Goal: Transaction & Acquisition: Purchase product/service

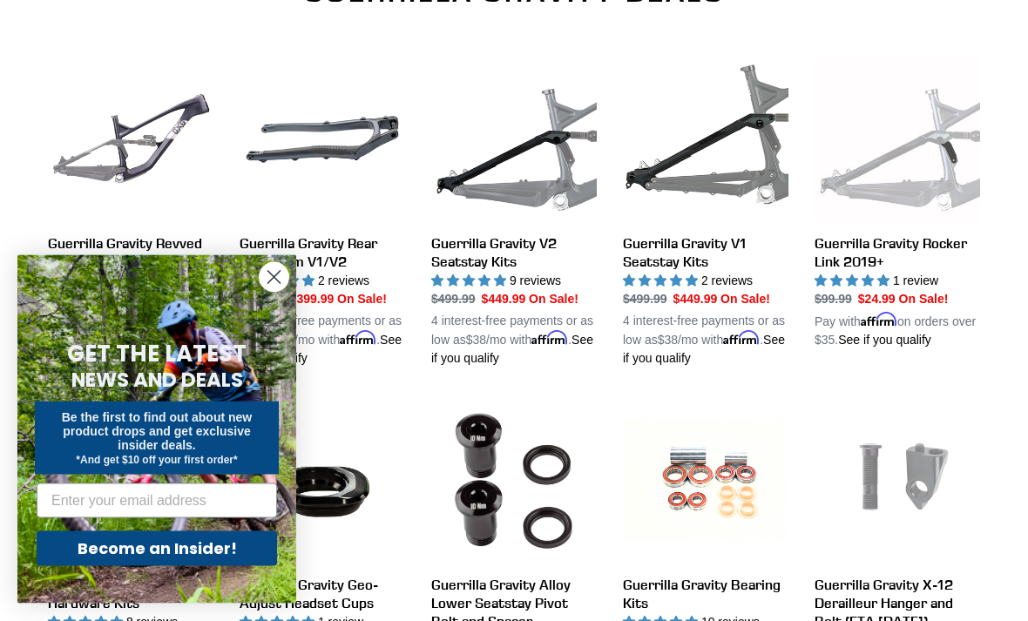
scroll to position [616, 0]
click at [270, 292] on circle "Close dialog" at bounding box center [274, 277] width 29 height 29
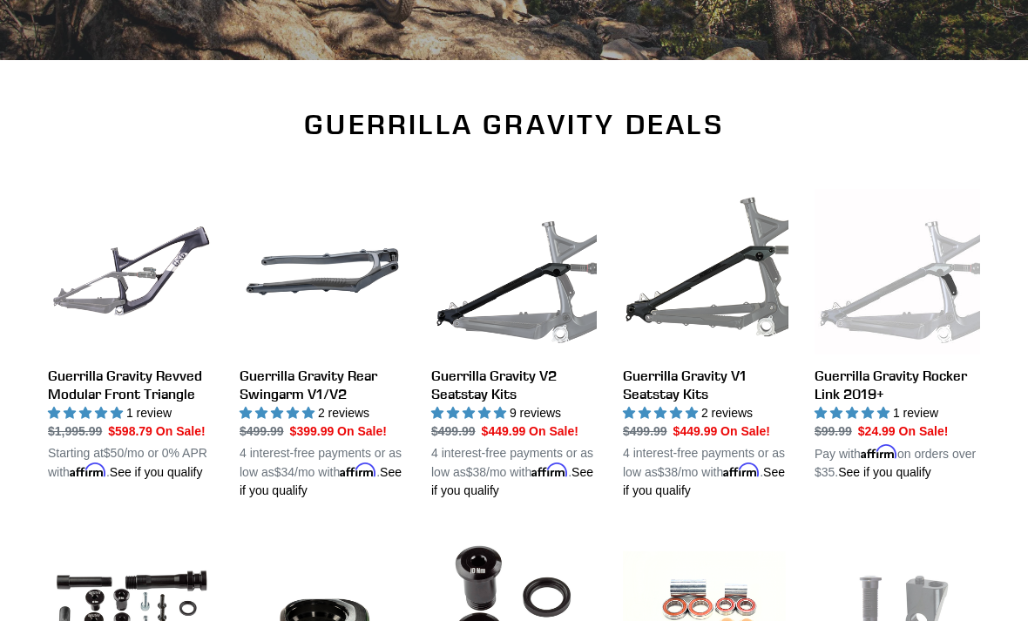
scroll to position [474, 0]
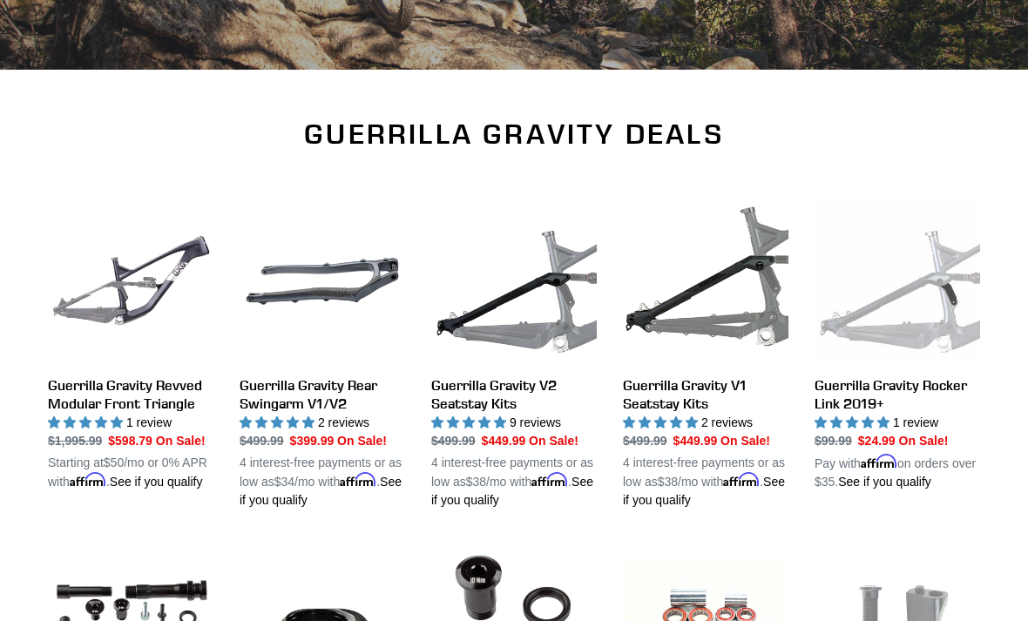
click at [84, 315] on link "Guerrilla Gravity Revved Modular Front Triangle" at bounding box center [130, 345] width 165 height 293
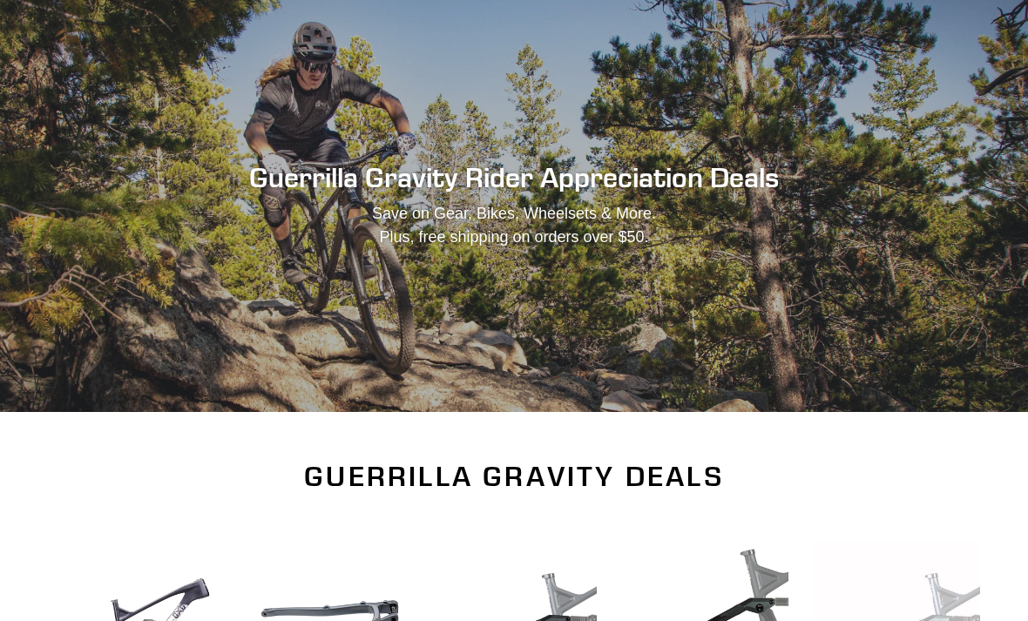
scroll to position [0, 0]
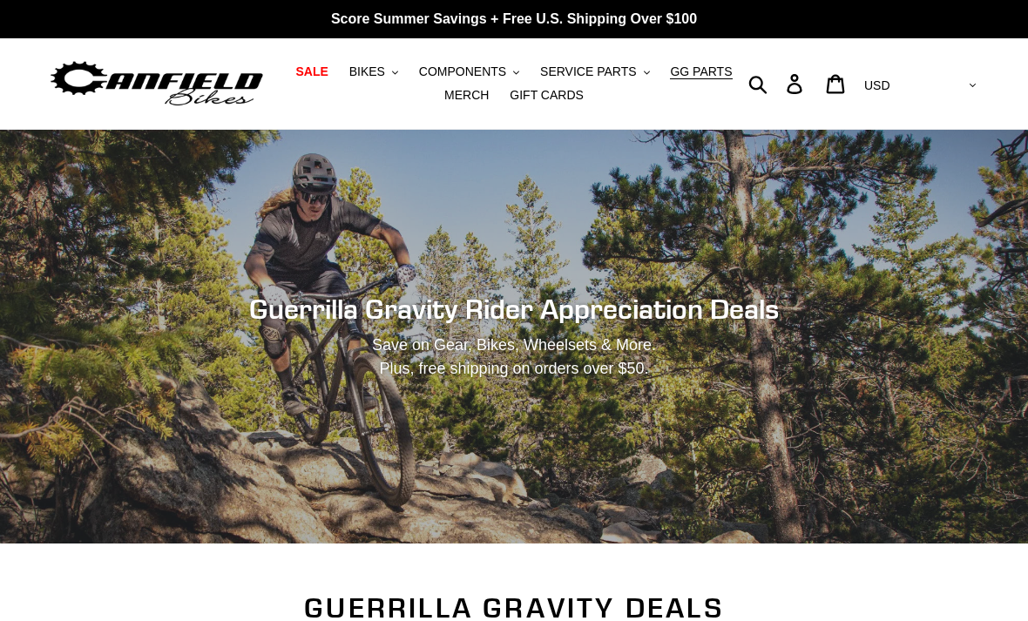
click at [383, 74] on span "BIKES" at bounding box center [367, 71] width 36 height 15
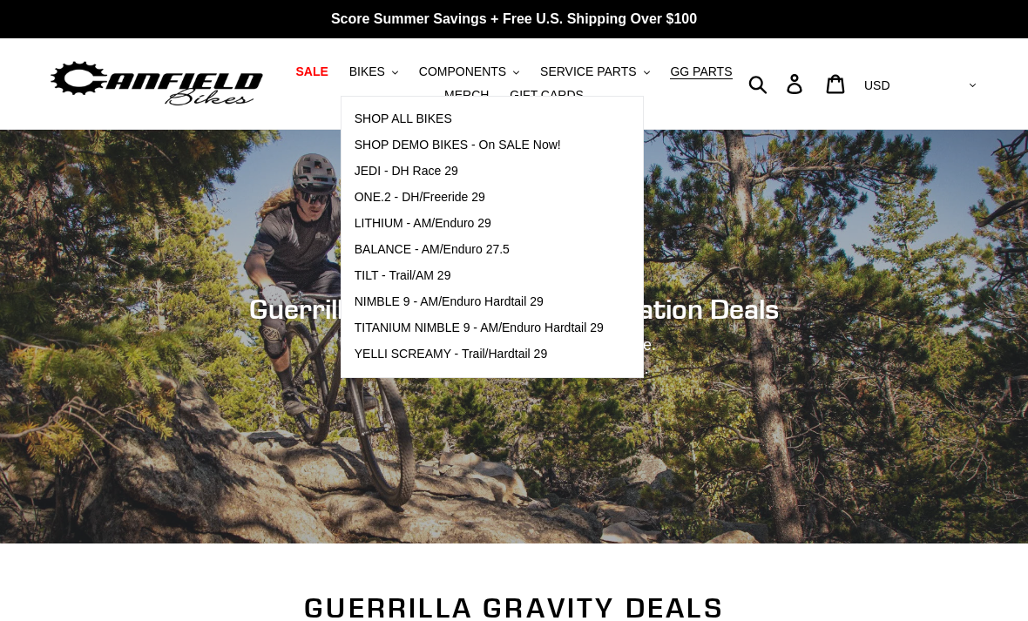
click at [382, 64] on span "BIKES" at bounding box center [367, 71] width 36 height 15
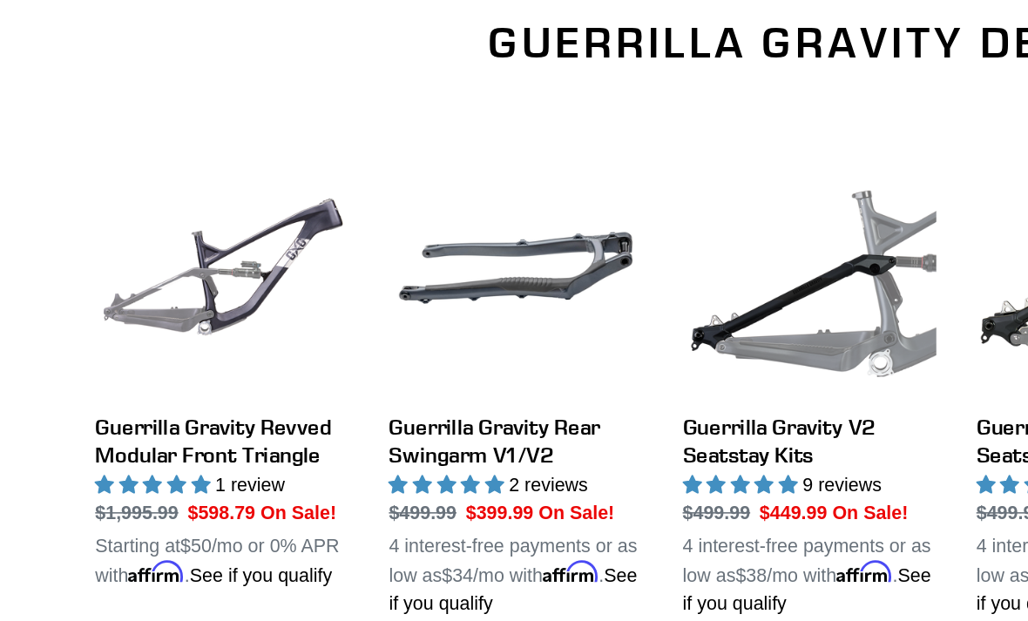
scroll to position [504, 0]
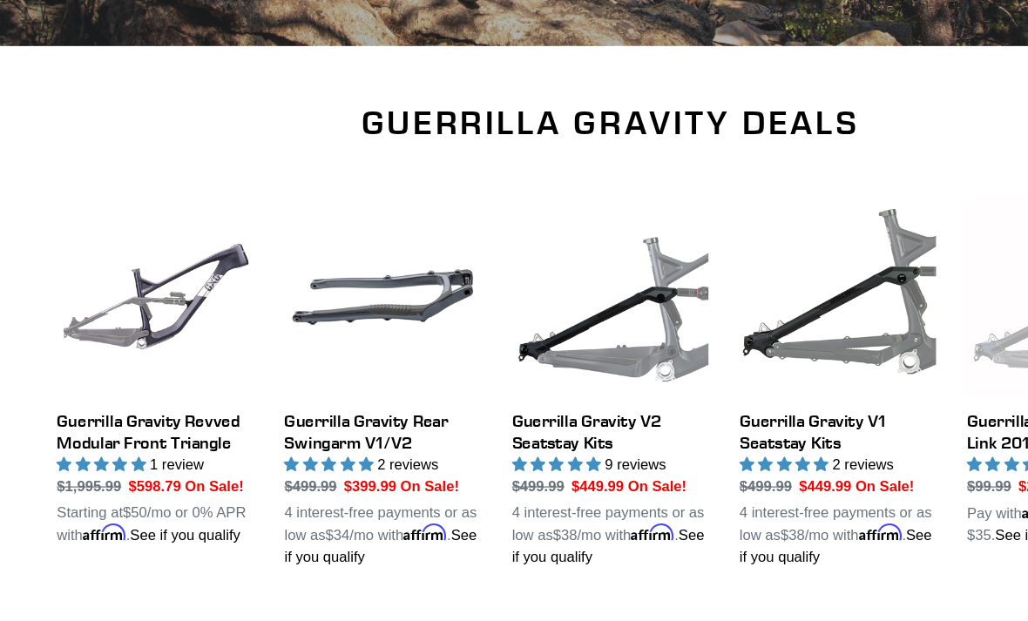
click at [513, 366] on link "Guerrilla Gravity V2 Seatstay Kits" at bounding box center [513, 323] width 165 height 311
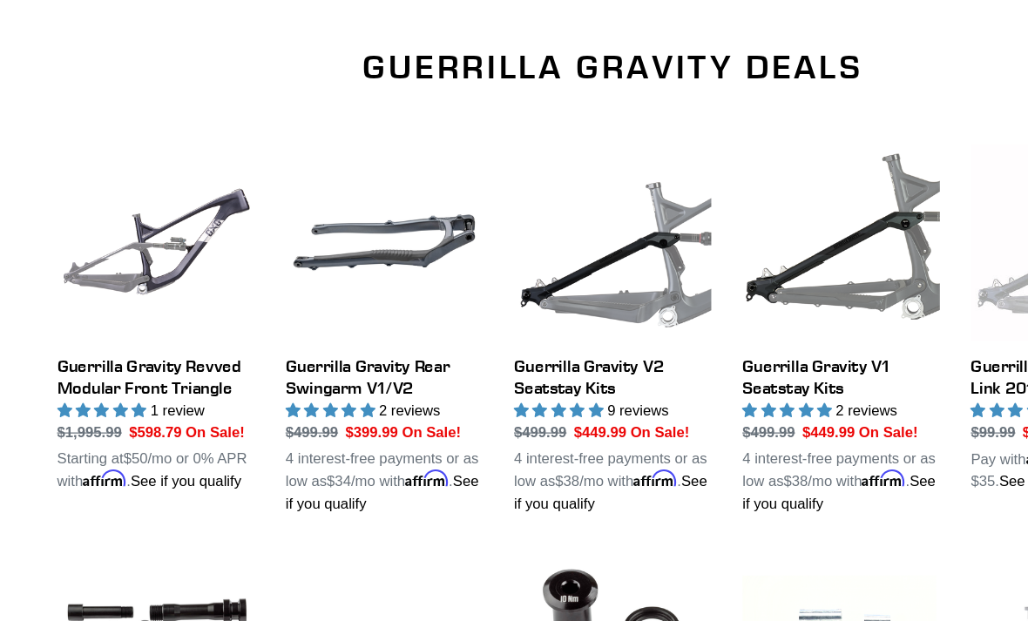
click at [85, 314] on link "Guerrilla Gravity Revved Modular Front Triangle" at bounding box center [130, 366] width 165 height 293
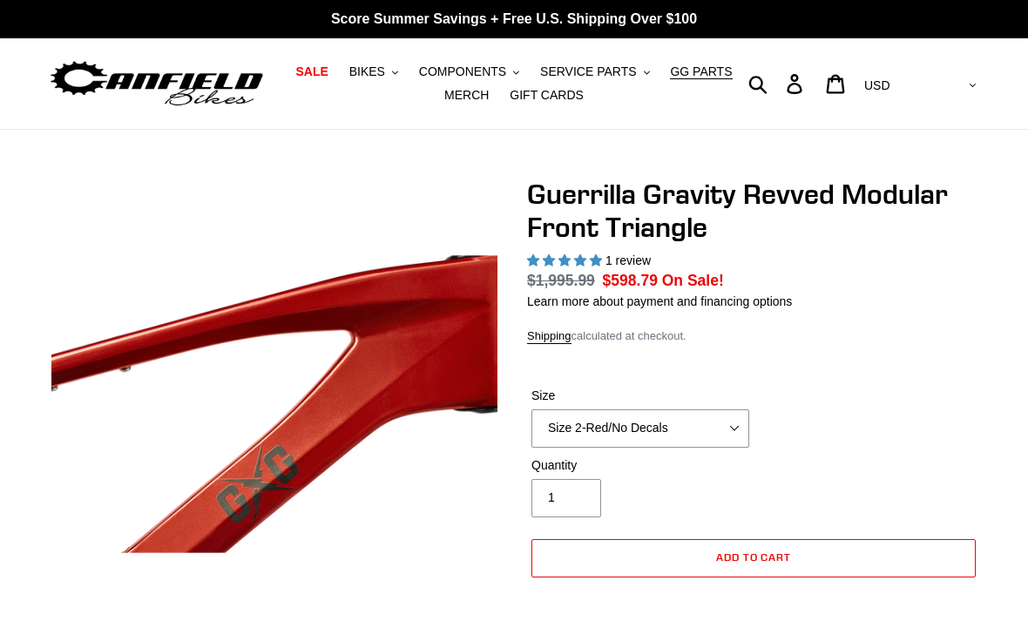
select select "highest-rating"
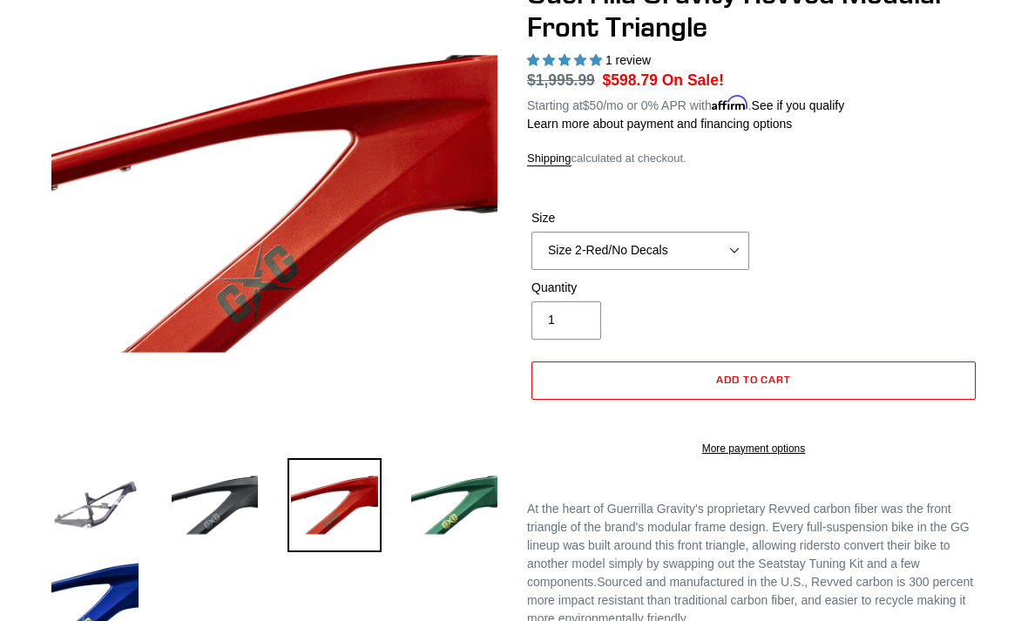
scroll to position [200, 0]
click at [430, 483] on img at bounding box center [455, 505] width 94 height 94
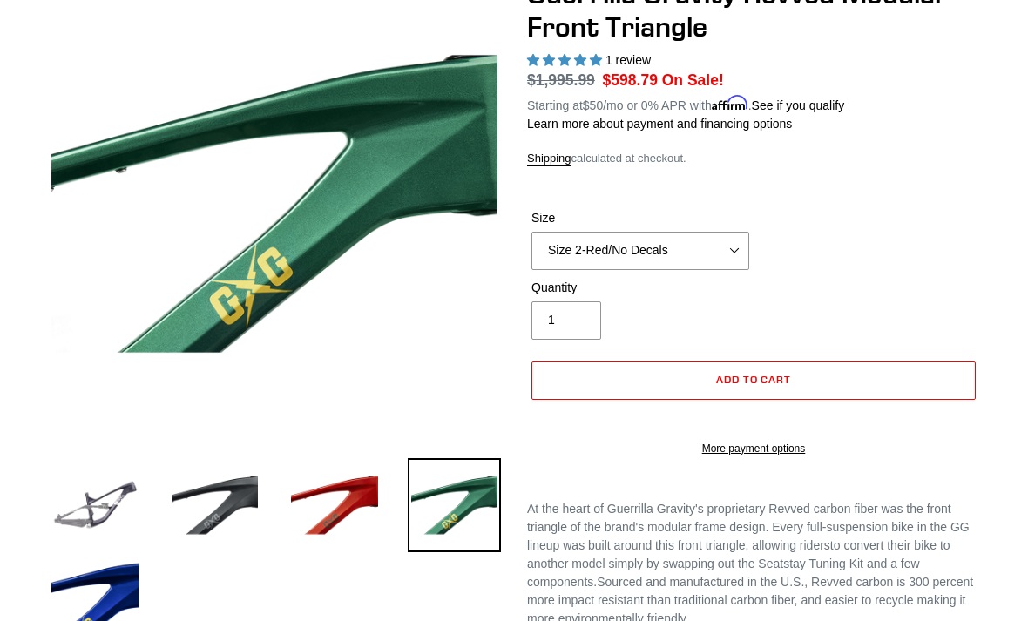
click at [115, 505] on img at bounding box center [95, 505] width 94 height 94
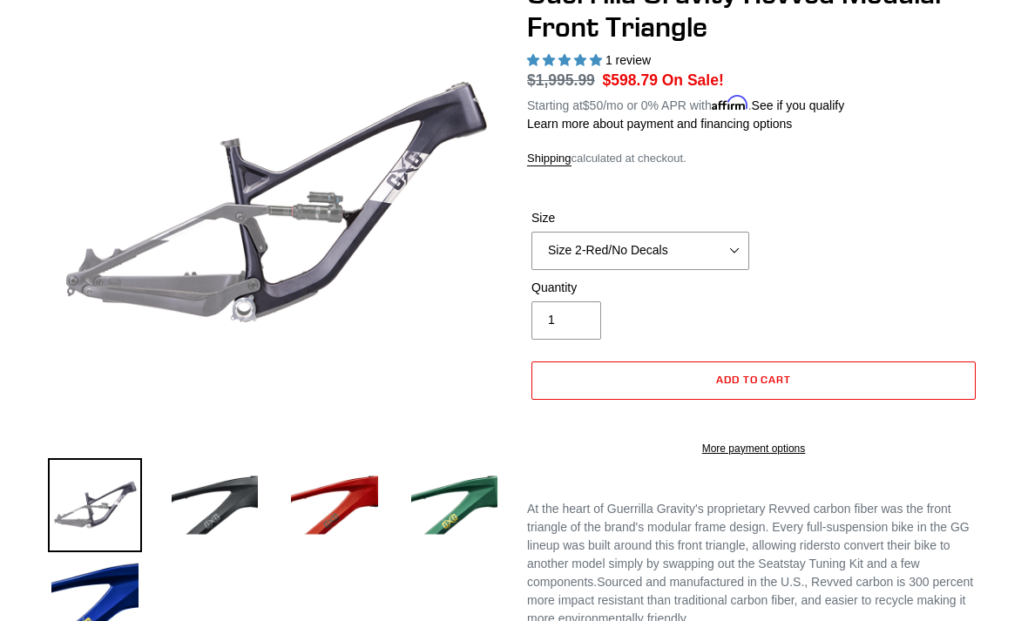
click at [233, 503] on img at bounding box center [215, 505] width 94 height 94
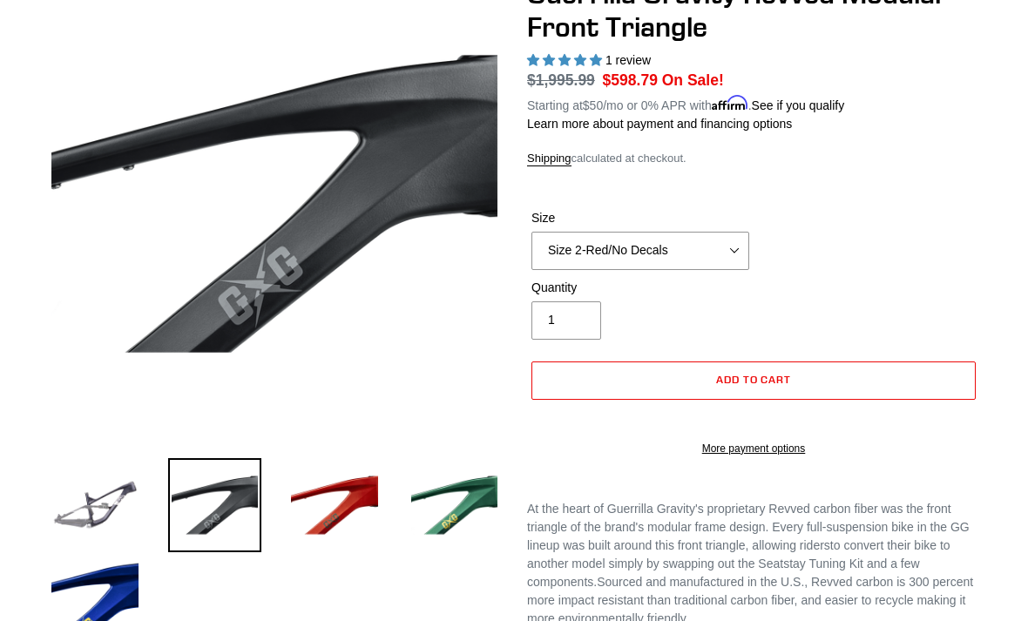
click at [321, 502] on img at bounding box center [334, 505] width 94 height 94
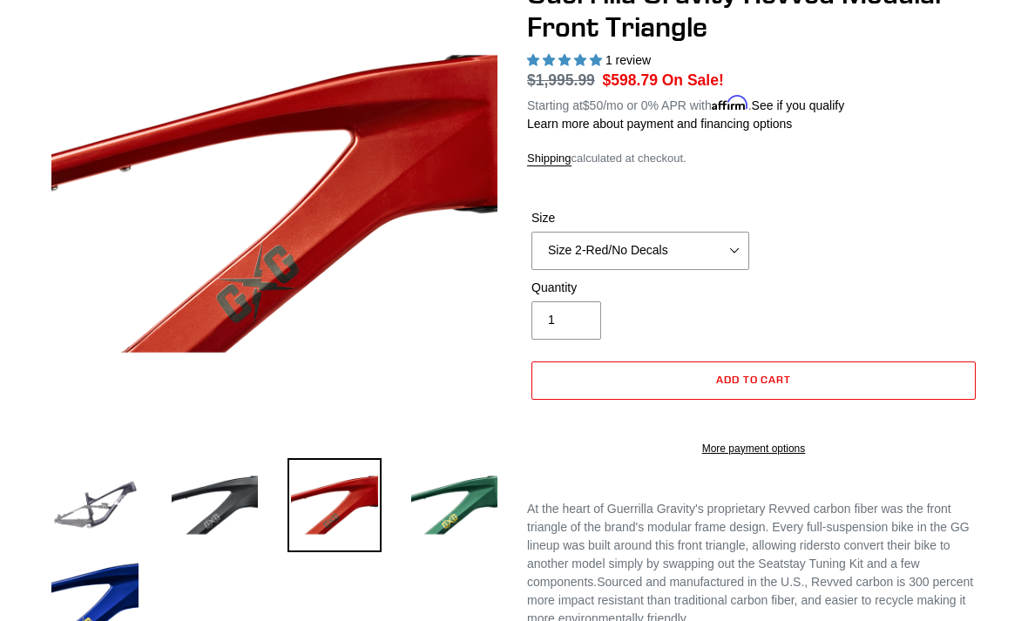
click at [474, 507] on img at bounding box center [455, 505] width 94 height 94
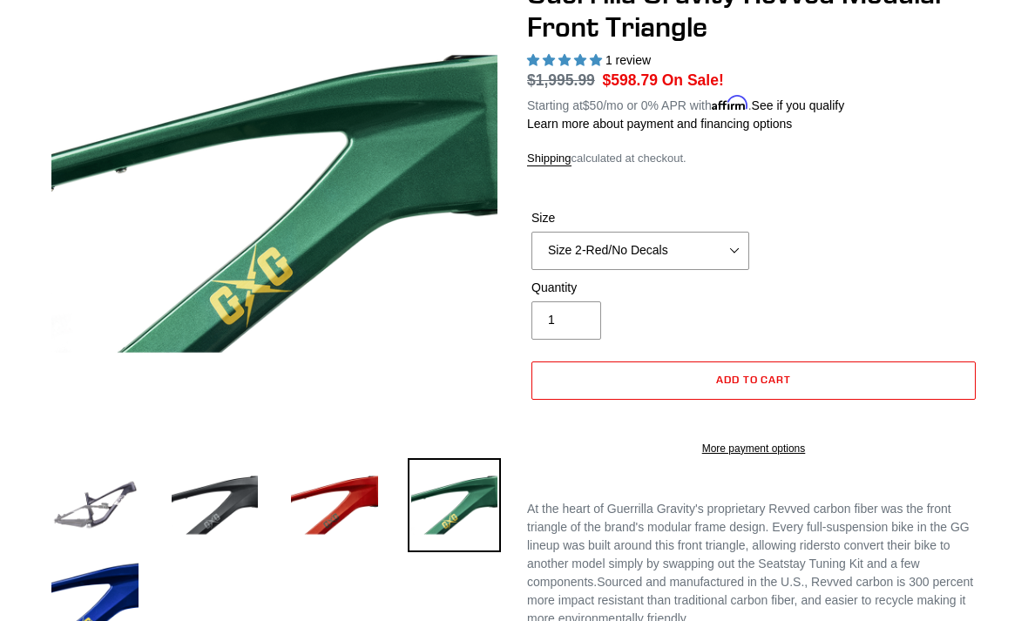
click at [124, 606] on img at bounding box center [95, 604] width 94 height 94
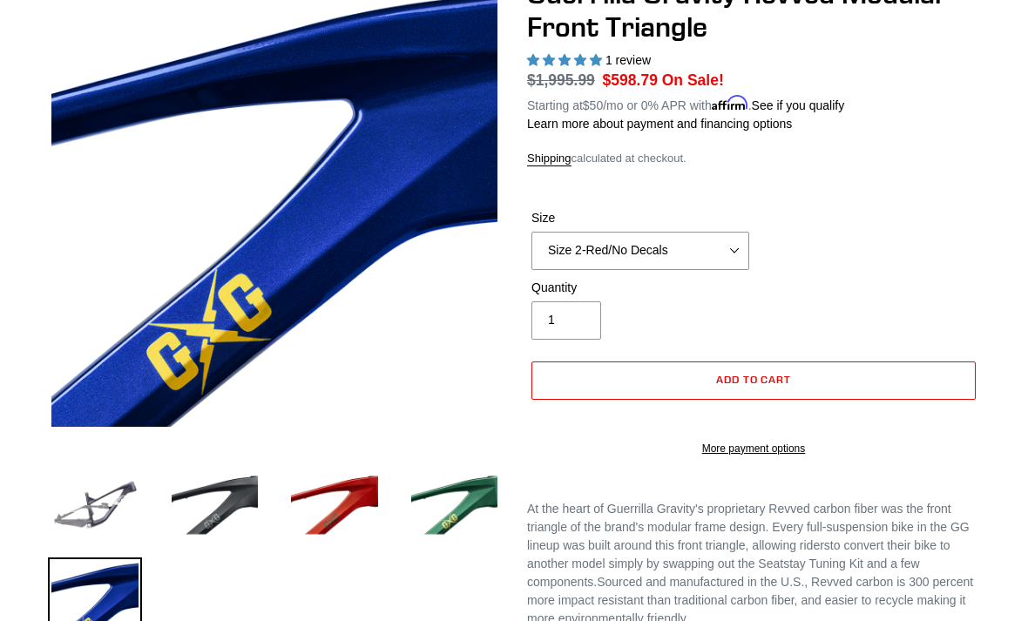
click at [469, 529] on img at bounding box center [455, 505] width 94 height 94
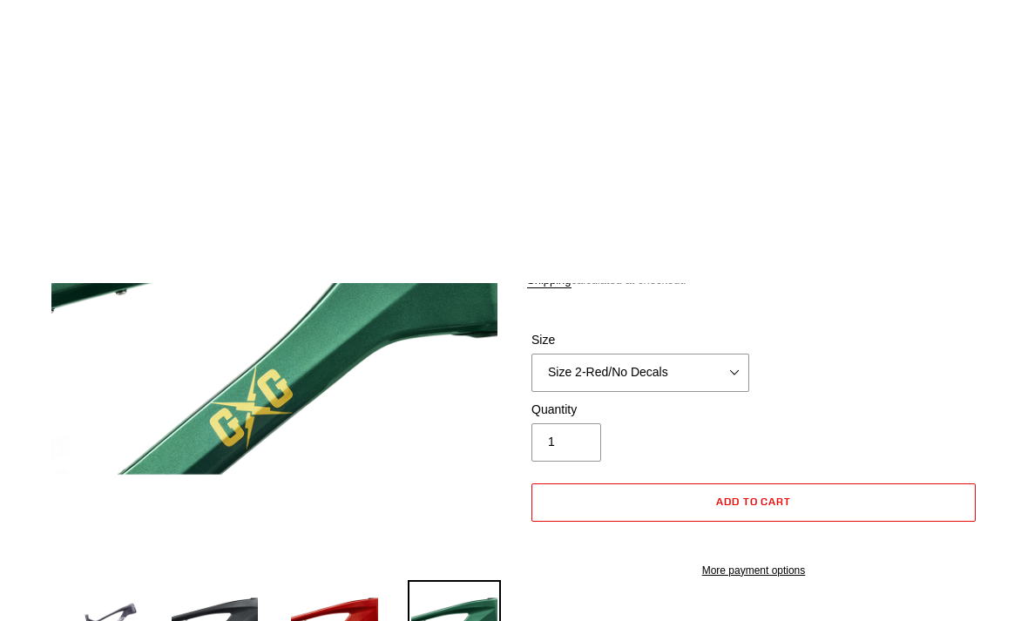
scroll to position [0, 0]
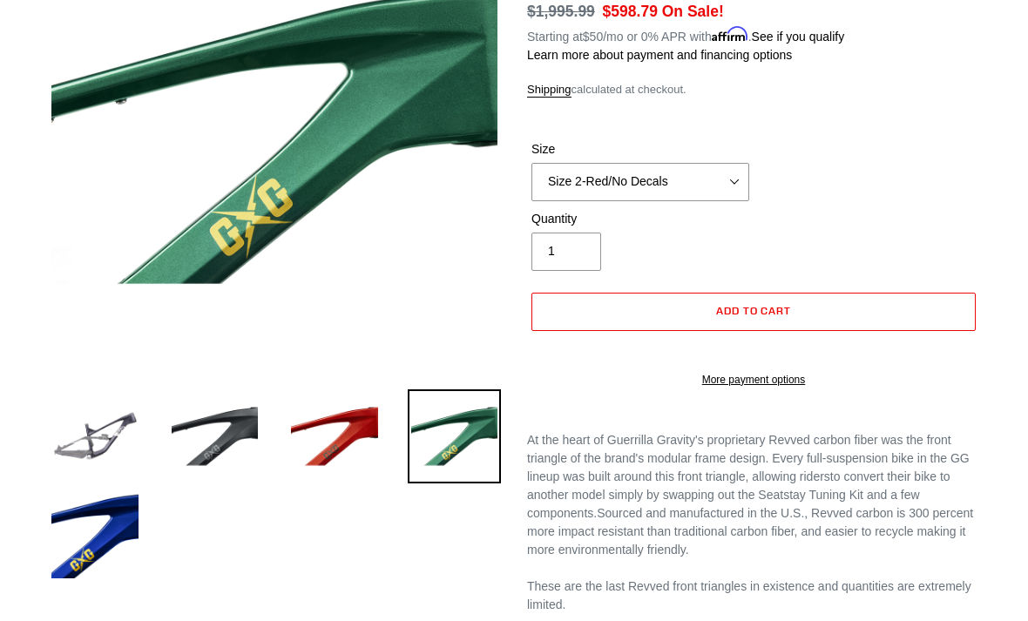
click at [78, 446] on img at bounding box center [95, 436] width 94 height 94
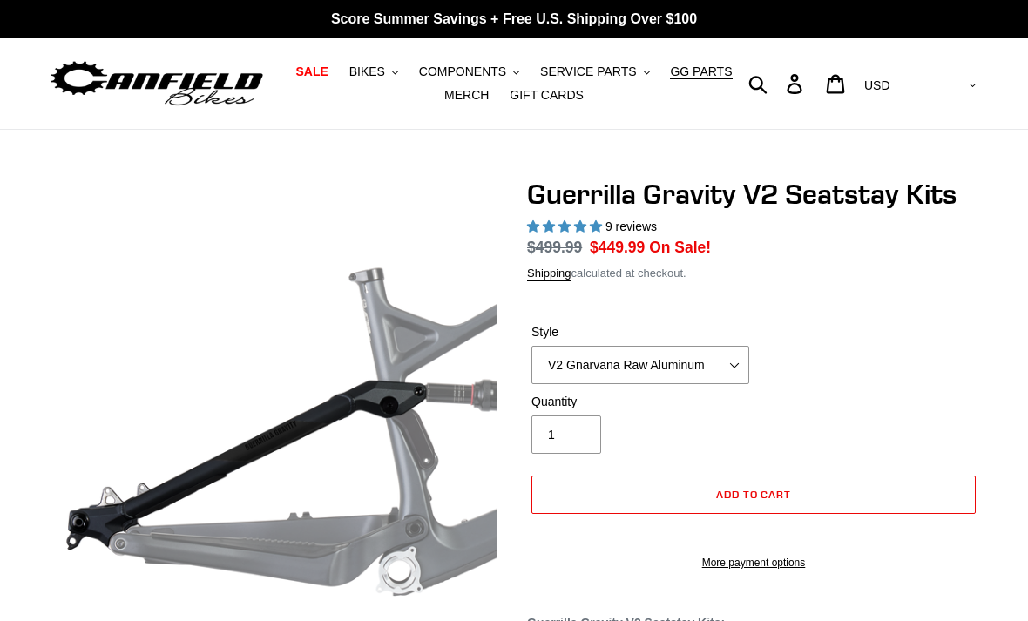
select select "highest-rating"
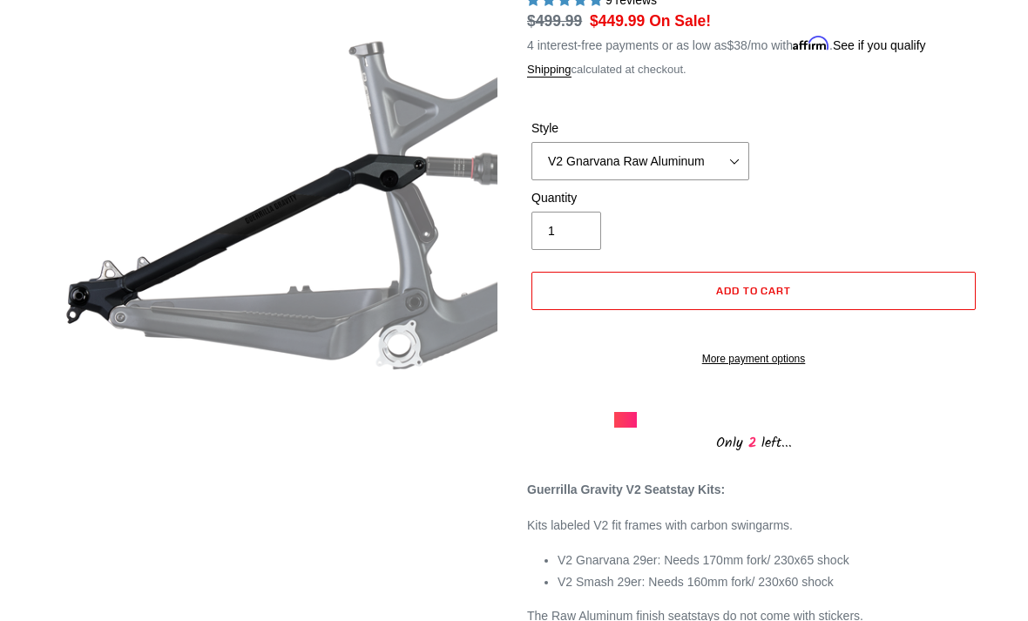
scroll to position [226, 0]
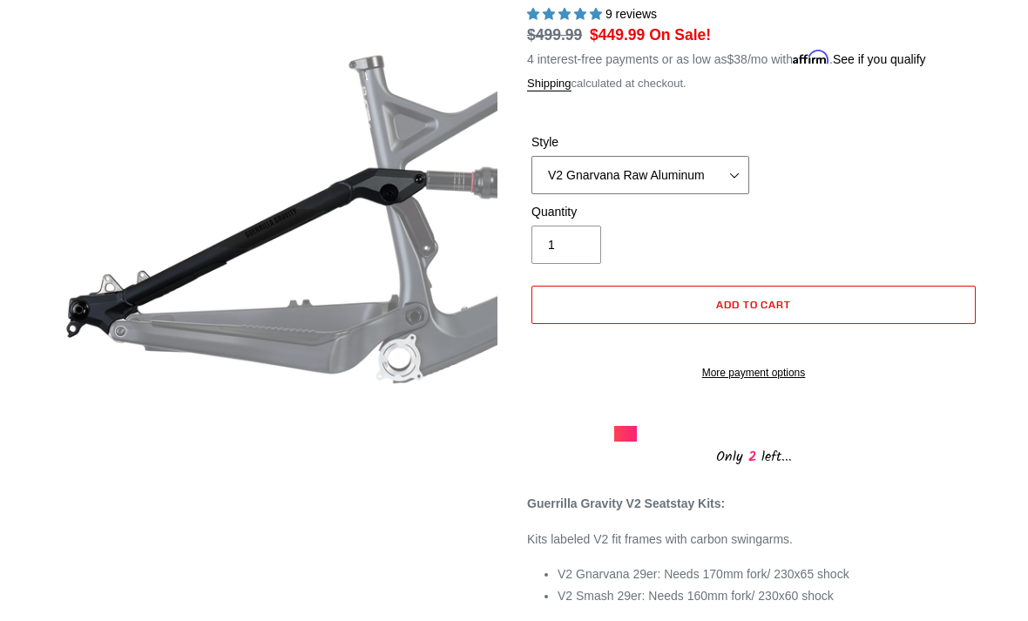
click at [708, 184] on select "V2 Gnarvana Raw Aluminum" at bounding box center [640, 176] width 218 height 38
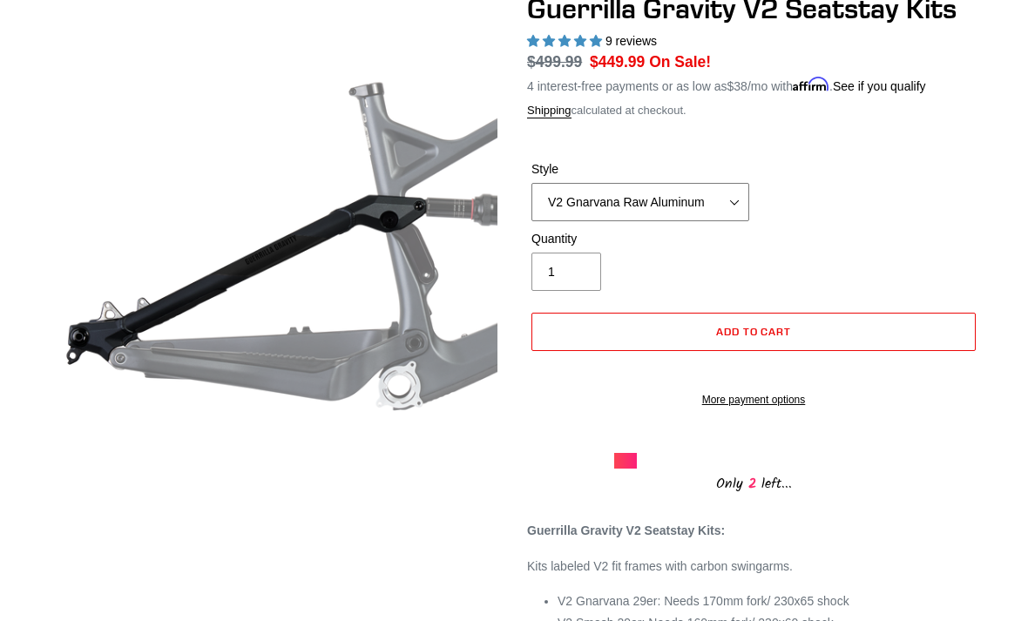
scroll to position [146, 0]
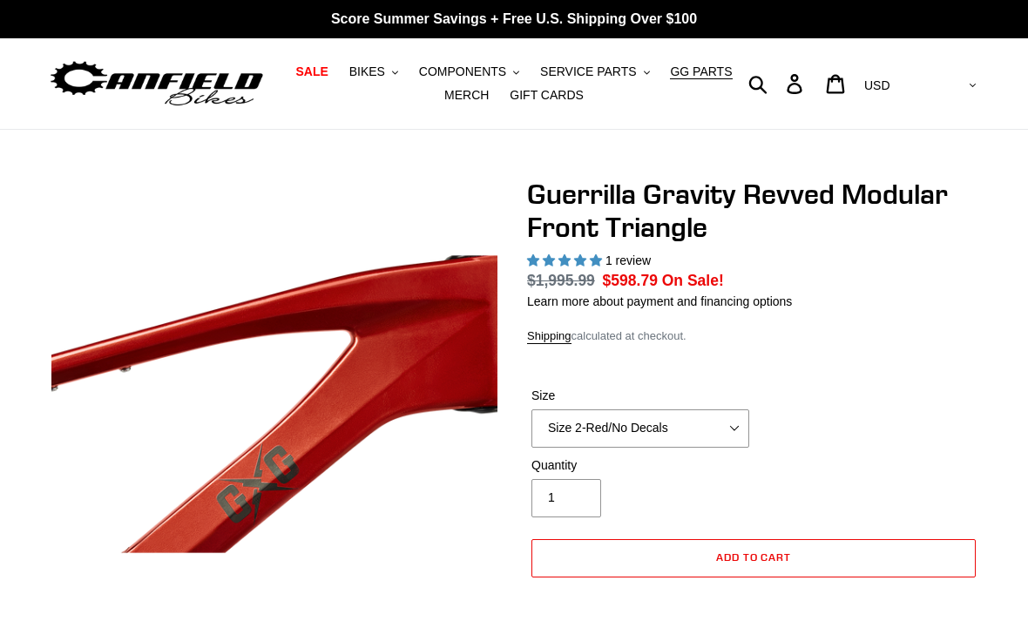
select select "highest-rating"
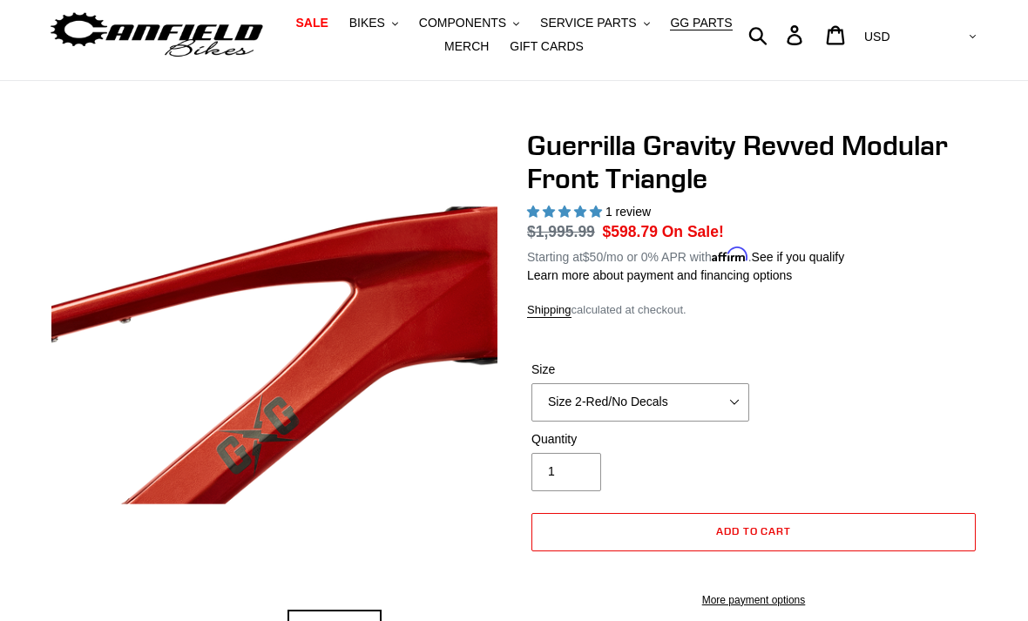
scroll to position [49, 0]
click at [705, 404] on select "Size 2-Gloss Black/No Decals Size 2-Black/Red Decals Size 2-Black/Silver Decals…" at bounding box center [640, 402] width 218 height 38
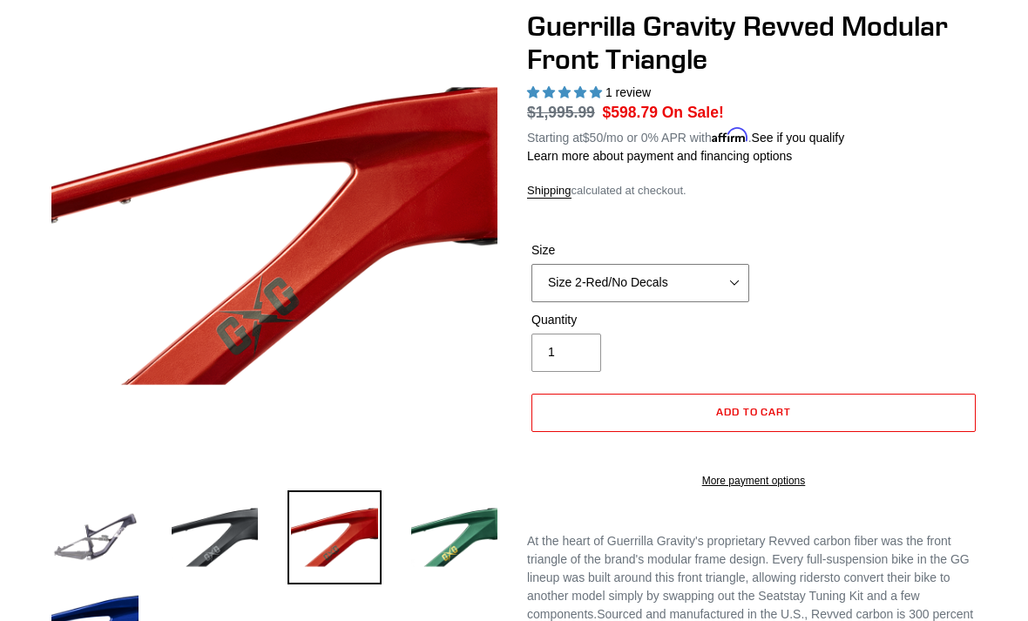
scroll to position [176, 0]
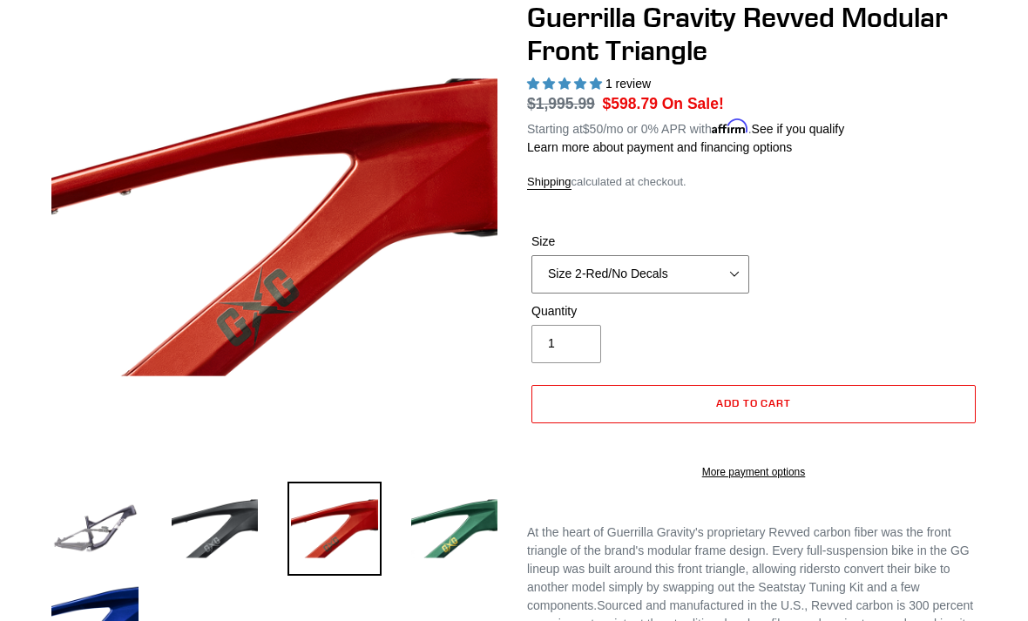
click at [729, 281] on select "Size 2-Gloss Black/No Decals Size 2-Black/Red Decals Size 2-Black/Silver Decals…" at bounding box center [640, 275] width 218 height 38
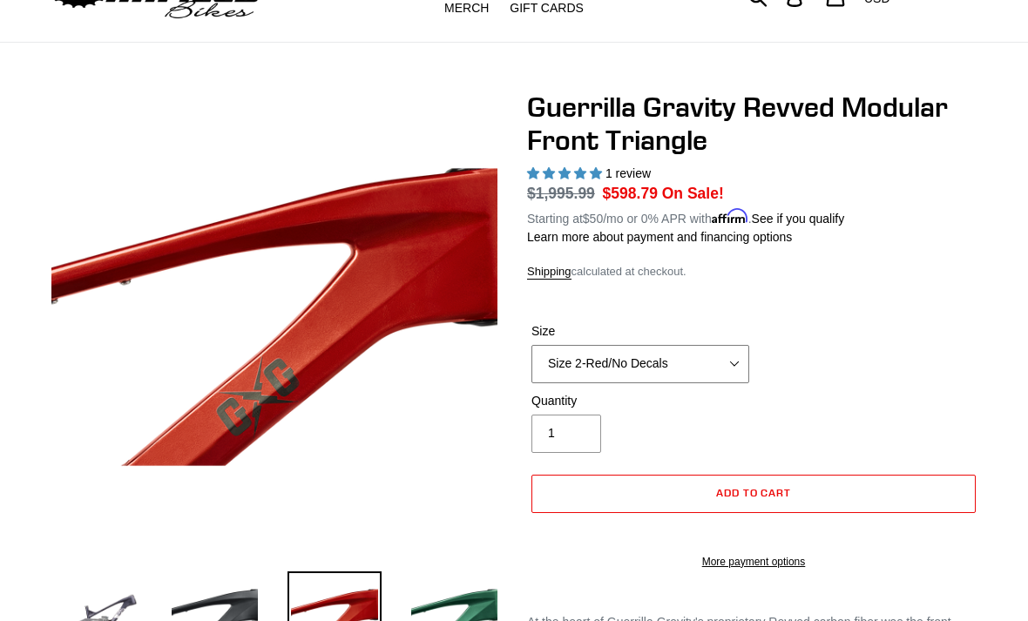
scroll to position [91, 0]
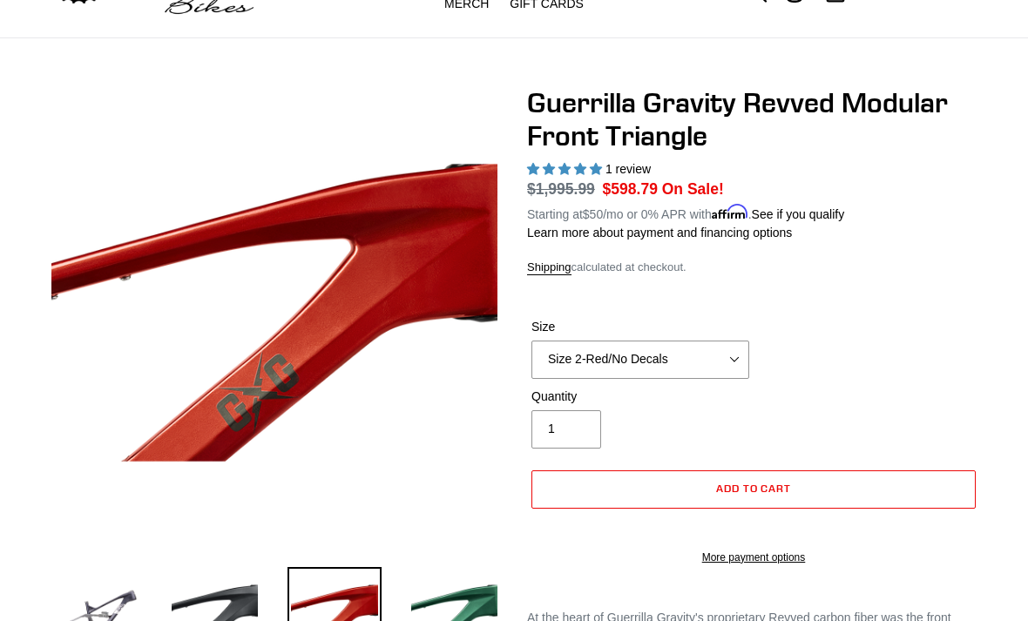
click at [590, 124] on h1 "Guerrilla Gravity Revved Modular Front Triangle" at bounding box center [753, 119] width 453 height 67
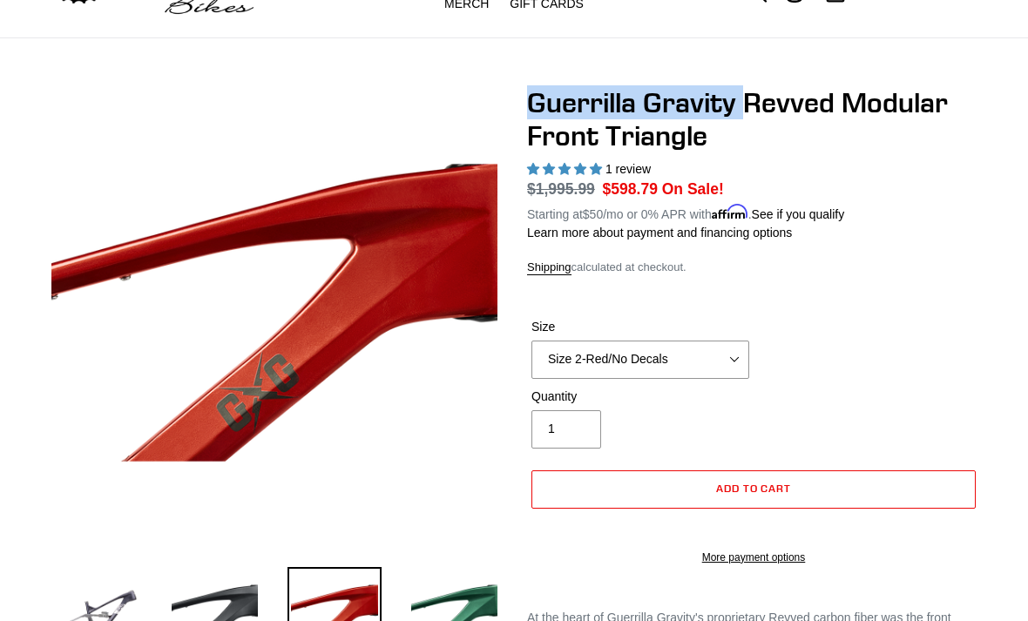
copy h1 "Guerrilla Gravity"
click at [703, 363] on select "Size 2-Gloss Black/No Decals Size 2-Black/Red Decals Size 2-Black/Silver Decals…" at bounding box center [640, 360] width 218 height 38
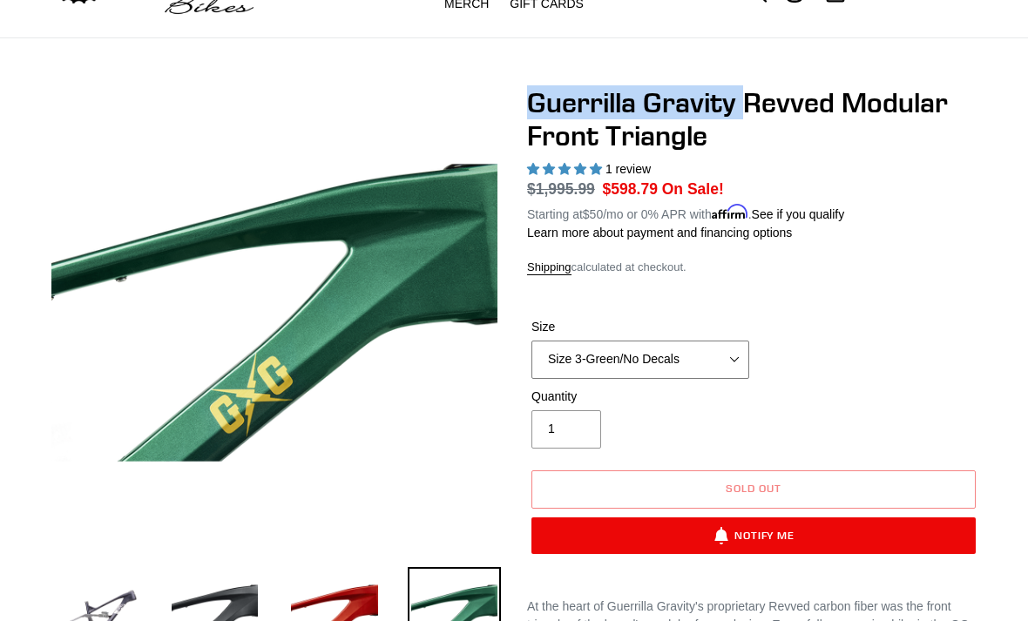
click at [712, 351] on select "Size 2-Gloss Black/No Decals Size 2-Black/Red Decals Size 2-Black/Silver Decals…" at bounding box center [640, 360] width 218 height 38
click at [725, 370] on select "Size 2-Gloss Black/No Decals Size 2-Black/Red Decals Size 2-Black/Silver Decals…" at bounding box center [640, 360] width 218 height 38
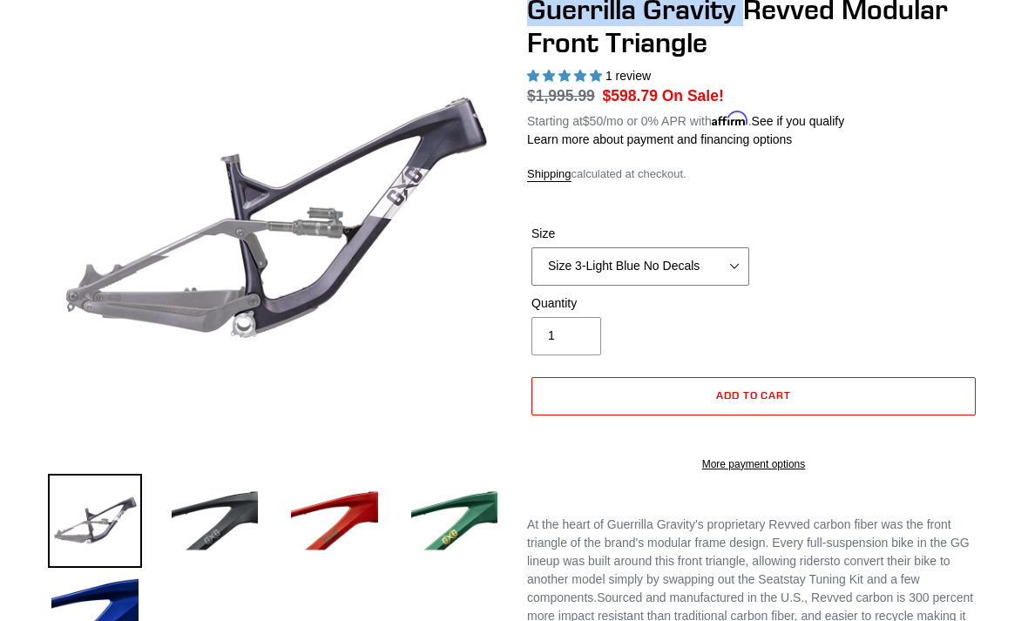
scroll to position [185, 0]
click at [199, 538] on img at bounding box center [215, 521] width 94 height 94
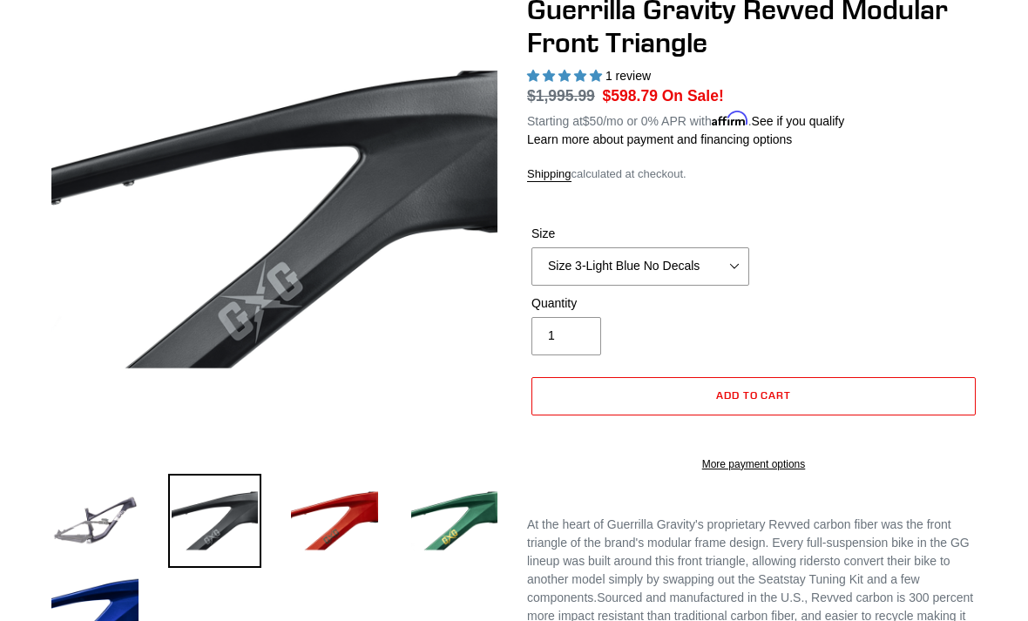
click at [85, 604] on img at bounding box center [95, 620] width 94 height 94
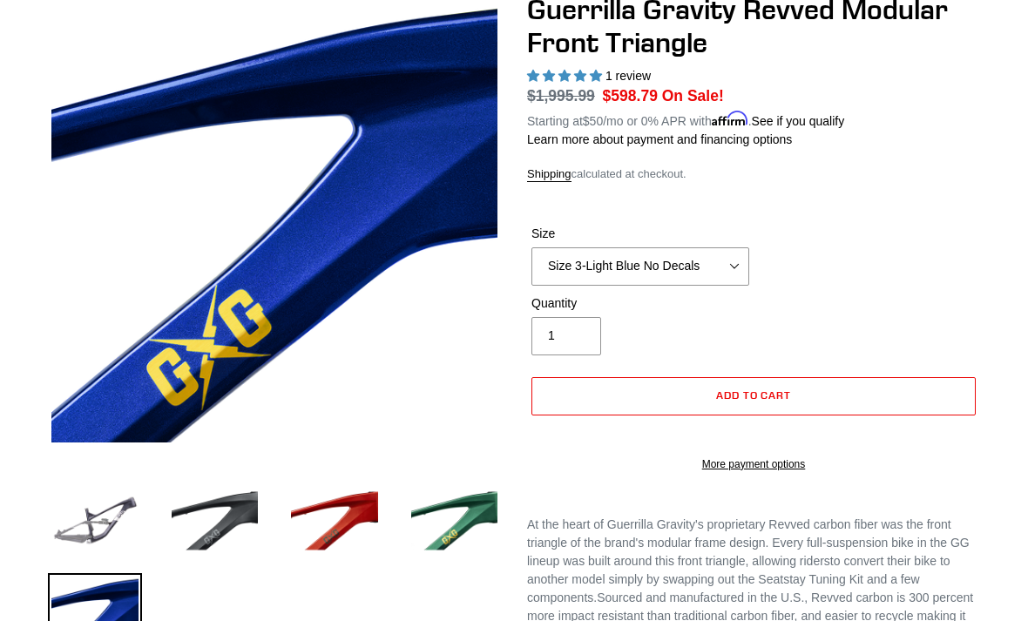
click at [721, 294] on label "Quantity" at bounding box center [640, 303] width 218 height 18
click at [601, 317] on input "1" at bounding box center [566, 336] width 70 height 38
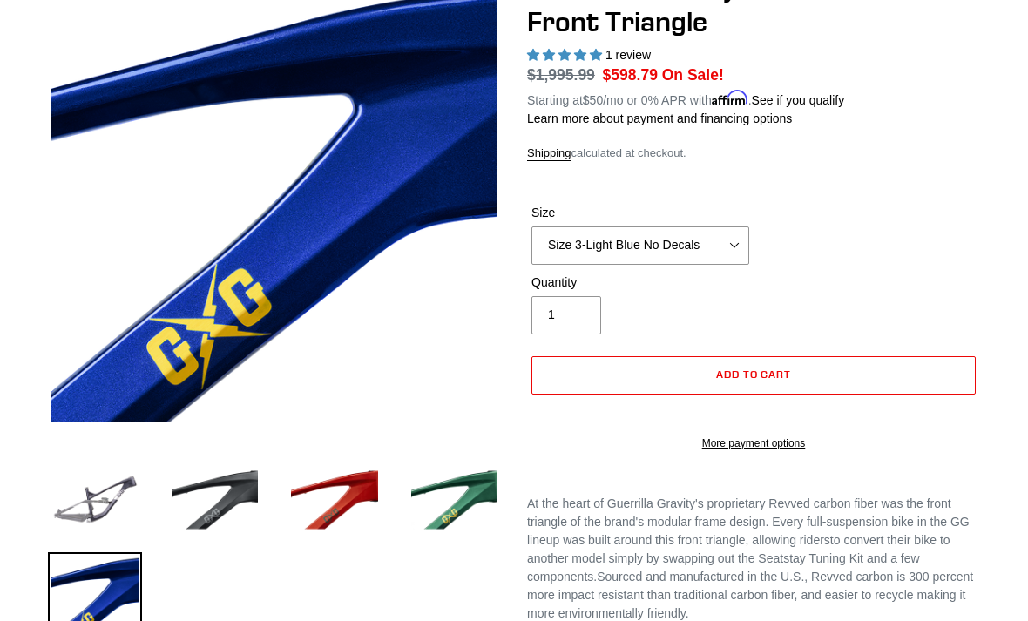
scroll to position [205, 0]
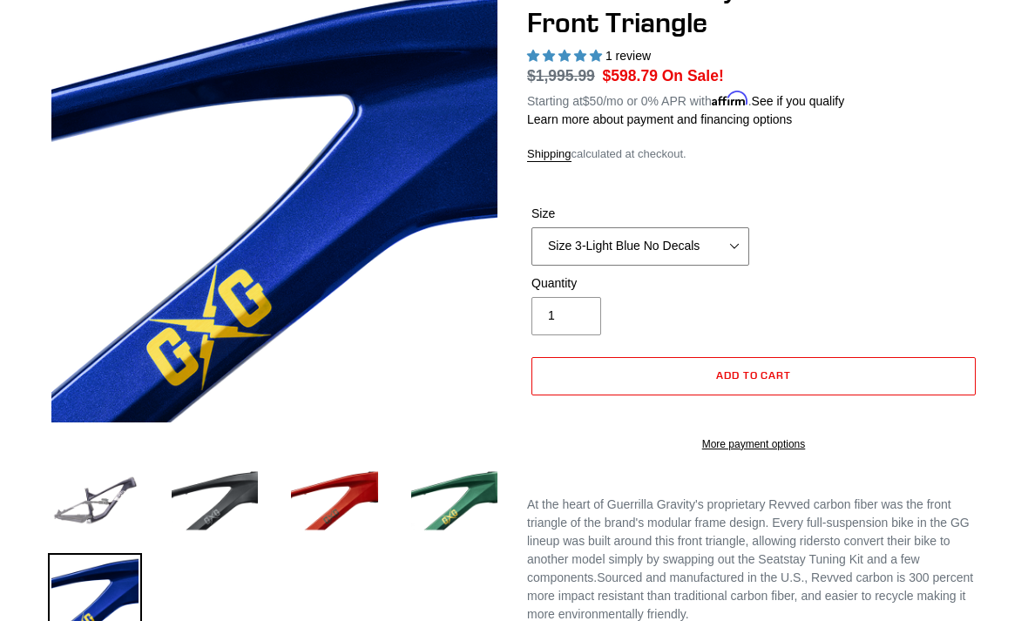
click at [701, 234] on select "Size 2-Gloss Black/No Decals Size 2-Black/Red Decals Size 2-Black/Silver Decals…" at bounding box center [640, 246] width 218 height 38
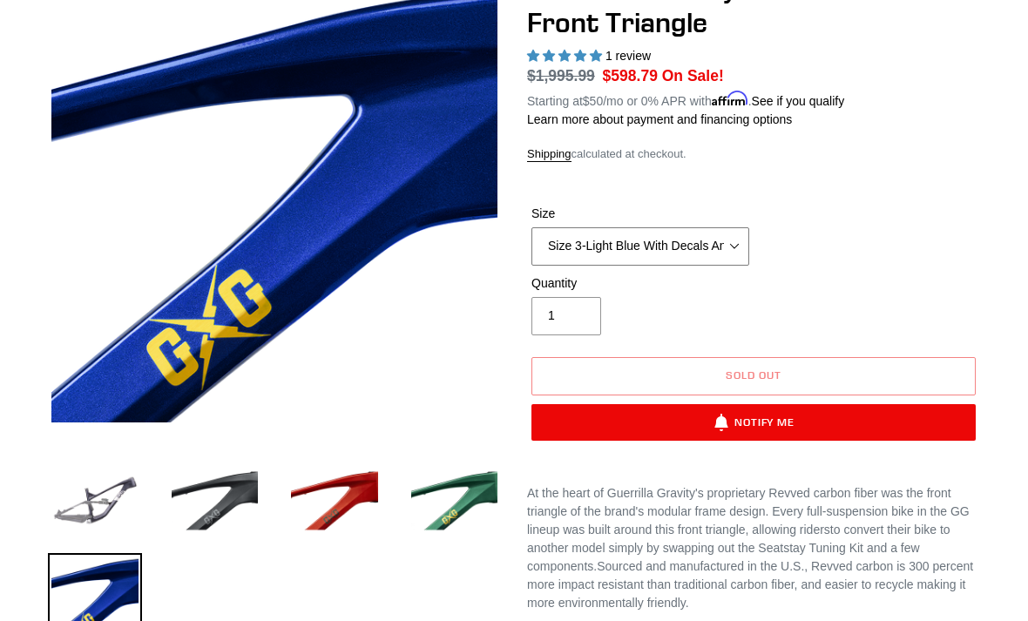
click at [722, 250] on select "Size 2-Gloss Black/No Decals Size 2-Black/Red Decals Size 2-Black/Silver Decals…" at bounding box center [640, 246] width 218 height 38
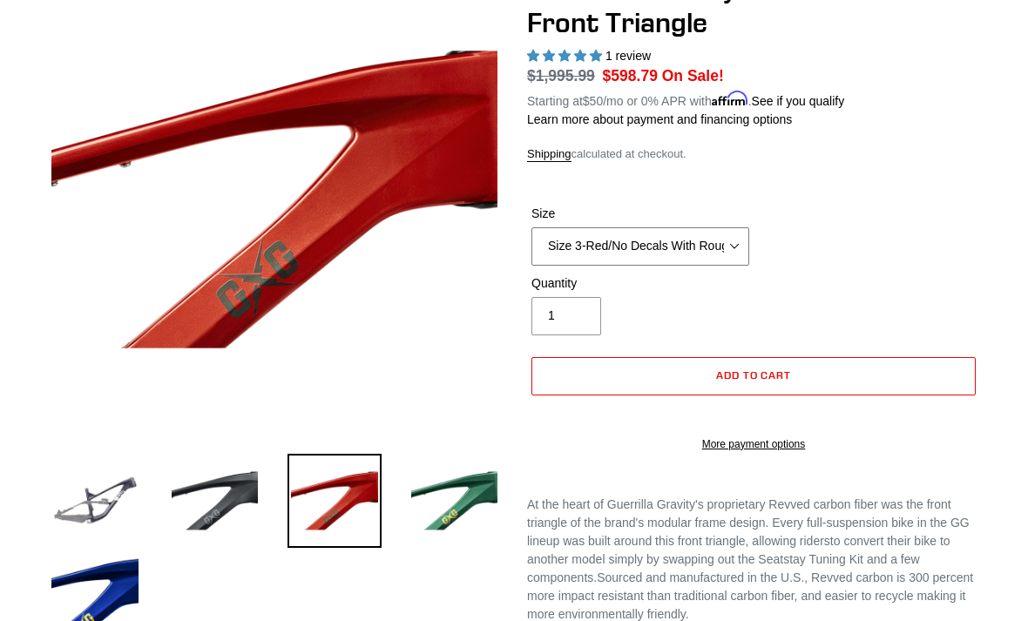
click at [725, 256] on select "Size 2-Gloss Black/No Decals Size 2-Black/Red Decals Size 2-Black/Silver Decals…" at bounding box center [640, 246] width 218 height 38
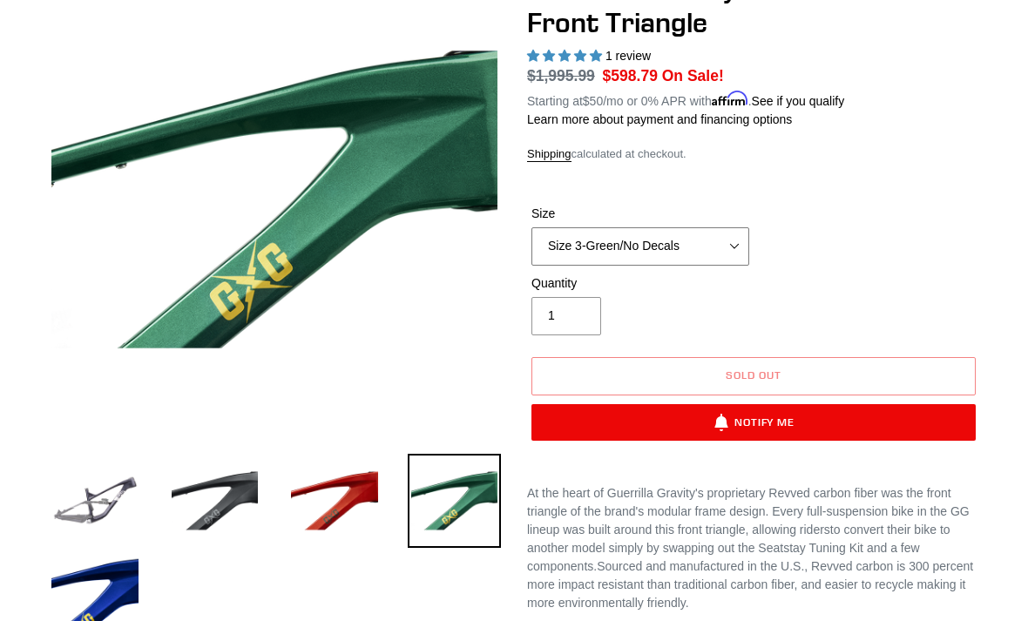
click at [711, 240] on select "Size 2-Gloss Black/No Decals Size 2-Black/Red Decals Size 2-Black/Silver Decals…" at bounding box center [640, 246] width 218 height 38
click at [730, 260] on select "Size 2-Gloss Black/No Decals Size 2-Black/Red Decals Size 2-Black/Silver Decals…" at bounding box center [640, 246] width 218 height 38
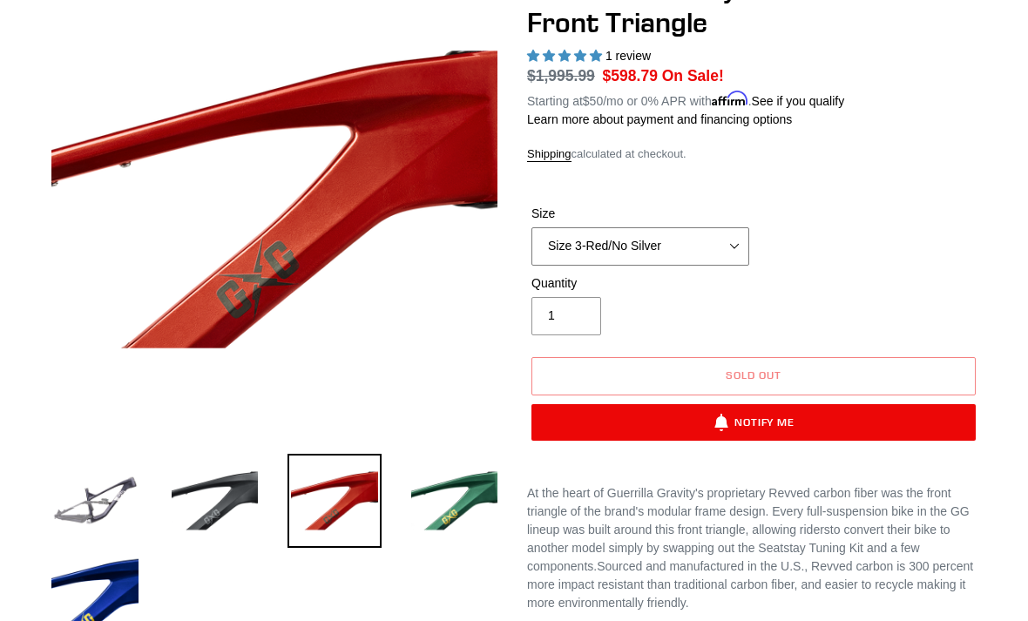
click at [718, 260] on select "Size 2-Gloss Black/No Decals Size 2-Black/Red Decals Size 2-Black/Silver Decals…" at bounding box center [640, 246] width 218 height 38
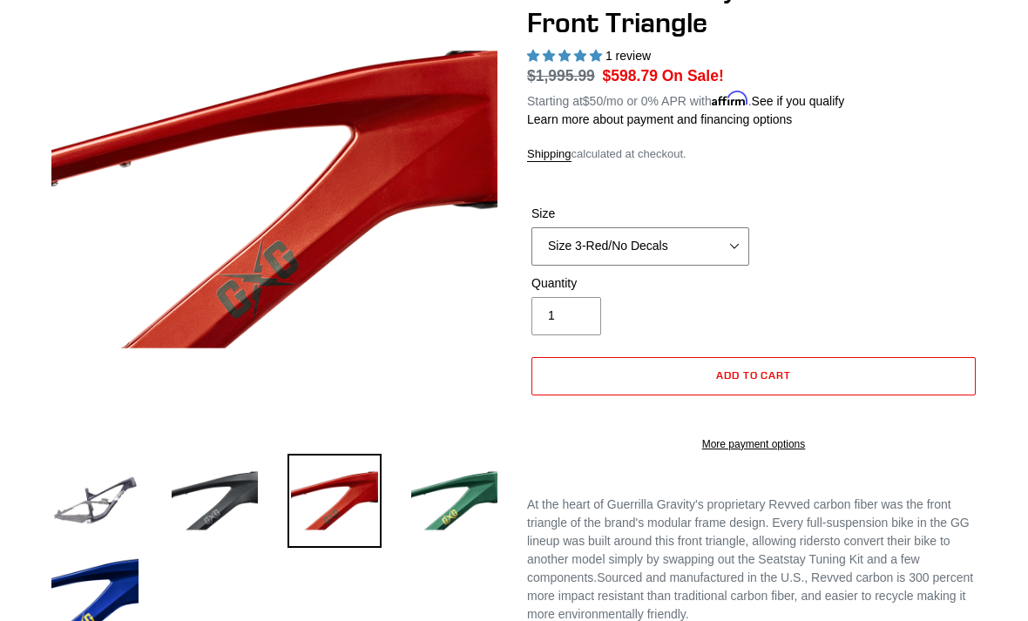
click at [730, 260] on select "Size 2-Gloss Black/No Decals Size 2-Black/Red Decals Size 2-Black/Silver Decals…" at bounding box center [640, 246] width 218 height 38
click at [858, 217] on div "Size Size 2-Gloss Black/No Decals Size 2-Black/Red Decals Size 2-Black/Silver D…" at bounding box center [753, 240] width 453 height 70
click at [710, 240] on select "Size 2-Gloss Black/No Decals Size 2-Black/Red Decals Size 2-Black/Silver Decals…" at bounding box center [640, 246] width 218 height 38
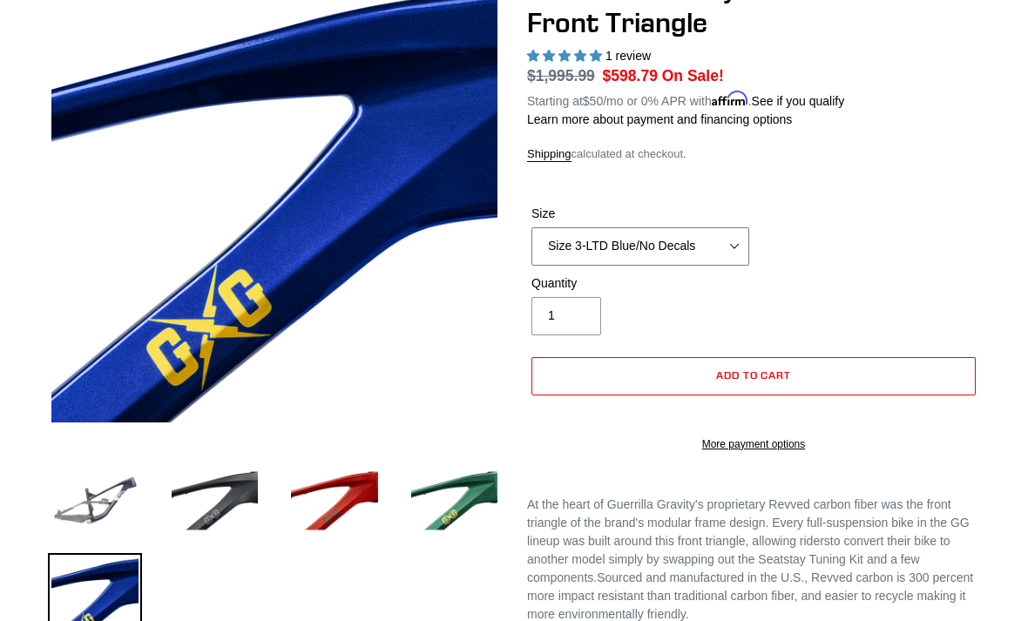
click at [719, 260] on select "Size 2-Gloss Black/No Decals Size 2-Black/Red Decals Size 2-Black/Silver Decals…" at bounding box center [640, 246] width 218 height 38
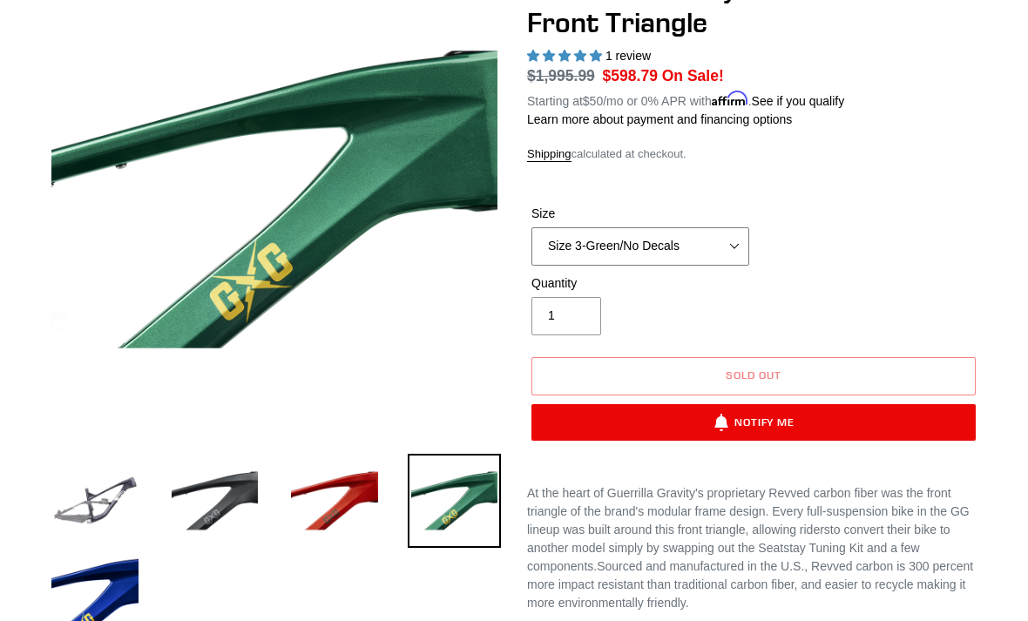
click at [687, 261] on select "Size 2-Gloss Black/No Decals Size 2-Black/Red Decals Size 2-Black/Silver Decals…" at bounding box center [640, 246] width 218 height 38
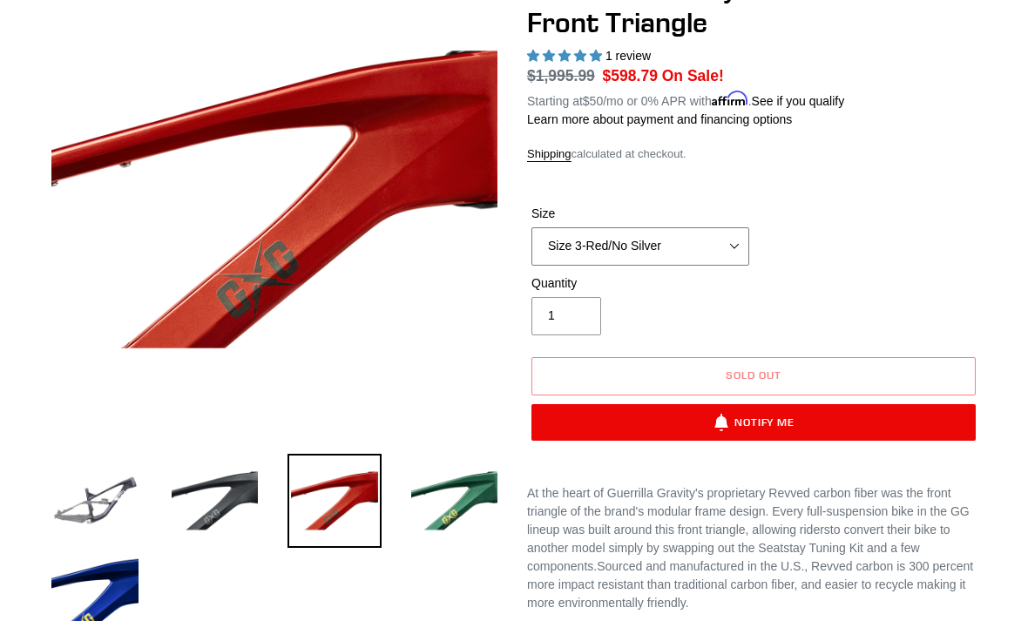
click at [699, 256] on select "Size 2-Gloss Black/No Decals Size 2-Black/Red Decals Size 2-Black/Silver Decals…" at bounding box center [640, 246] width 218 height 38
click at [712, 241] on select "Size 2-Gloss Black/No Decals Size 2-Black/Red Decals Size 2-Black/Silver Decals…" at bounding box center [640, 246] width 218 height 38
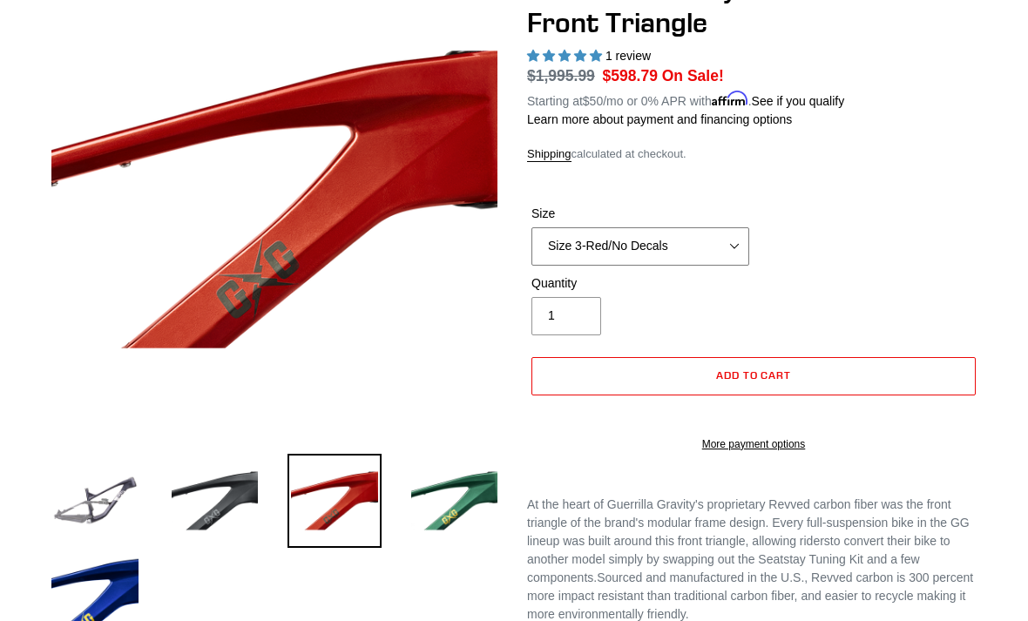
click at [720, 246] on select "Size 2-Gloss Black/No Decals Size 2-Black/Red Decals Size 2-Black/Silver Decals…" at bounding box center [640, 246] width 218 height 38
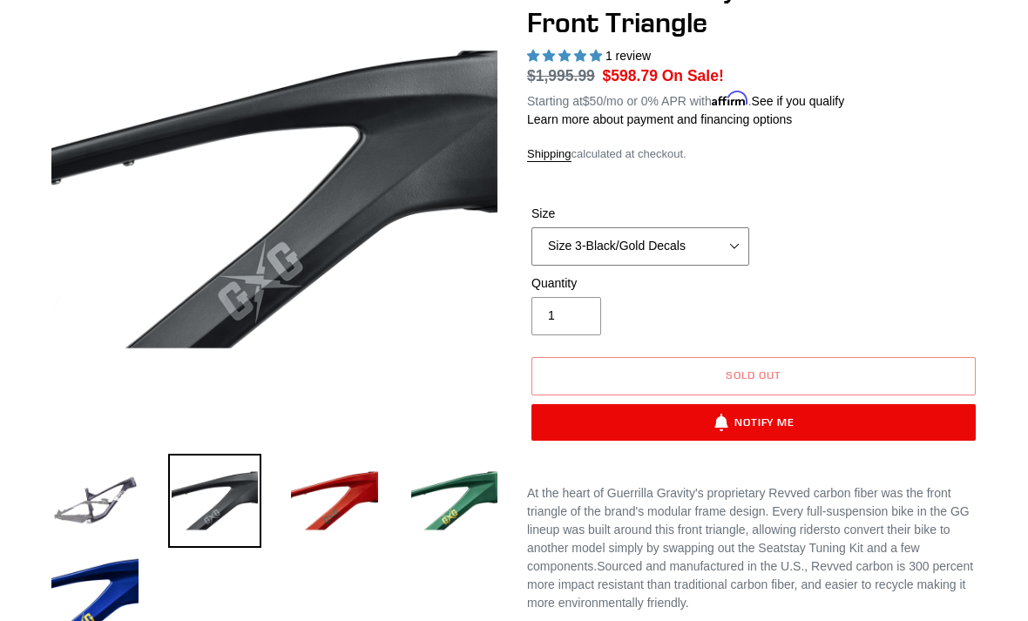
click at [721, 250] on select "Size 2-Gloss Black/No Decals Size 2-Black/Red Decals Size 2-Black/Silver Decals…" at bounding box center [640, 246] width 218 height 38
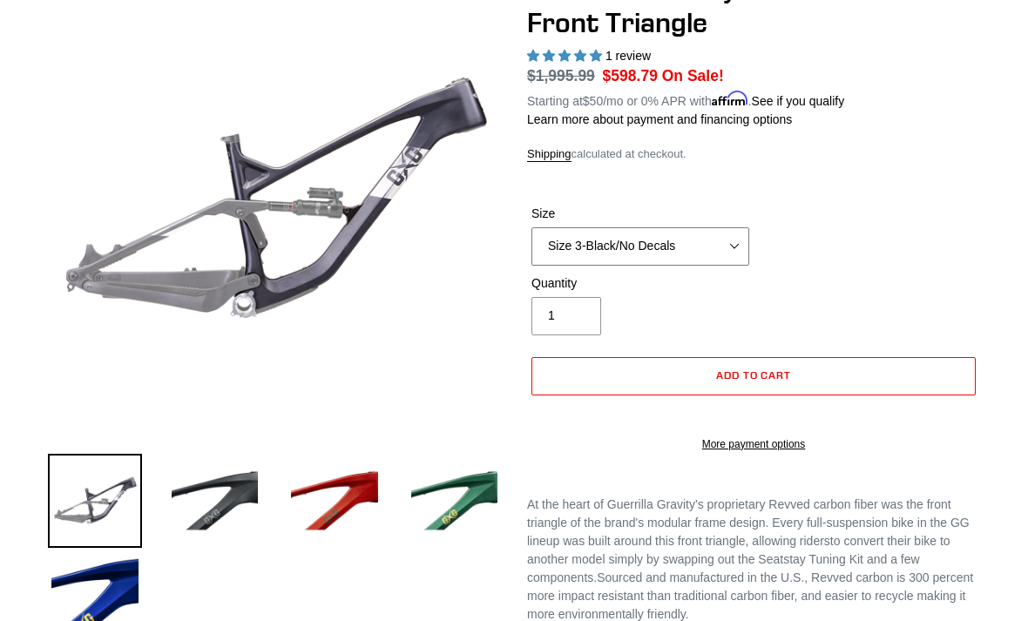
click at [716, 252] on select "Size 2-Gloss Black/No Decals Size 2-Black/Red Decals Size 2-Black/Silver Decals…" at bounding box center [640, 246] width 218 height 38
click at [718, 253] on select "Size 2-Gloss Black/No Decals Size 2-Black/Red Decals Size 2-Black/Silver Decals…" at bounding box center [640, 246] width 218 height 38
click at [733, 240] on select "Size 2-Gloss Black/No Decals Size 2-Black/Red Decals Size 2-Black/Silver Decals…" at bounding box center [640, 246] width 218 height 38
click at [715, 248] on select "Size 2-Gloss Black/No Decals Size 2-Black/Red Decals Size 2-Black/Silver Decals…" at bounding box center [640, 246] width 218 height 38
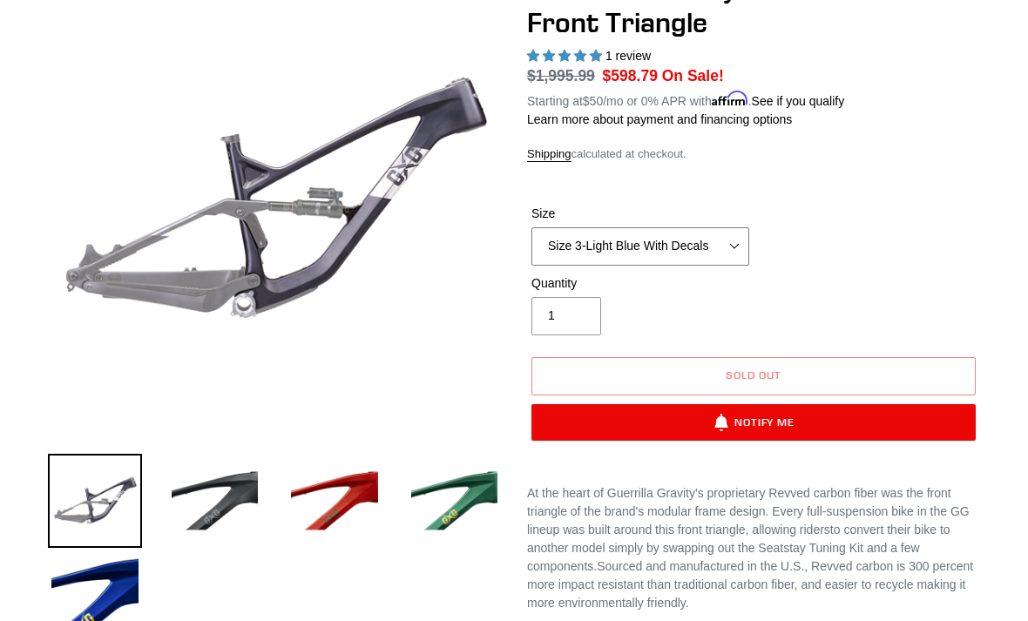
click at [704, 253] on select "Size 2-Gloss Black/No Decals Size 2-Black/Red Decals Size 2-Black/Silver Decals…" at bounding box center [640, 246] width 218 height 38
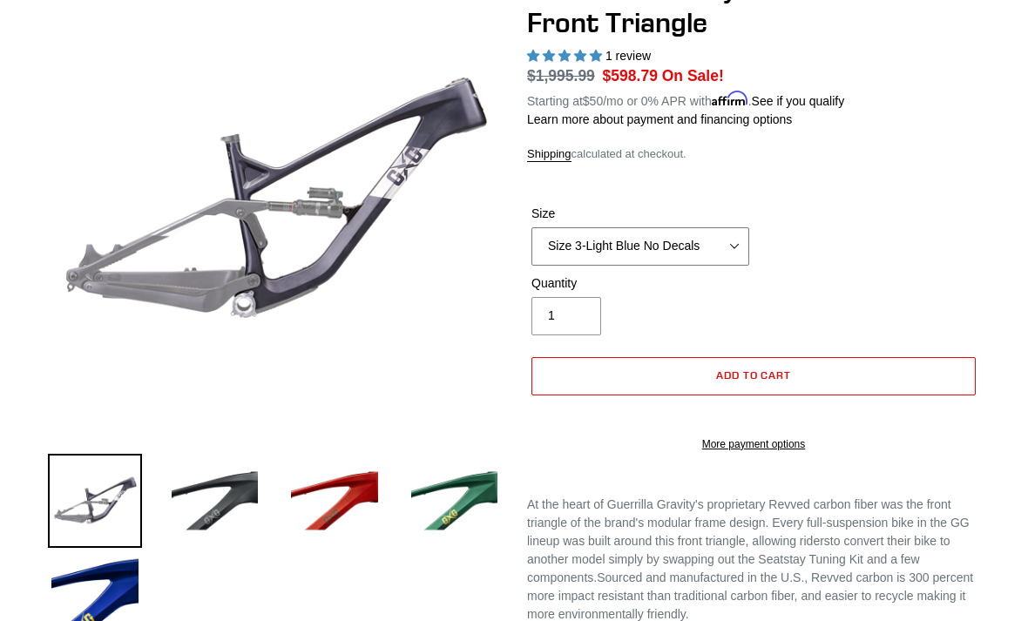
click at [721, 240] on select "Size 2-Gloss Black/No Decals Size 2-Black/Red Decals Size 2-Black/Silver Decals…" at bounding box center [640, 246] width 218 height 38
click at [717, 244] on select "Size 2-Gloss Black/No Decals Size 2-Black/Red Decals Size 2-Black/Silver Decals…" at bounding box center [640, 246] width 218 height 38
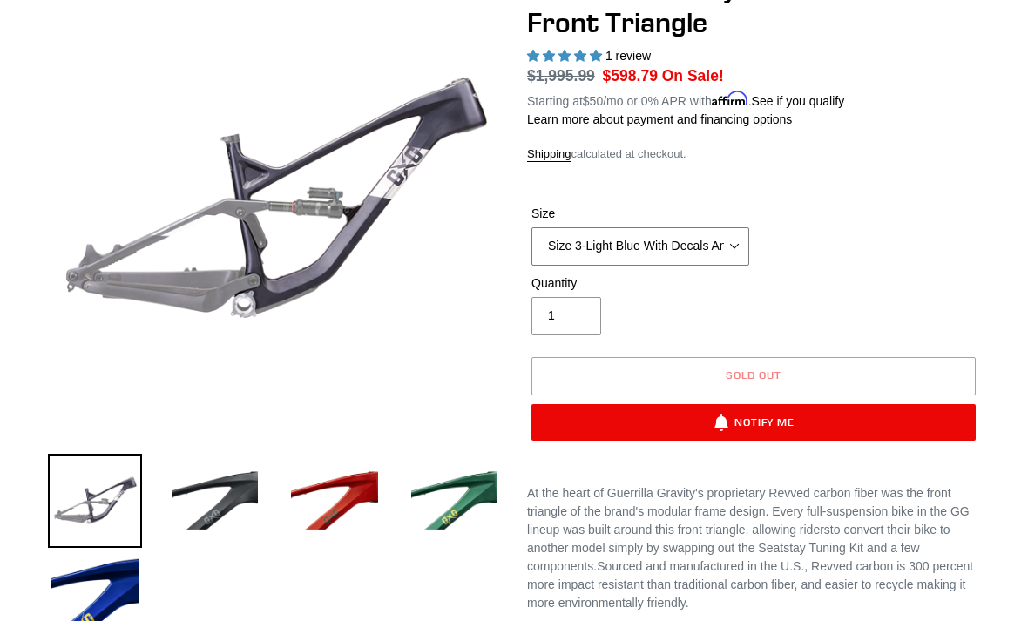
click at [720, 243] on select "Size 2-Gloss Black/No Decals Size 2-Black/Red Decals Size 2-Black/Silver Decals…" at bounding box center [640, 246] width 218 height 38
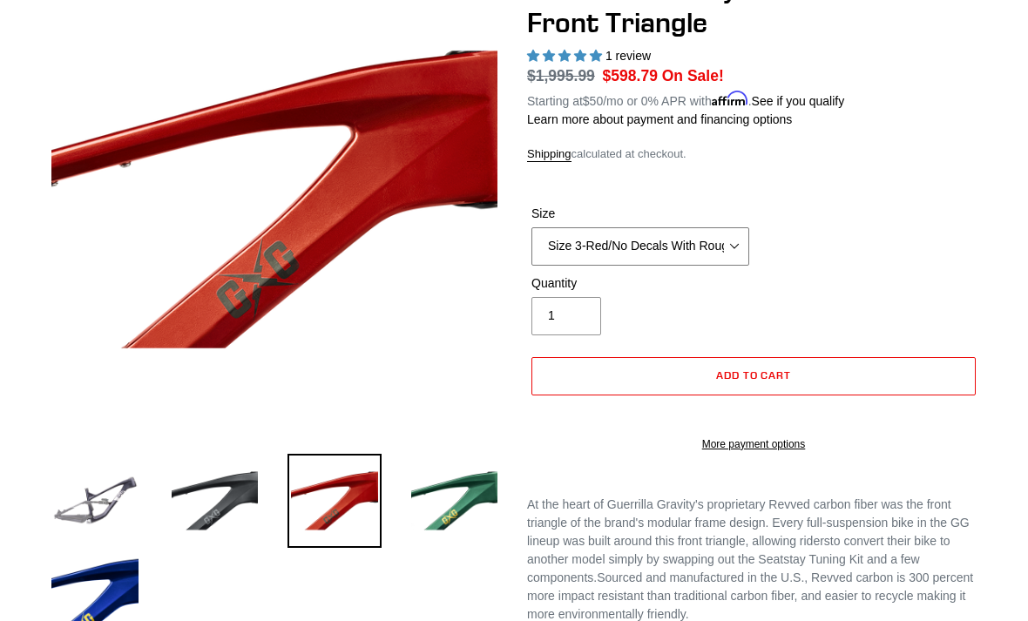
click at [725, 259] on select "Size 2-Gloss Black/No Decals Size 2-Black/Red Decals Size 2-Black/Silver Decals…" at bounding box center [640, 246] width 218 height 38
select select "Size 3-Red/With Decals"
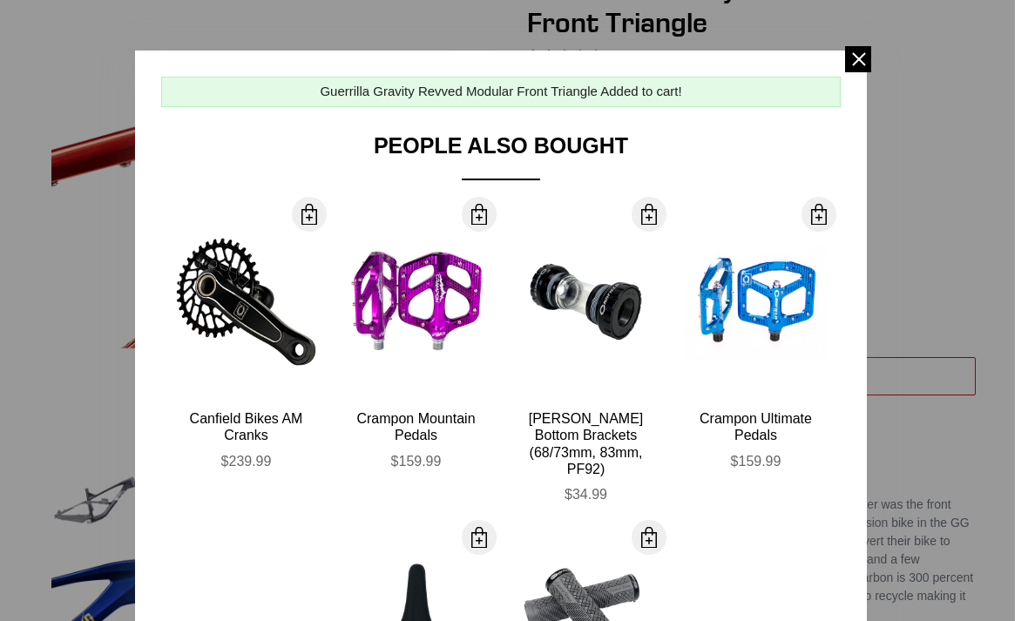
click at [850, 64] on span at bounding box center [858, 59] width 26 height 26
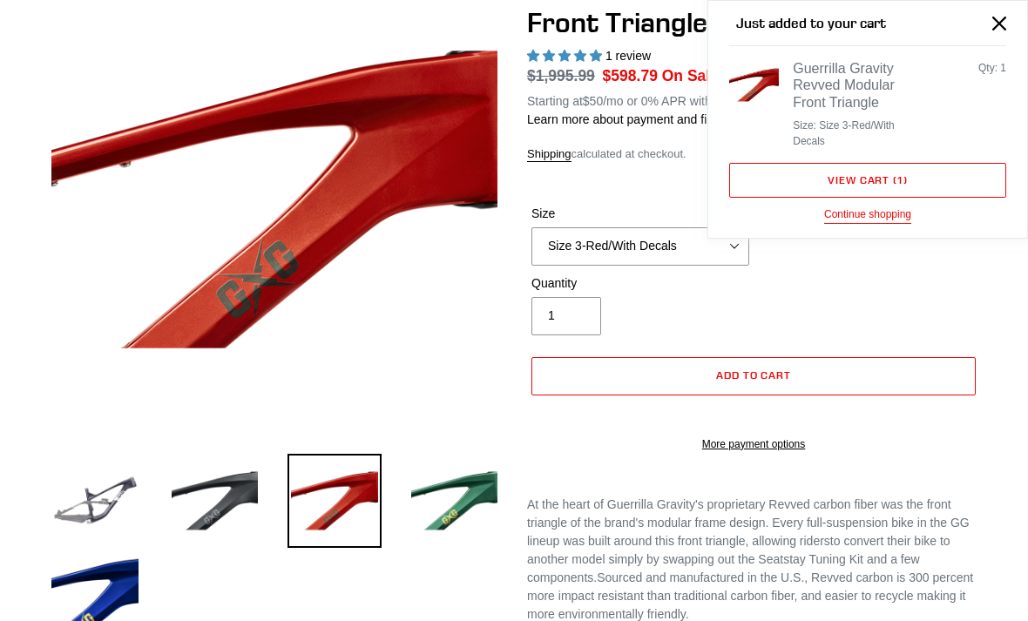
click at [1001, 17] on icon "Close" at bounding box center [999, 24] width 14 height 14
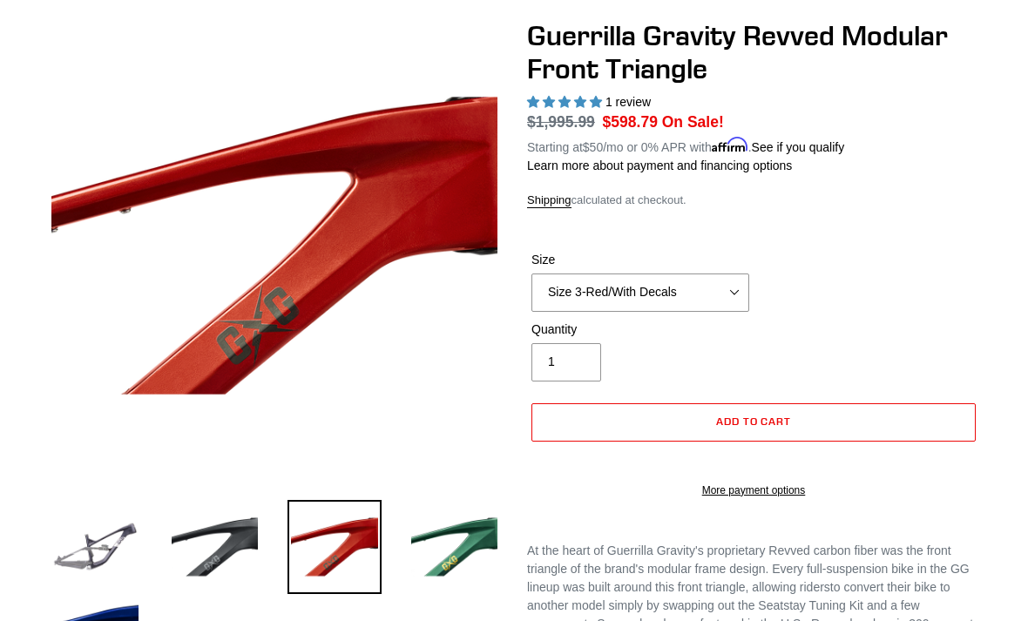
scroll to position [159, 0]
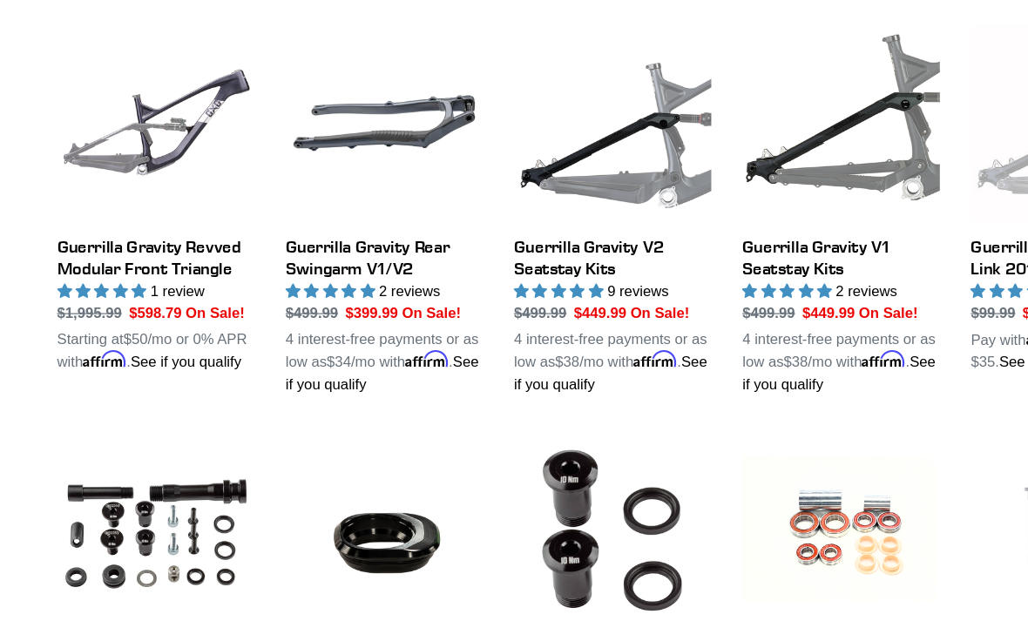
click at [328, 311] on link "Guerrilla Gravity Rear Swingarm V1/V2" at bounding box center [322, 275] width 165 height 311
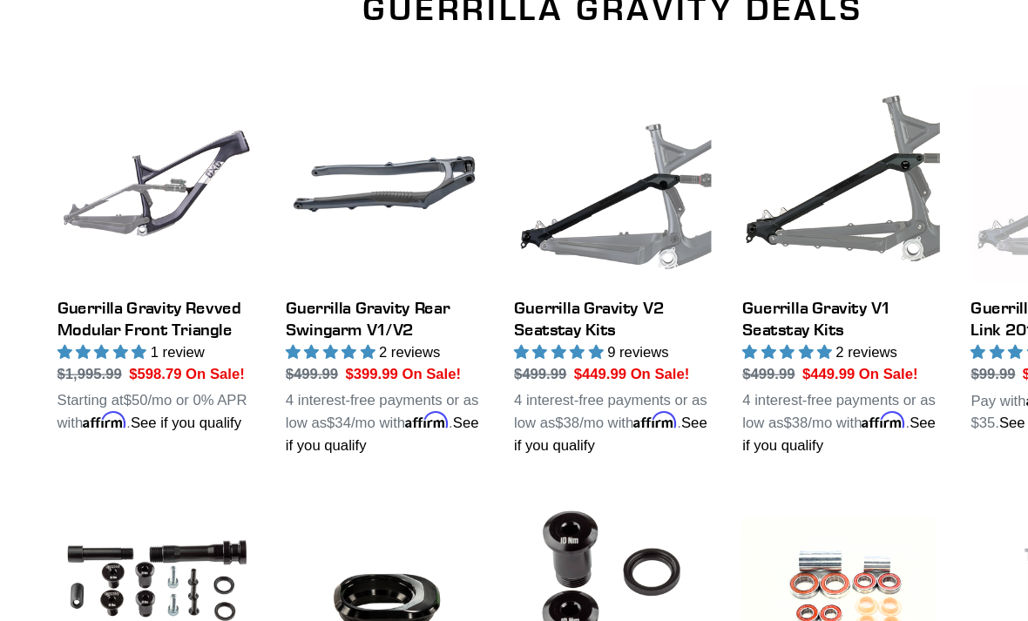
scroll to position [550, 0]
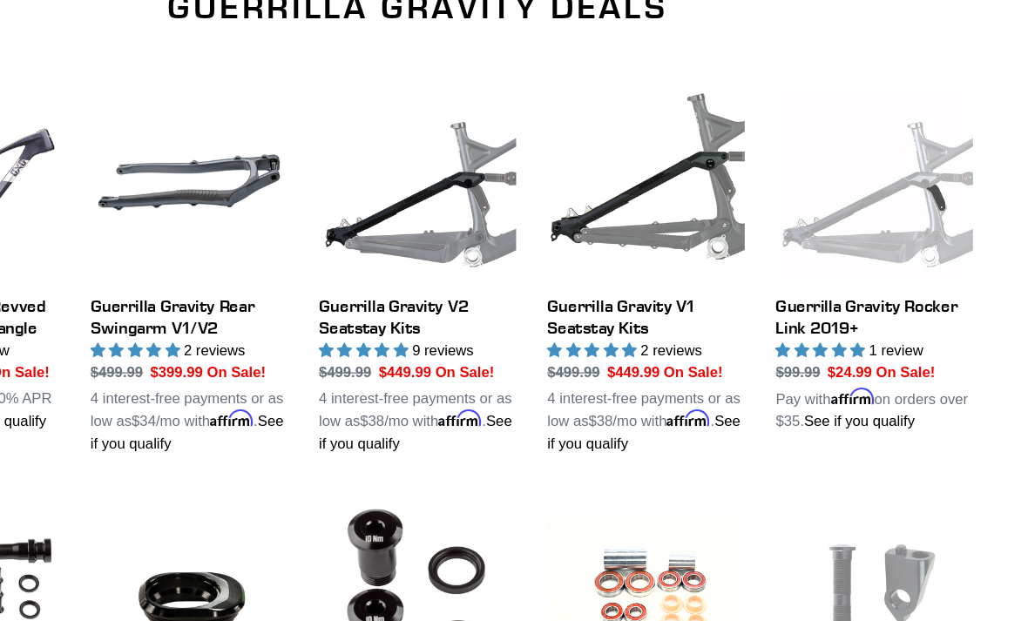
click at [814, 259] on link "Guerrilla Gravity Rocker Link 2019+" at bounding box center [896, 269] width 165 height 293
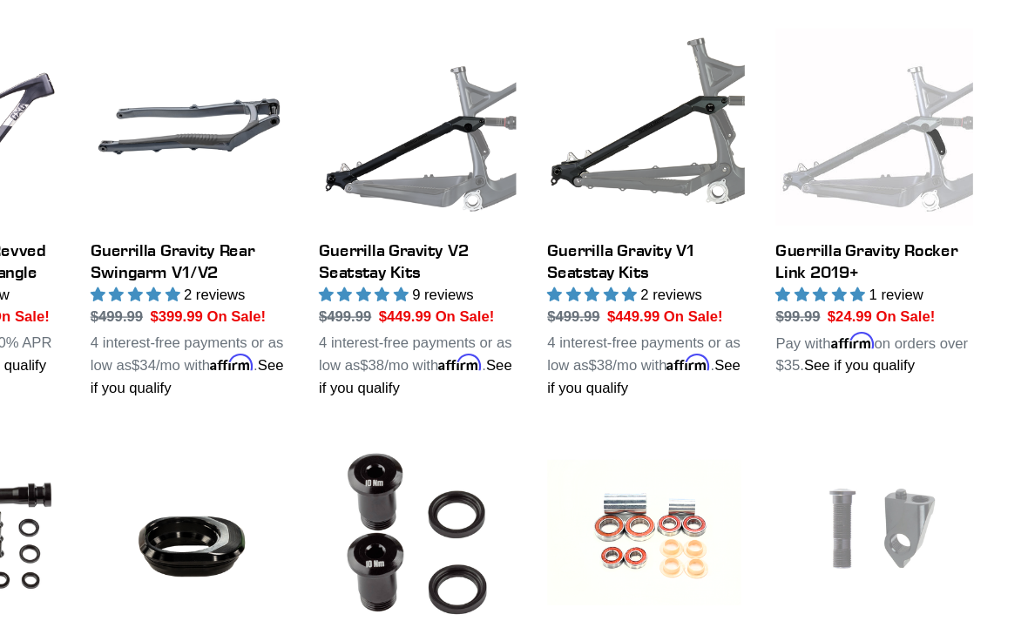
click at [623, 207] on link "Guerrilla Gravity V1 Seatstay Kits" at bounding box center [705, 278] width 165 height 311
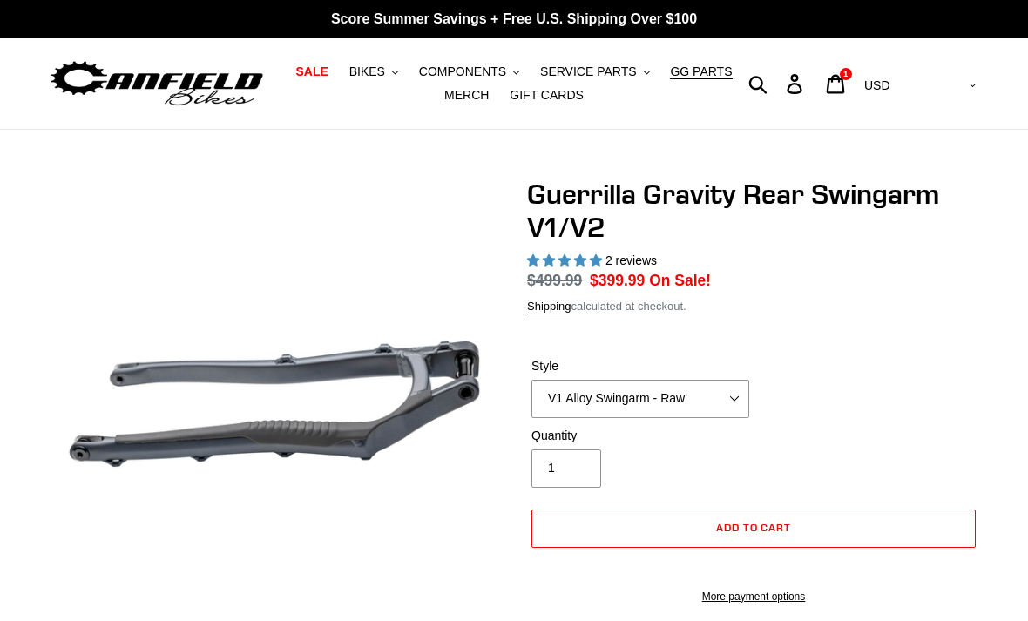
select select "highest-rating"
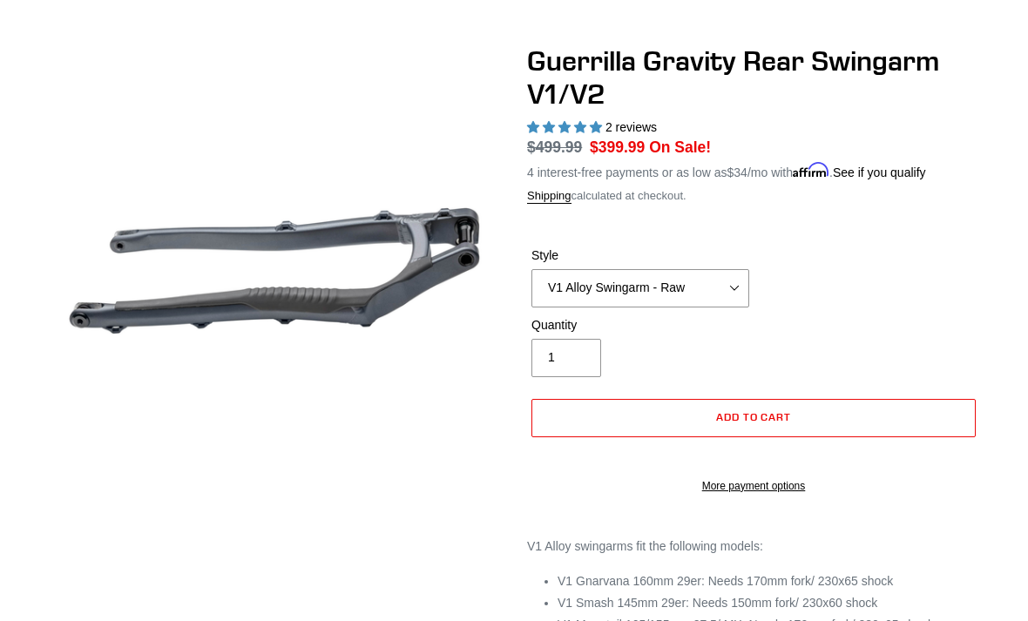
scroll to position [137, 0]
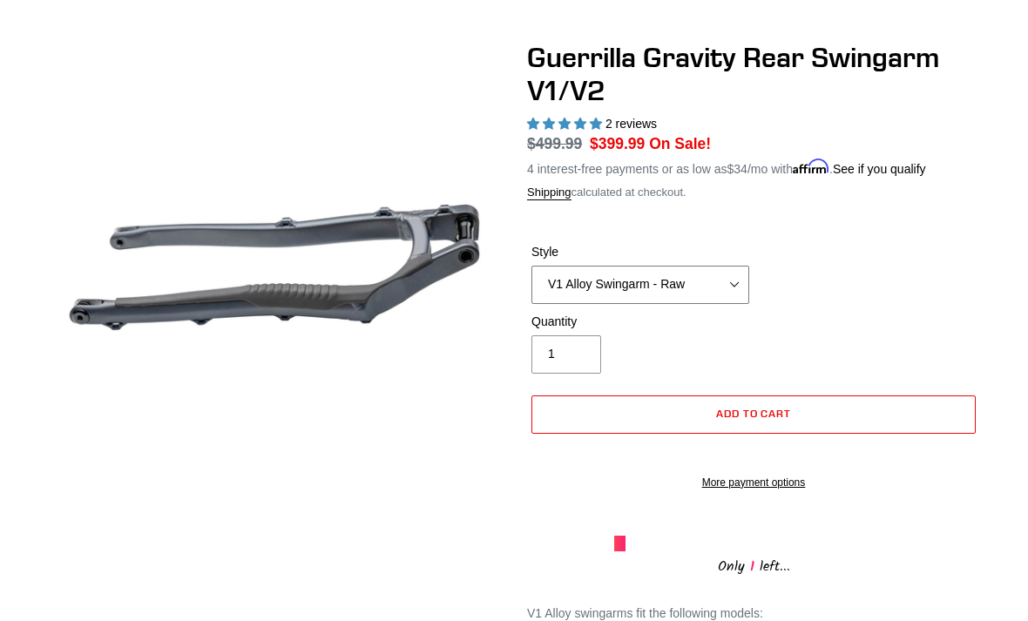
click at [723, 288] on select "V1 Alloy Swingarm - Raw V1 Alloy Swingarm - Black V2 Revved Carbon Swingarm - G…" at bounding box center [640, 285] width 218 height 38
click at [712, 295] on select "V1 Alloy Swingarm - Raw V1 Alloy Swingarm - Black V2 Revved Carbon Swingarm - G…" at bounding box center [640, 285] width 218 height 38
click at [726, 284] on select "V1 Alloy Swingarm - Raw V1 Alloy Swingarm - Black V2 Revved Carbon Swingarm - G…" at bounding box center [640, 285] width 218 height 38
select select "V1 Alloy Swingarm - Black"
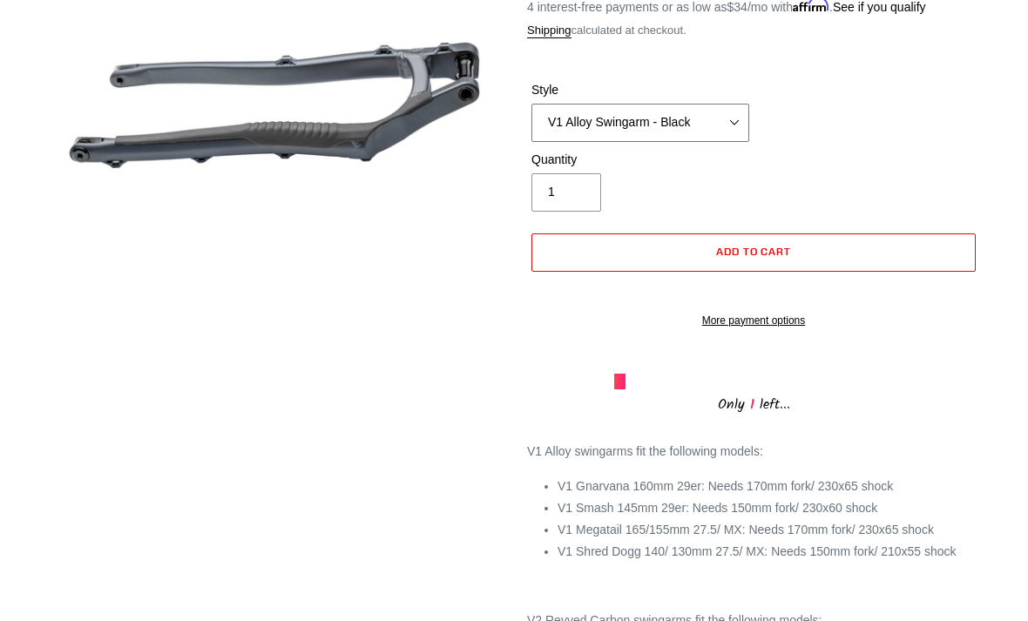
scroll to position [299, 0]
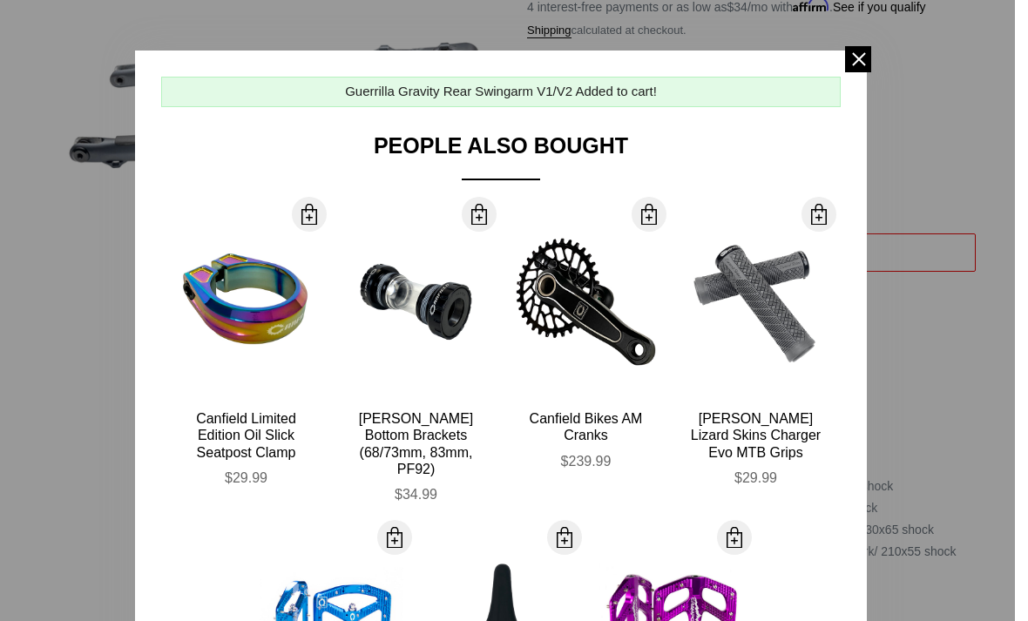
click at [847, 59] on span at bounding box center [858, 59] width 26 height 26
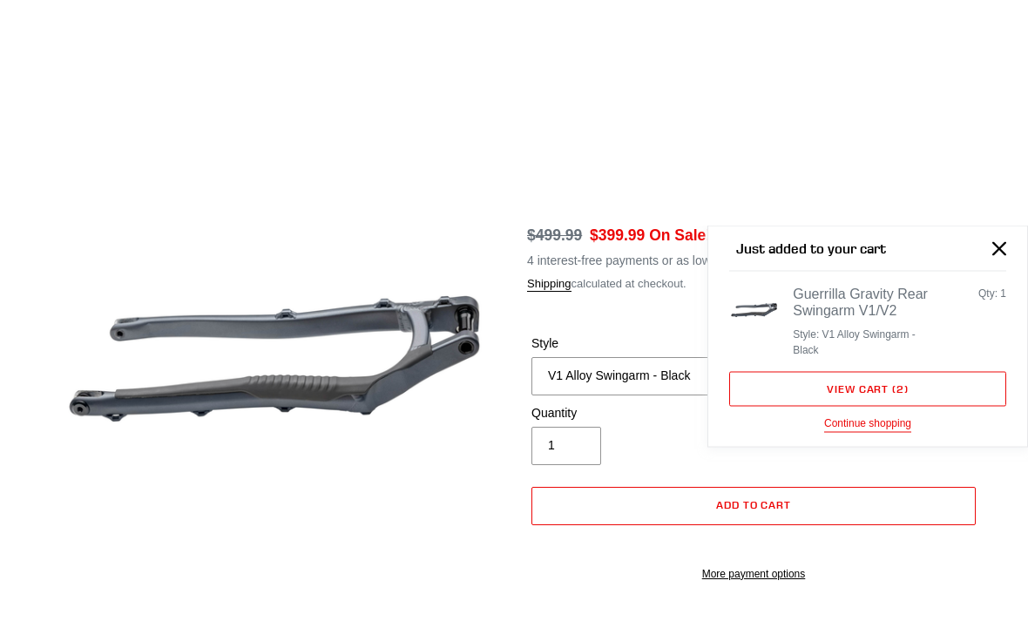
scroll to position [0, 0]
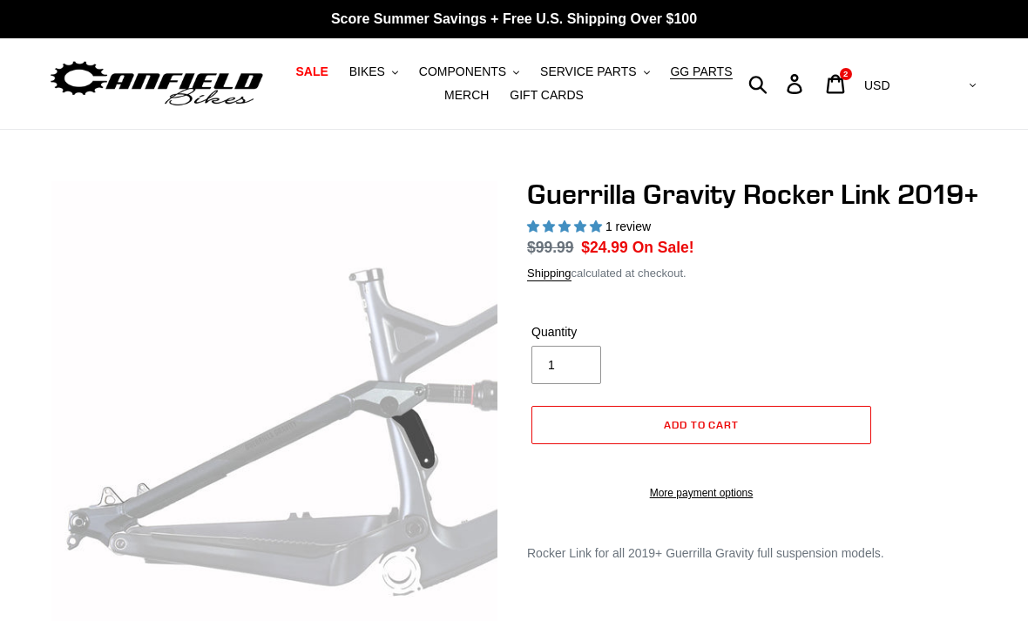
select select "highest-rating"
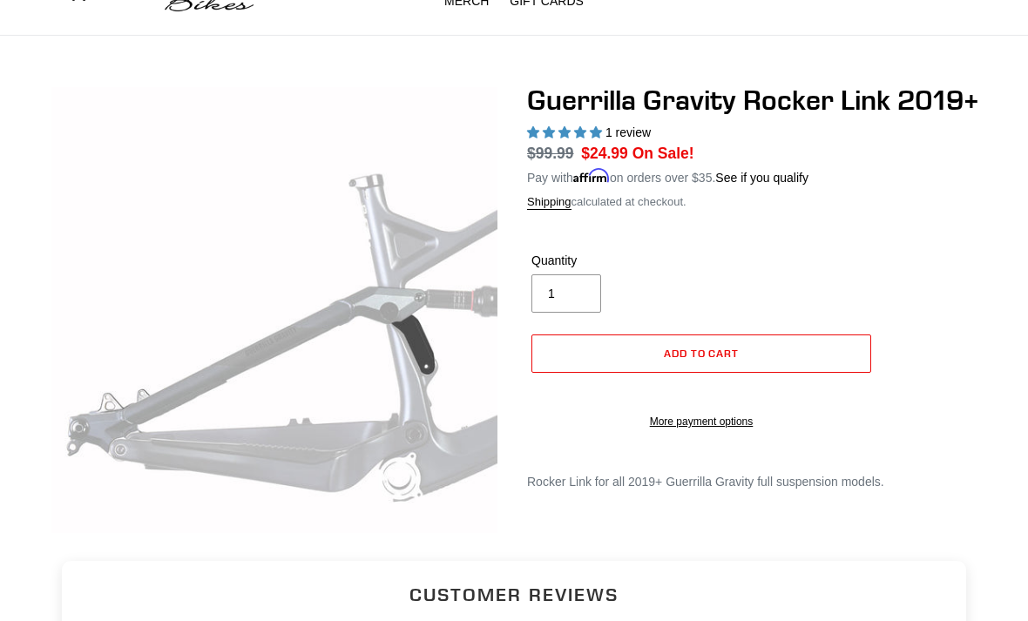
scroll to position [94, 0]
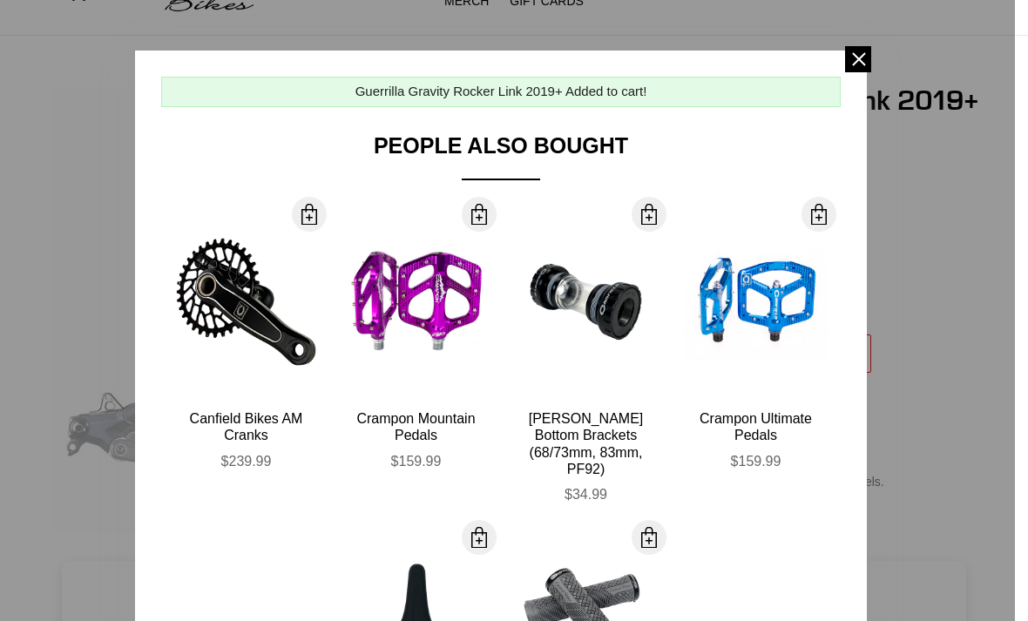
click at [846, 58] on span at bounding box center [858, 59] width 26 height 26
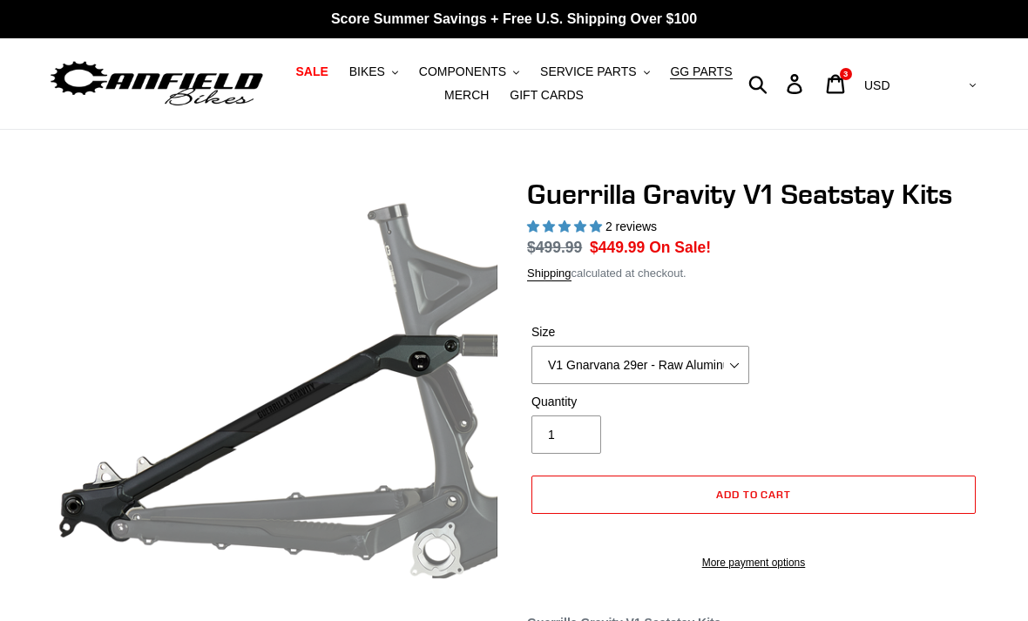
select select "highest-rating"
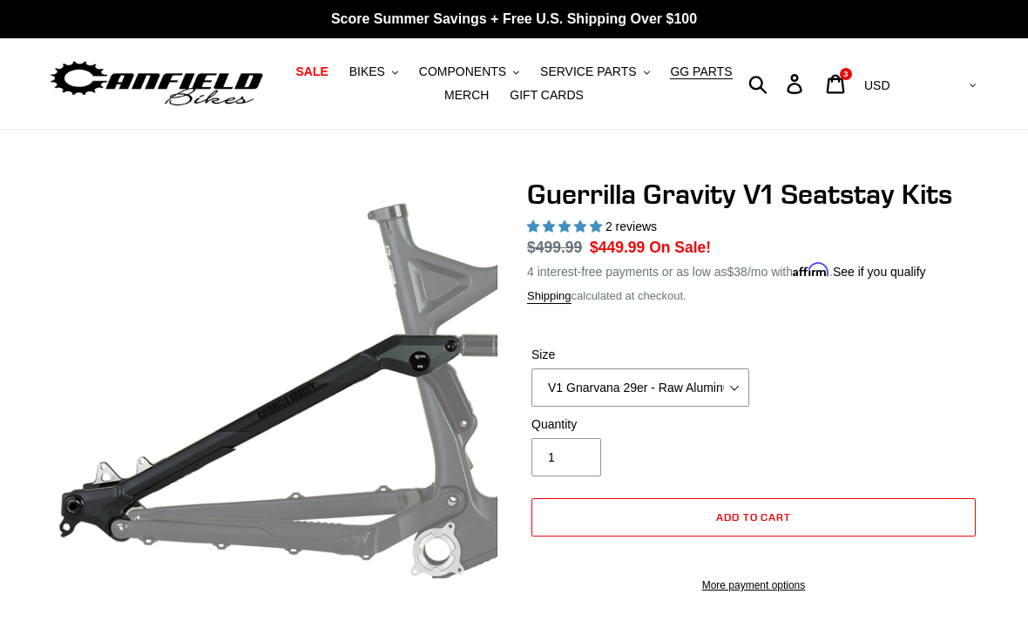
click at [726, 368] on select "V1 Gnarvana 29er - Raw Aluminum" at bounding box center [640, 387] width 218 height 38
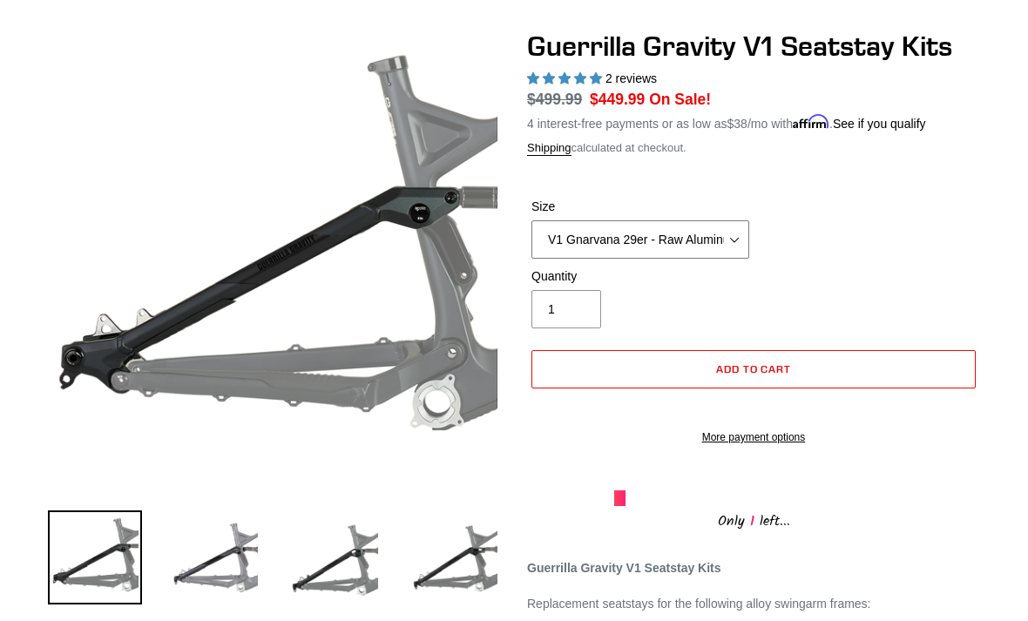
scroll to position [148, 0]
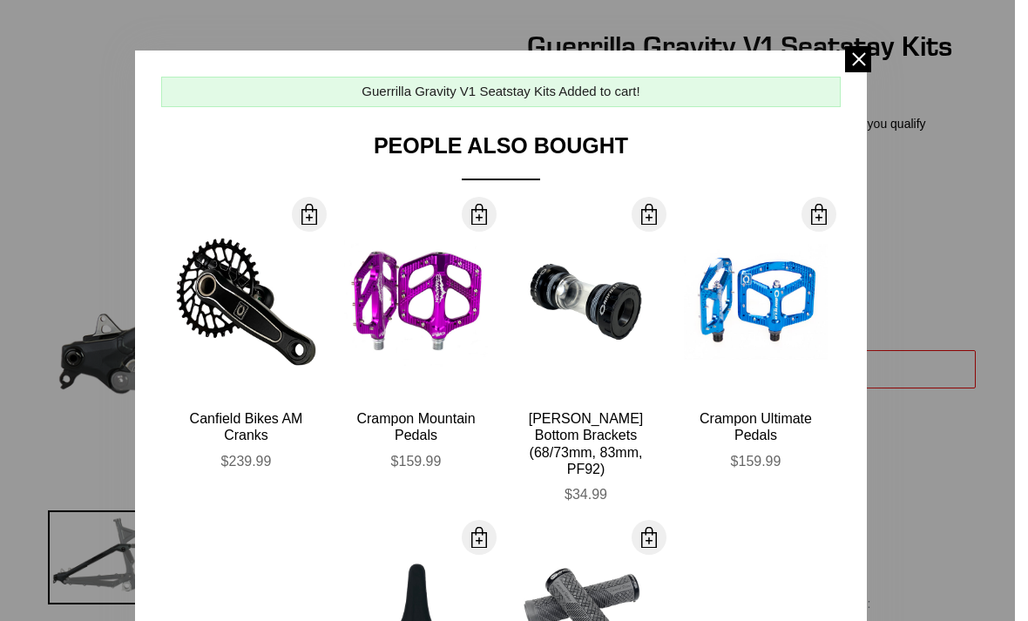
click at [852, 65] on span at bounding box center [858, 59] width 26 height 26
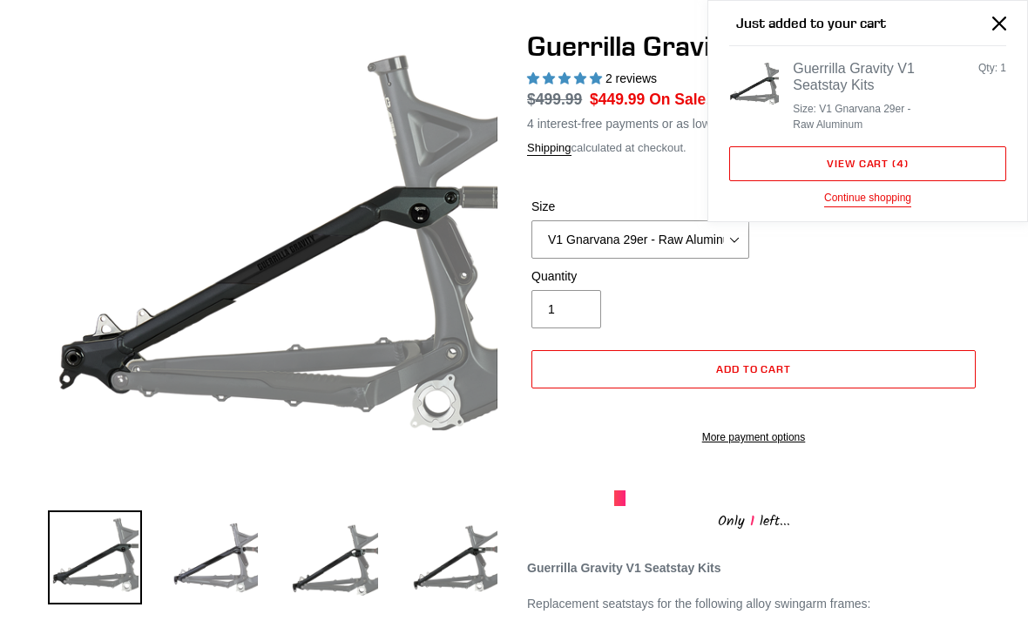
click at [993, 22] on icon "Close" at bounding box center [999, 24] width 14 height 14
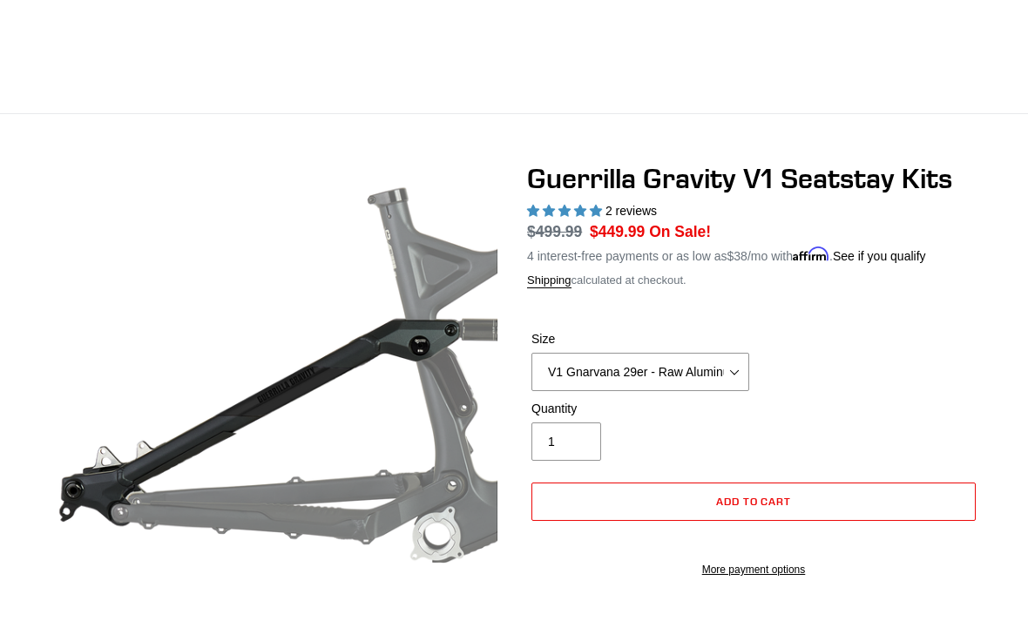
scroll to position [0, 0]
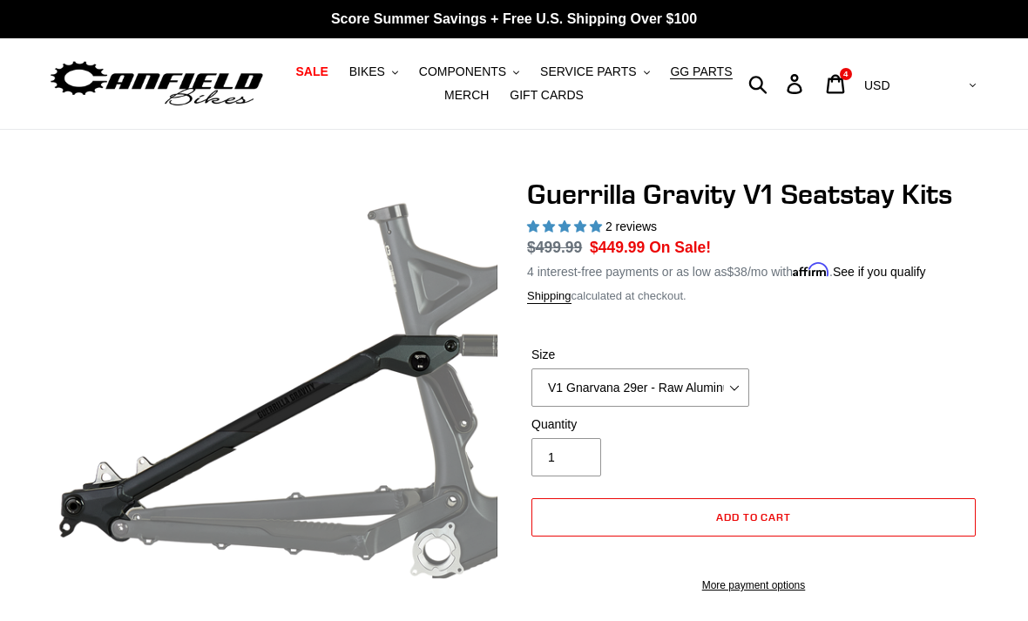
click at [845, 78] on icon at bounding box center [836, 83] width 18 height 19
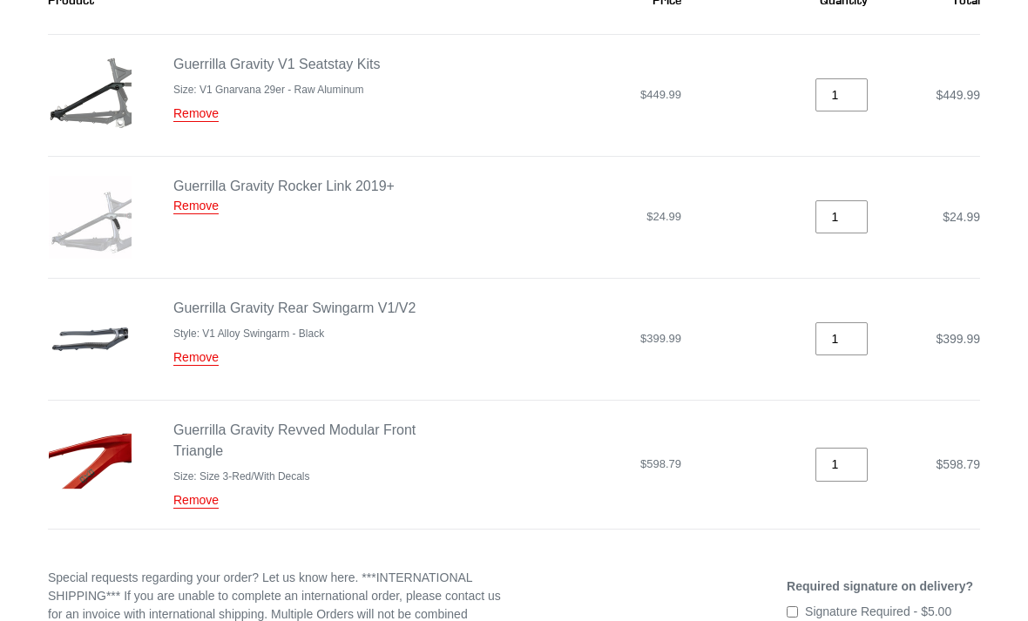
scroll to position [300, 0]
click at [364, 301] on link "Guerrilla Gravity Rear Swingarm V1/V2" at bounding box center [294, 307] width 242 height 15
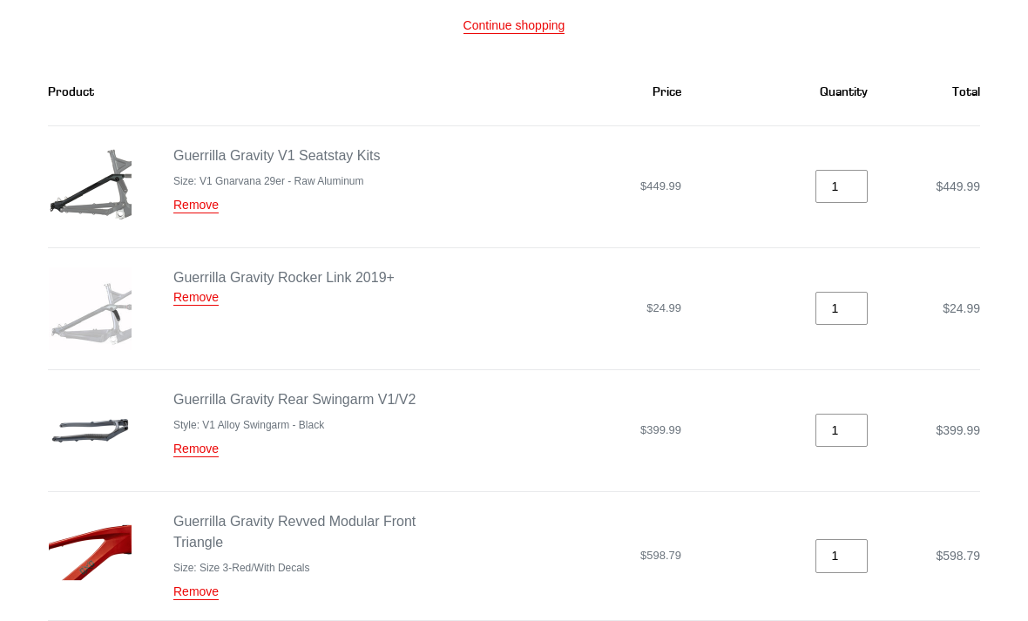
scroll to position [208, 0]
click at [314, 395] on link "Guerrilla Gravity Rear Swingarm V1/V2" at bounding box center [294, 399] width 242 height 15
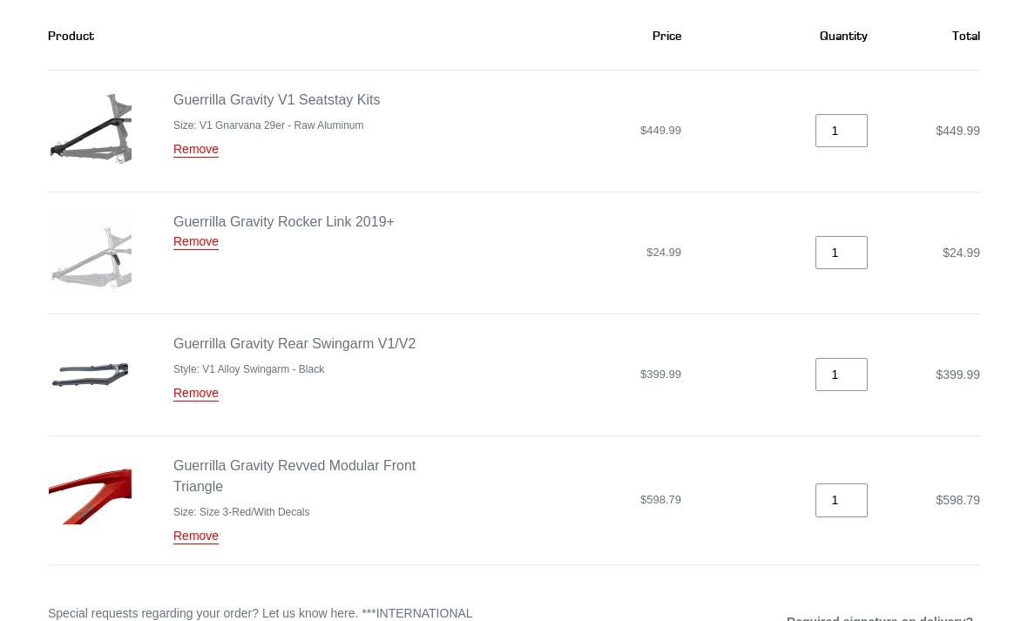
click at [352, 475] on link "Guerrilla Gravity Revved Modular Front Triangle" at bounding box center [294, 476] width 242 height 36
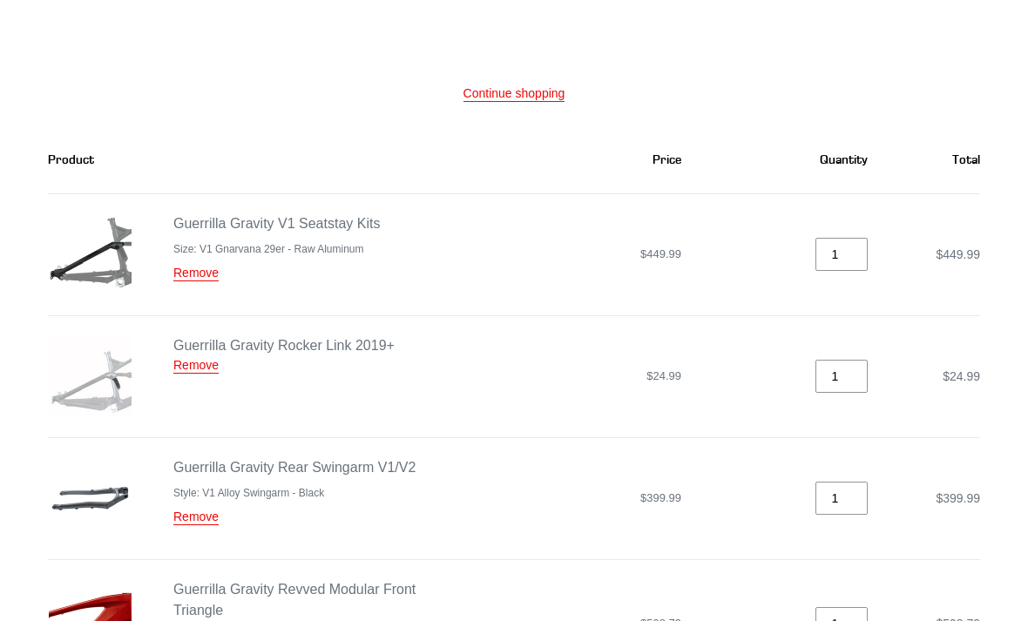
scroll to position [0, 0]
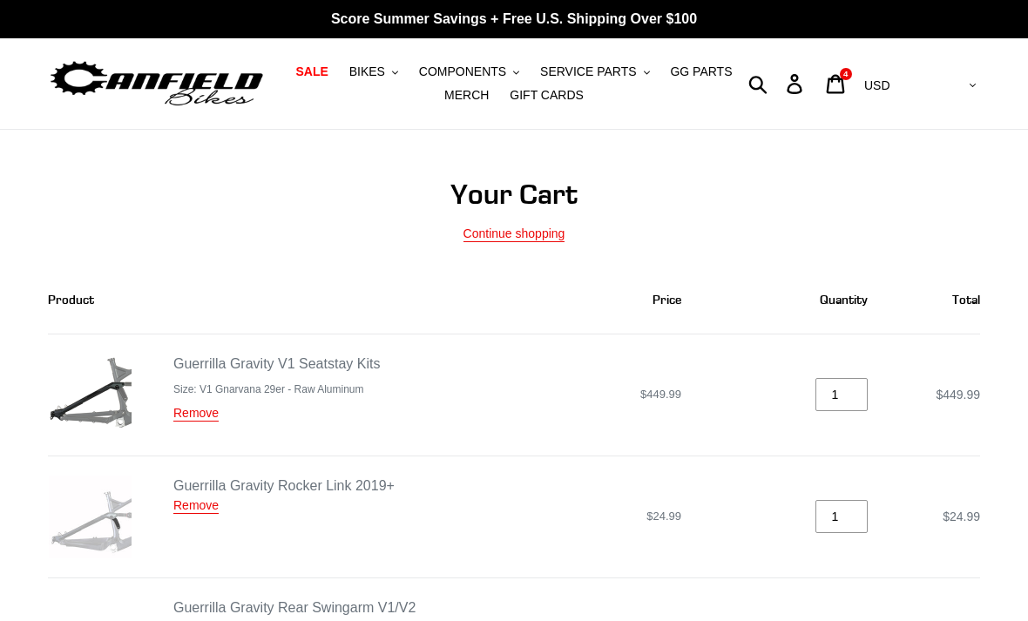
click at [767, 82] on icon "button" at bounding box center [757, 84] width 19 height 20
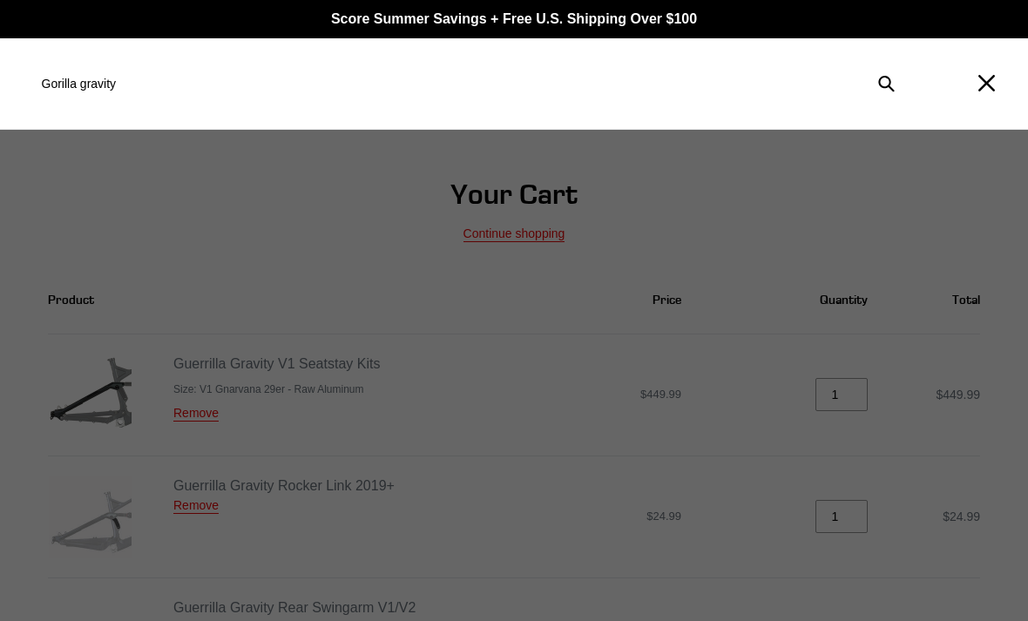
type input "Gorilla gravity"
click at [886, 84] on button "Submit" at bounding box center [886, 83] width 37 height 38
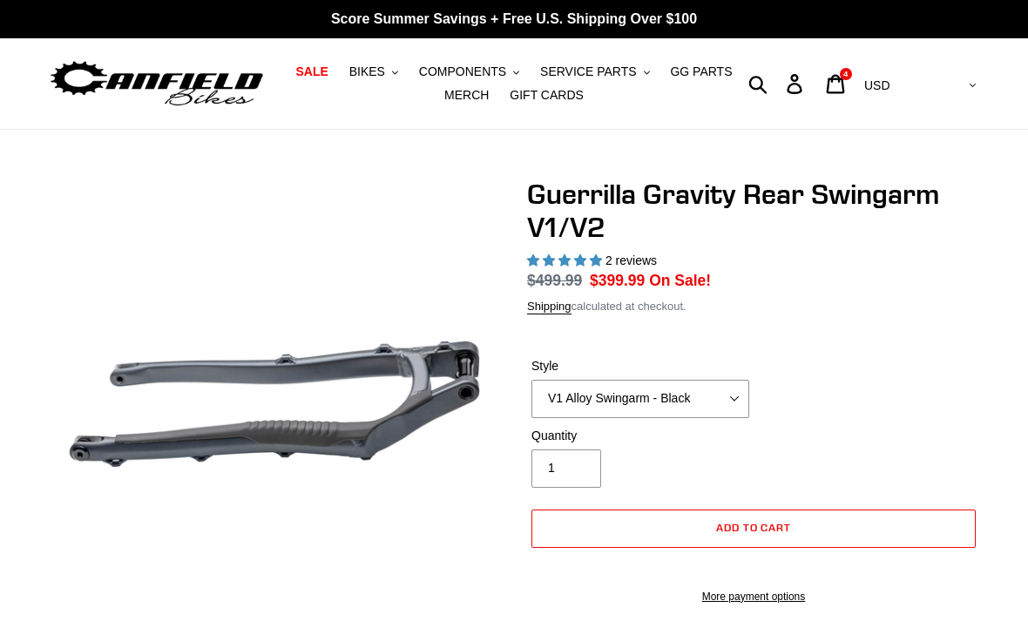
select select "highest-rating"
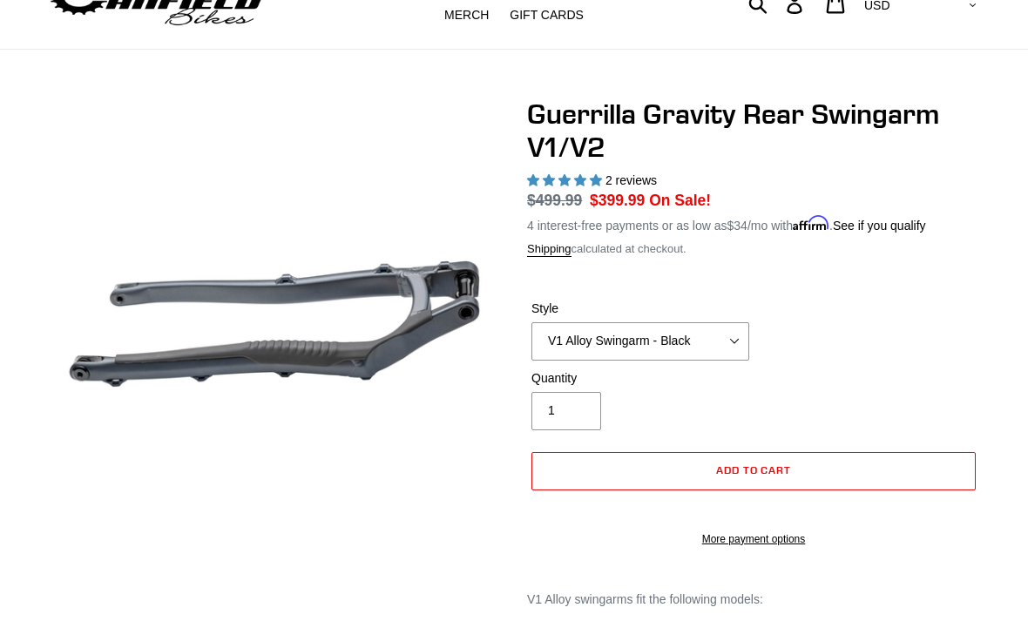
scroll to position [80, 0]
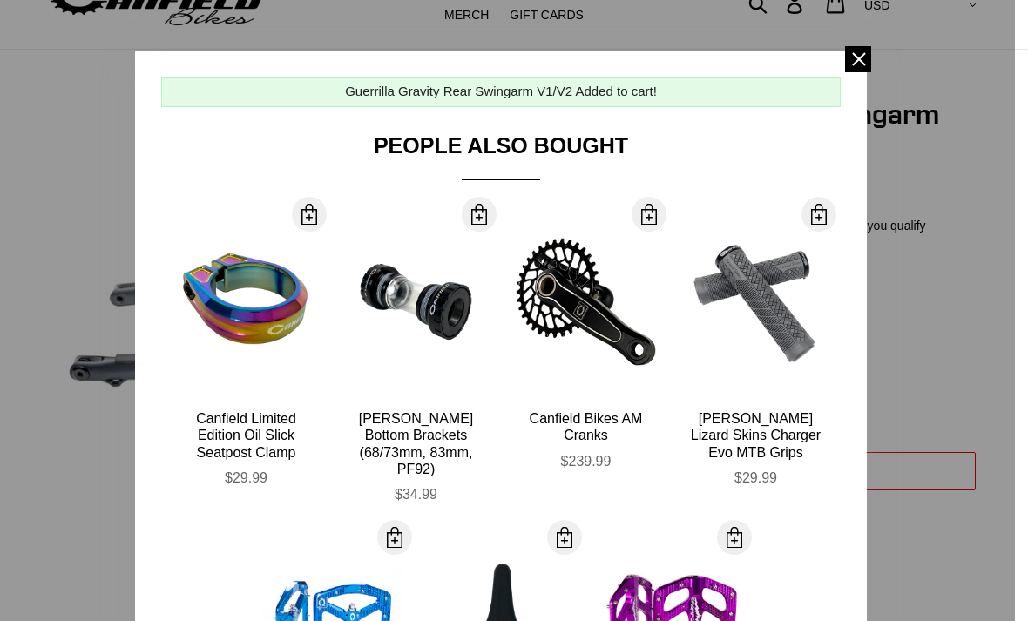
click at [852, 65] on span at bounding box center [858, 59] width 26 height 26
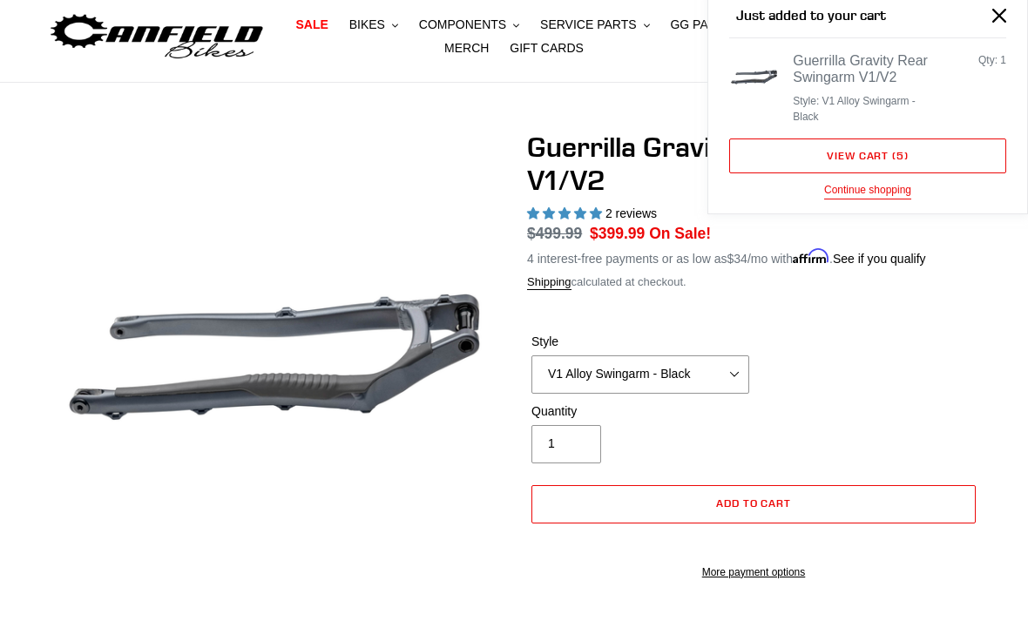
scroll to position [0, 0]
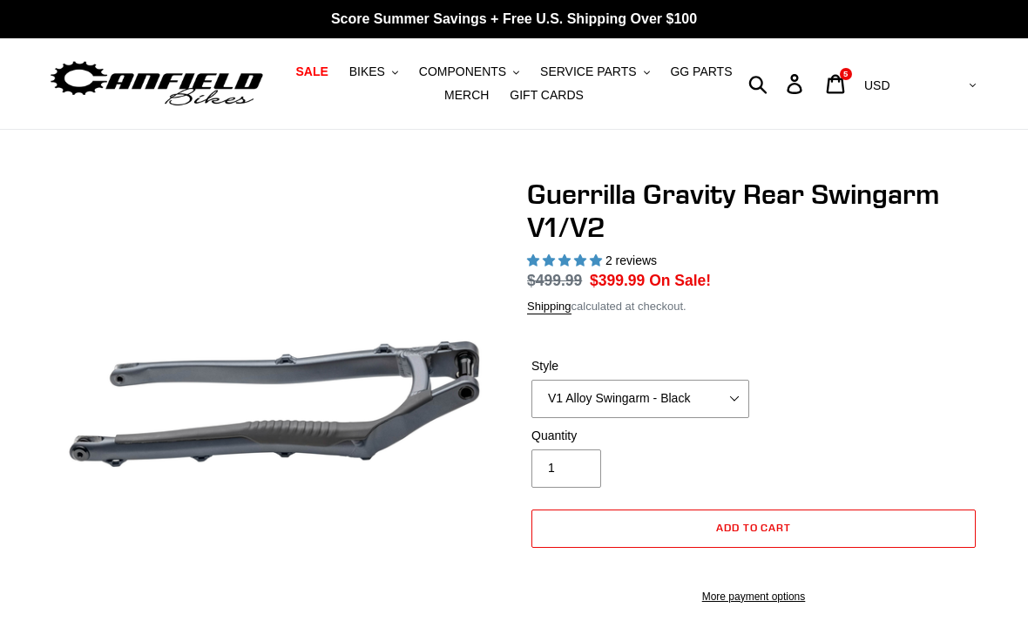
select select "highest-rating"
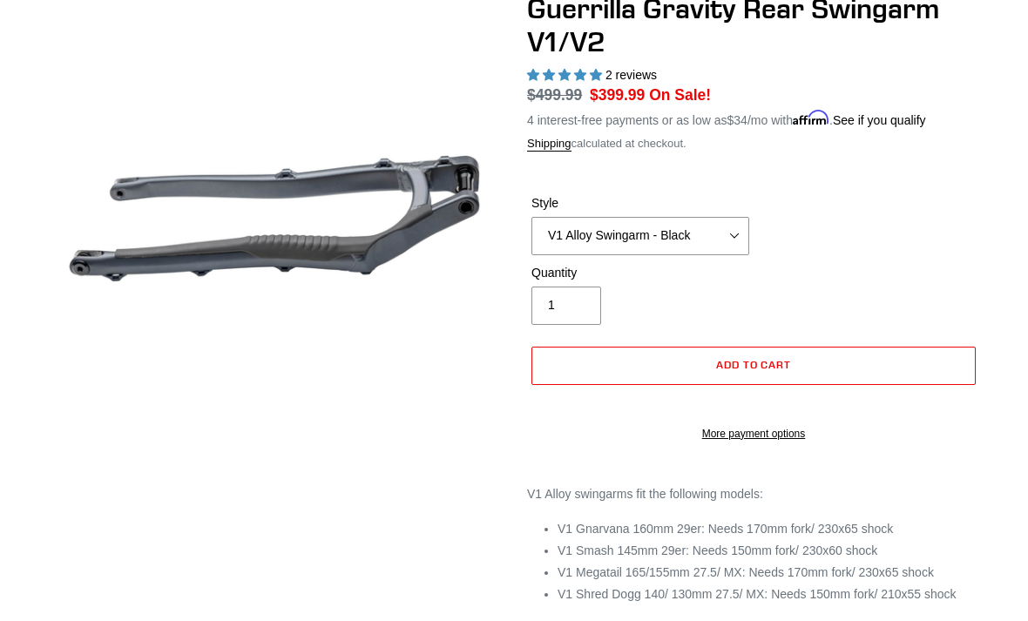
scroll to position [183, 0]
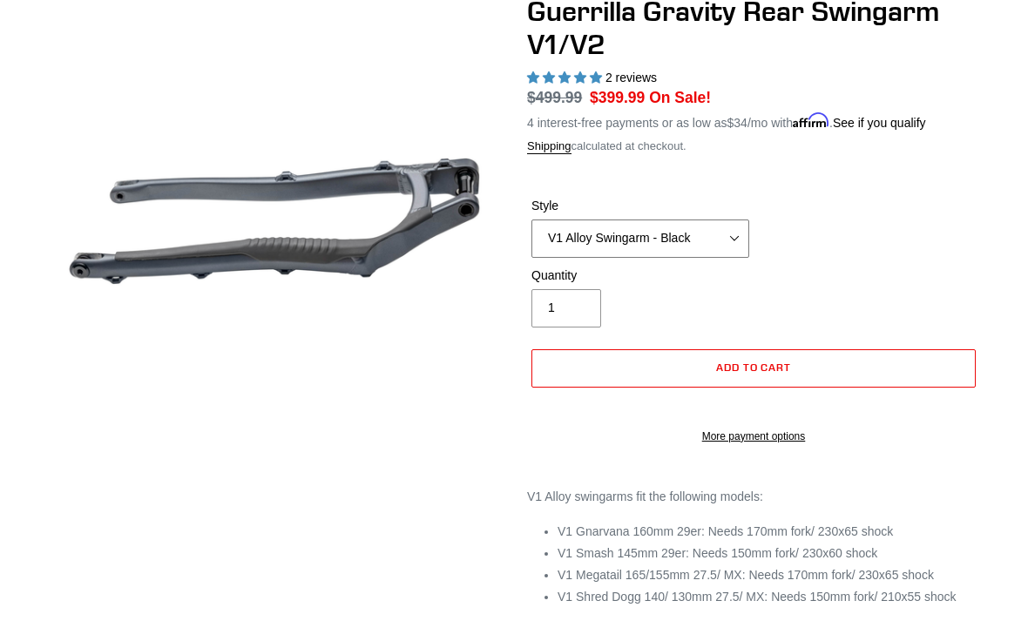
click at [720, 239] on select "V1 Alloy Swingarm - Raw V1 Alloy Swingarm - Black V2 Revved Carbon Swingarm - G…" at bounding box center [640, 238] width 218 height 38
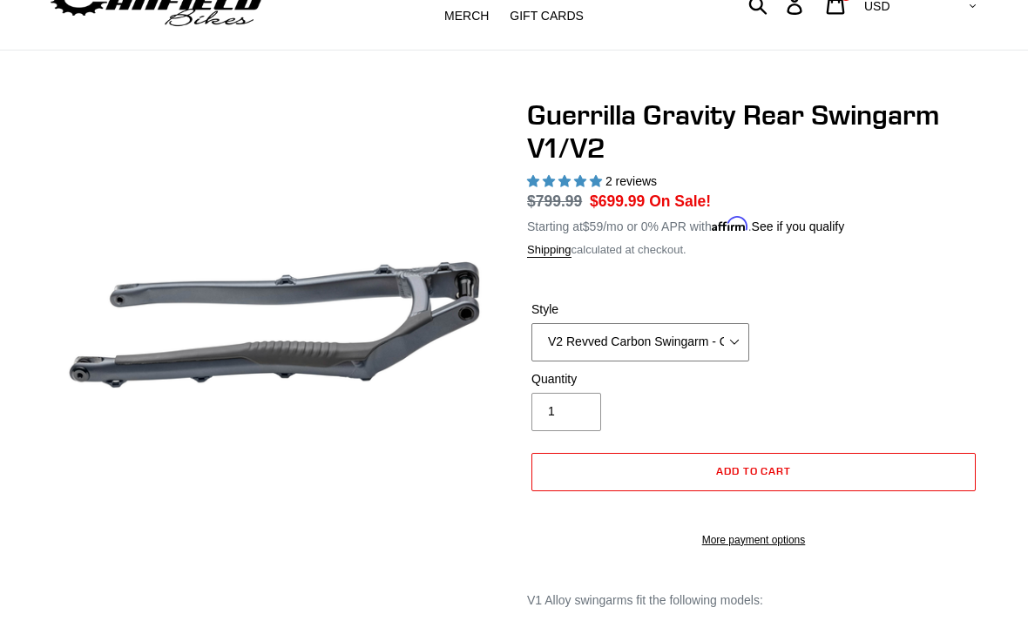
scroll to position [78, 0]
click at [715, 324] on select "V1 Alloy Swingarm - Raw V1 Alloy Swingarm - Black V2 Revved Carbon Swingarm - G…" at bounding box center [640, 343] width 218 height 38
click at [719, 349] on select "V1 Alloy Swingarm - Raw V1 Alloy Swingarm - Black V2 Revved Carbon Swingarm - G…" at bounding box center [640, 342] width 218 height 38
select select "V2 Revved Carbon Swingarm - Green"
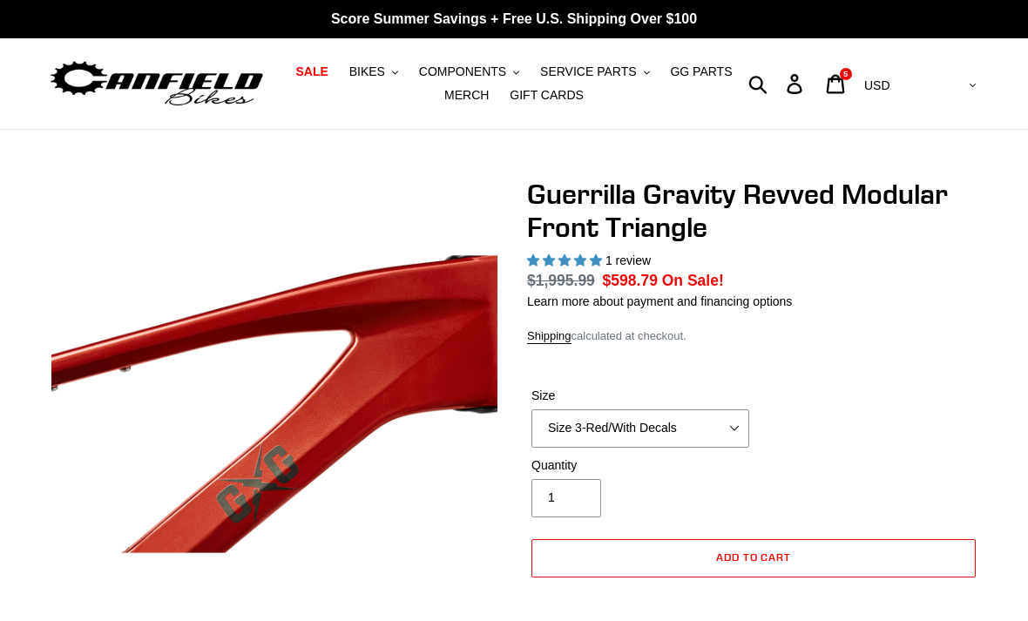
select select "highest-rating"
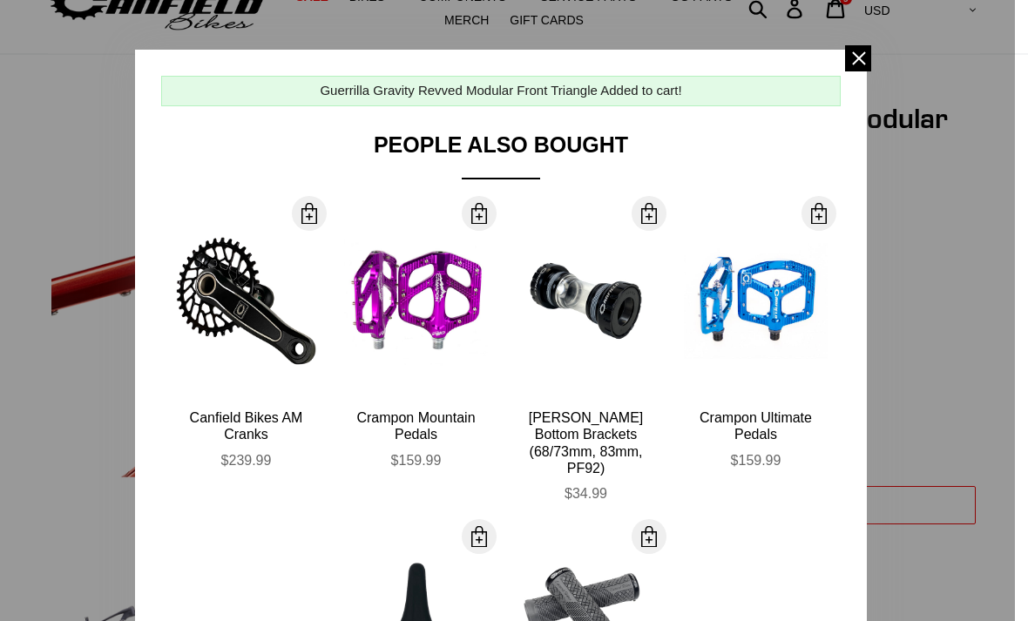
scroll to position [76, 0]
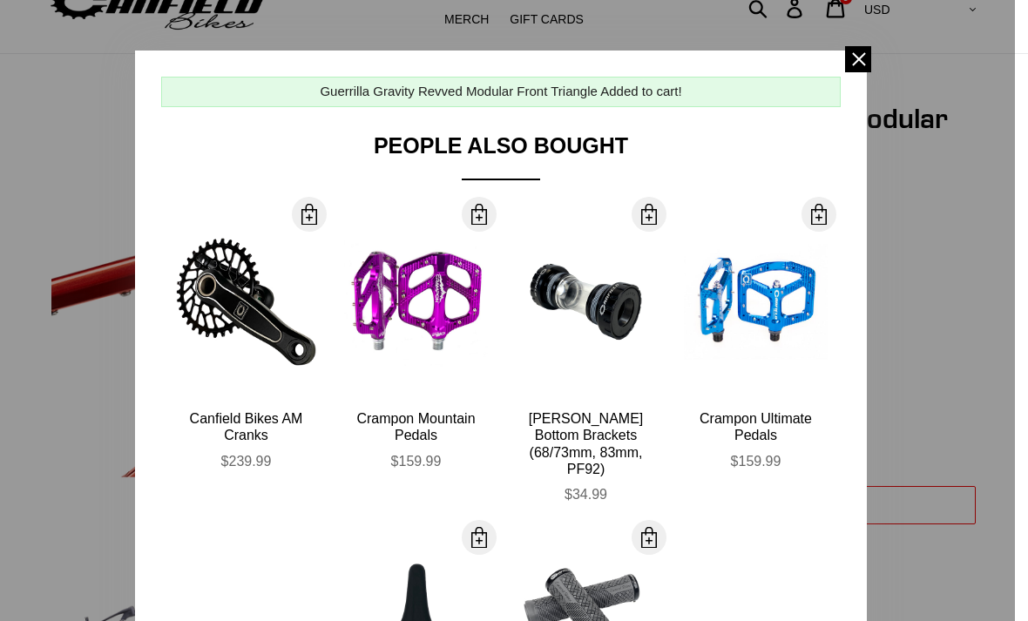
click at [856, 54] on span at bounding box center [858, 59] width 26 height 26
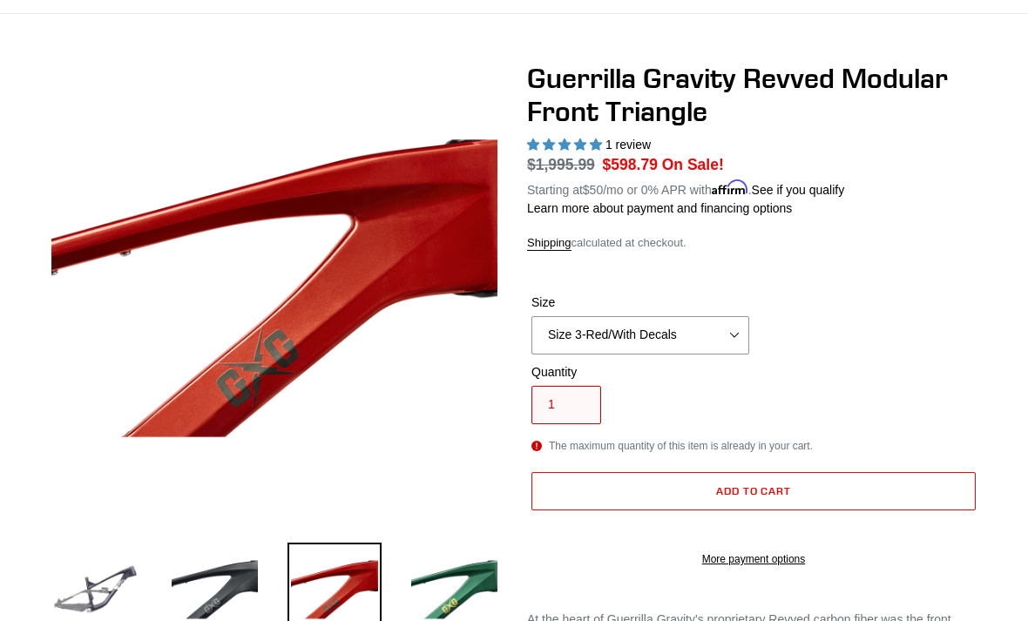
scroll to position [116, 0]
click at [231, 604] on img at bounding box center [215, 590] width 94 height 94
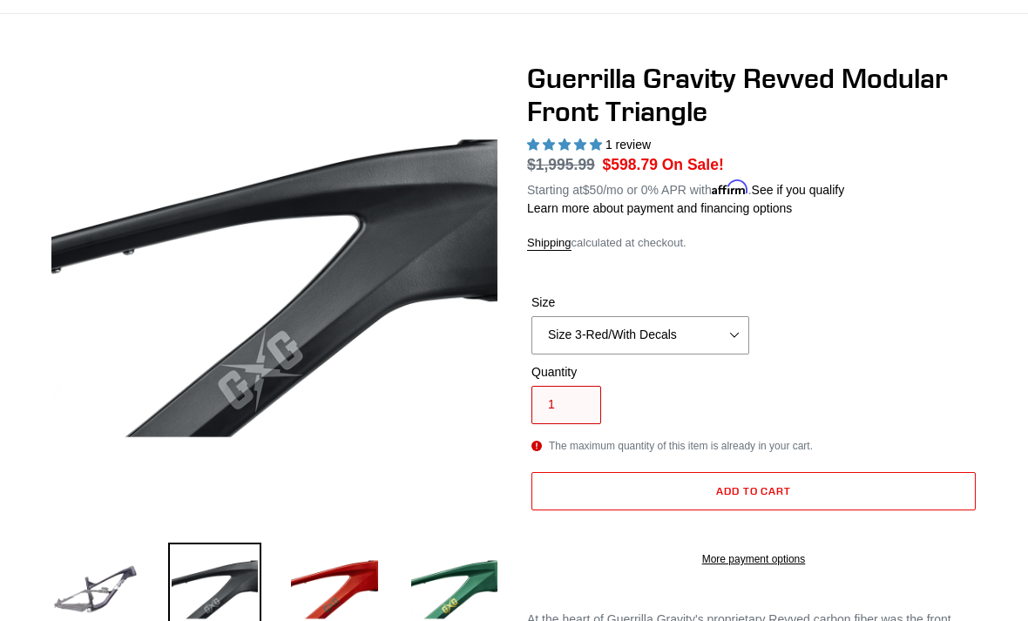
click at [113, 591] on img at bounding box center [95, 590] width 94 height 94
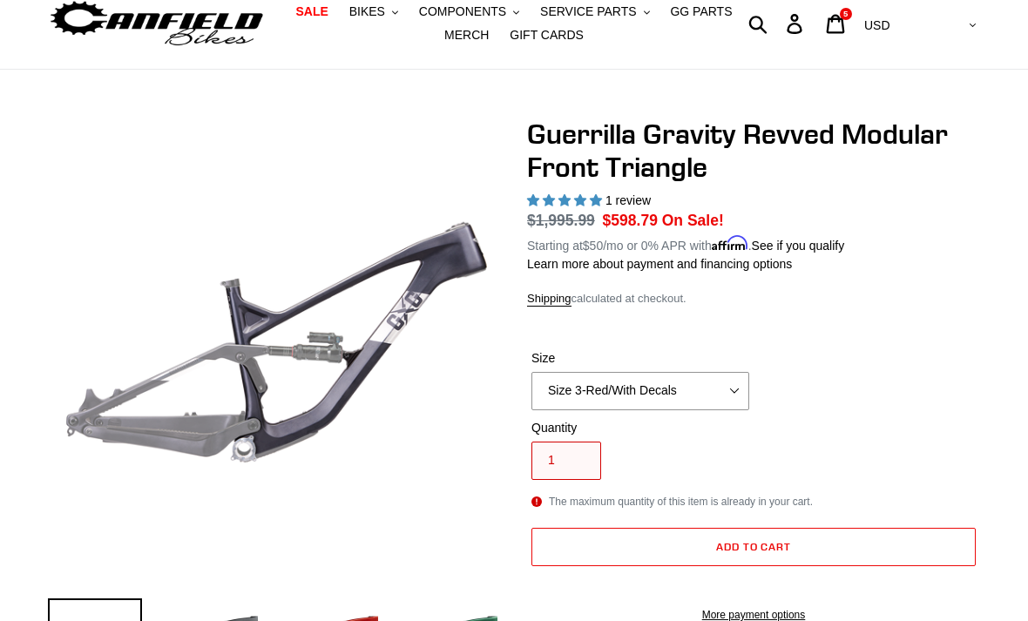
scroll to position [0, 0]
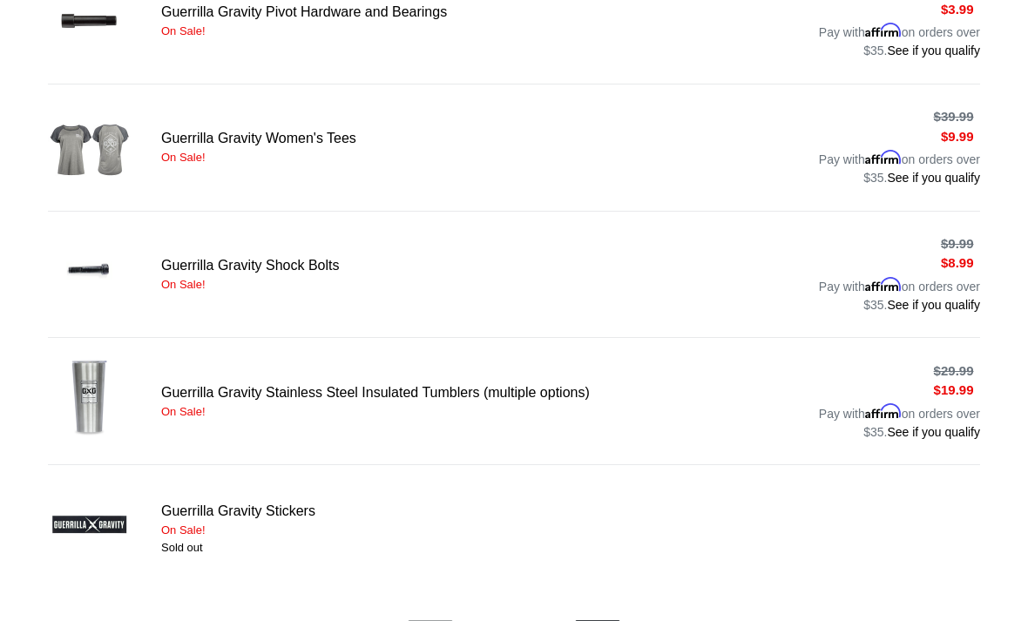
scroll to position [1103, 0]
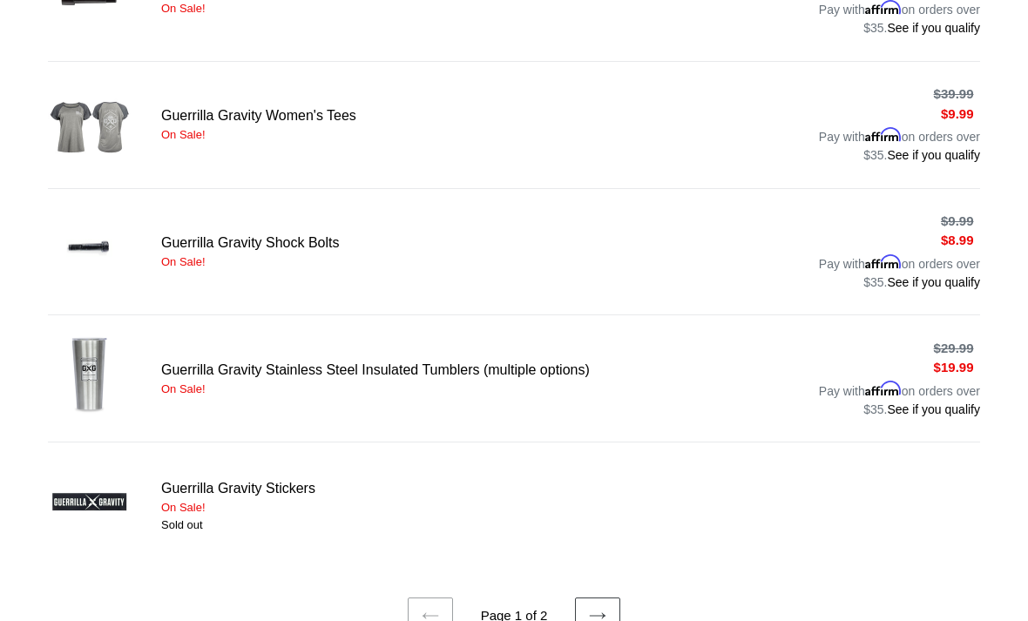
click at [592, 605] on link "Next page" at bounding box center [597, 616] width 45 height 37
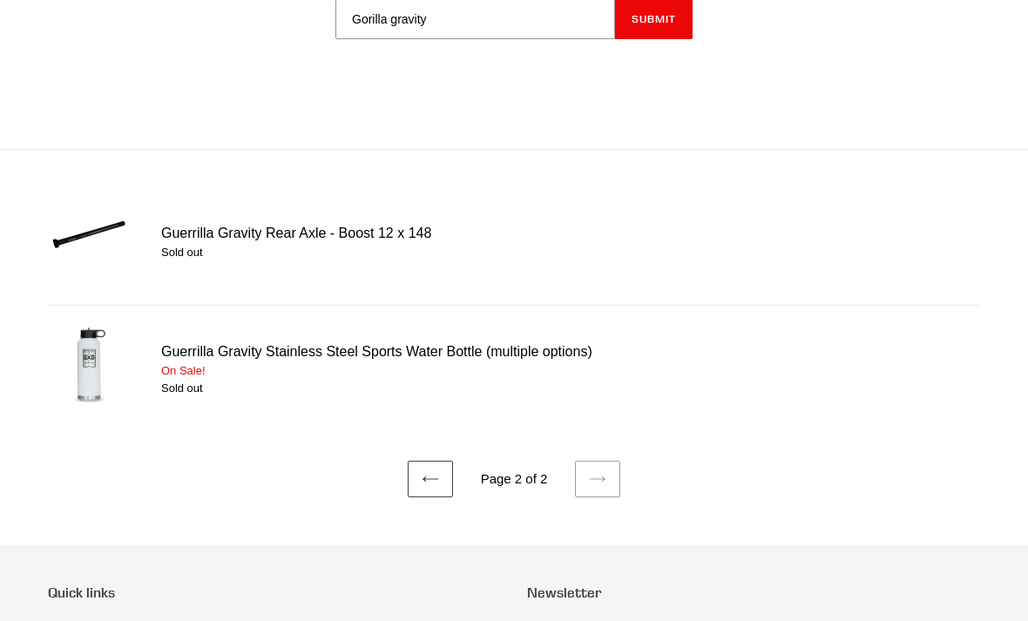
scroll to position [213, 0]
click at [434, 478] on icon at bounding box center [430, 479] width 16 height 6
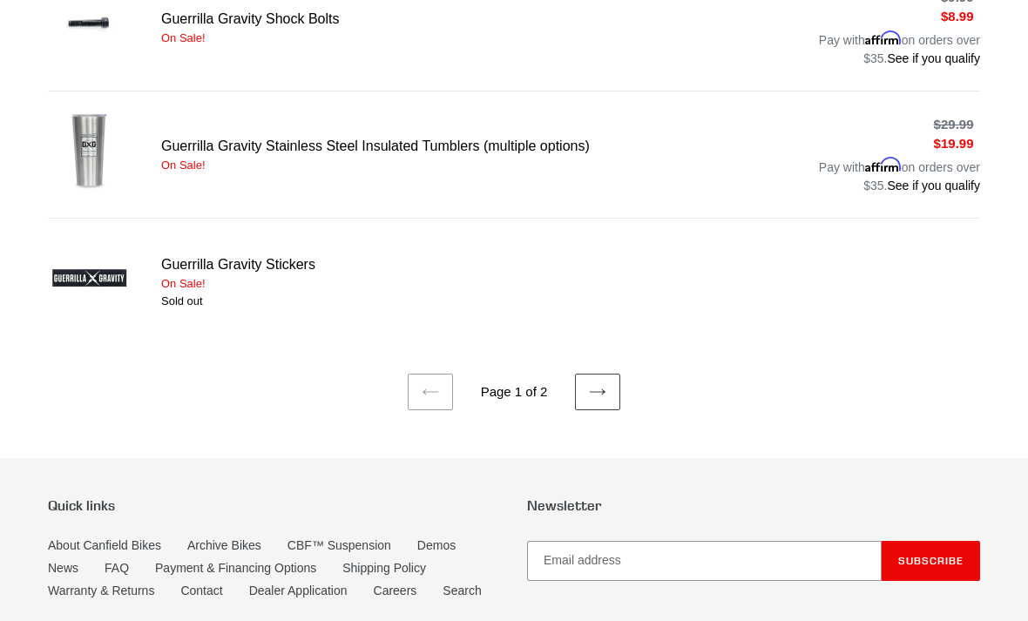
scroll to position [1336, 0]
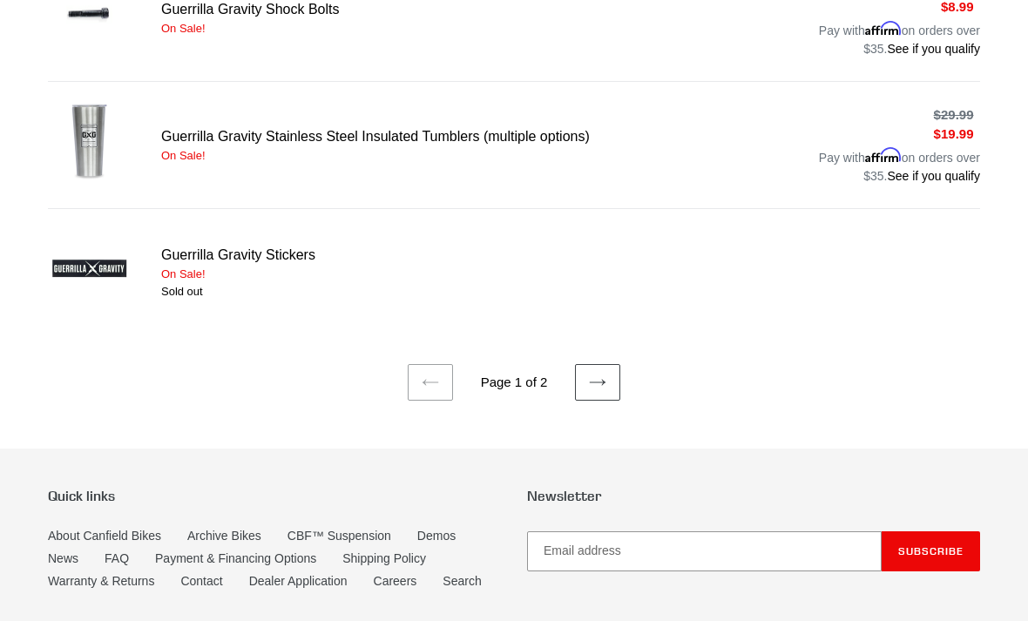
click at [598, 383] on icon at bounding box center [597, 382] width 17 height 17
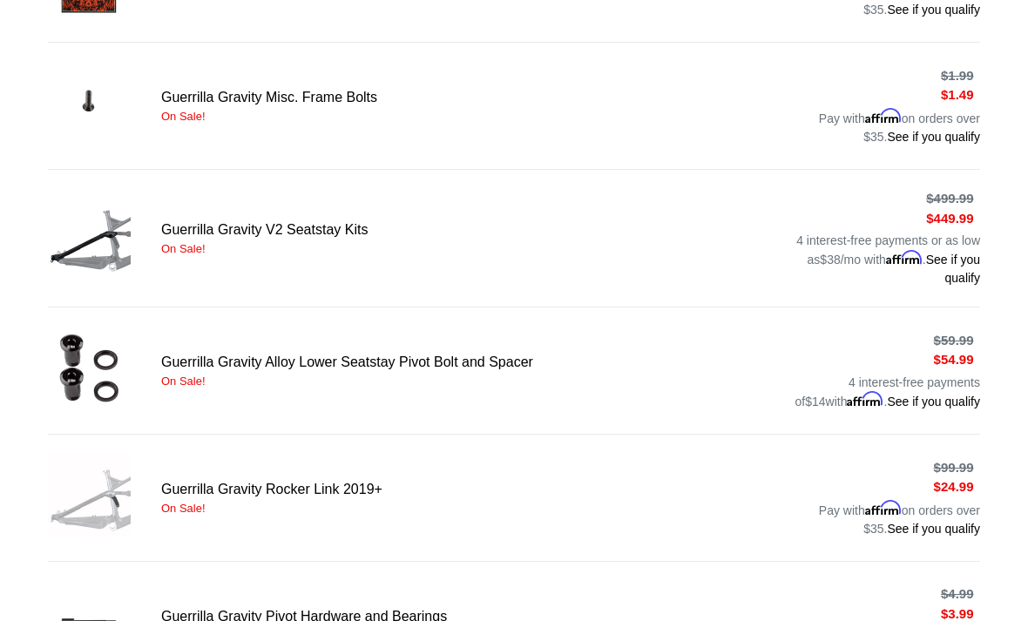
scroll to position [437, 0]
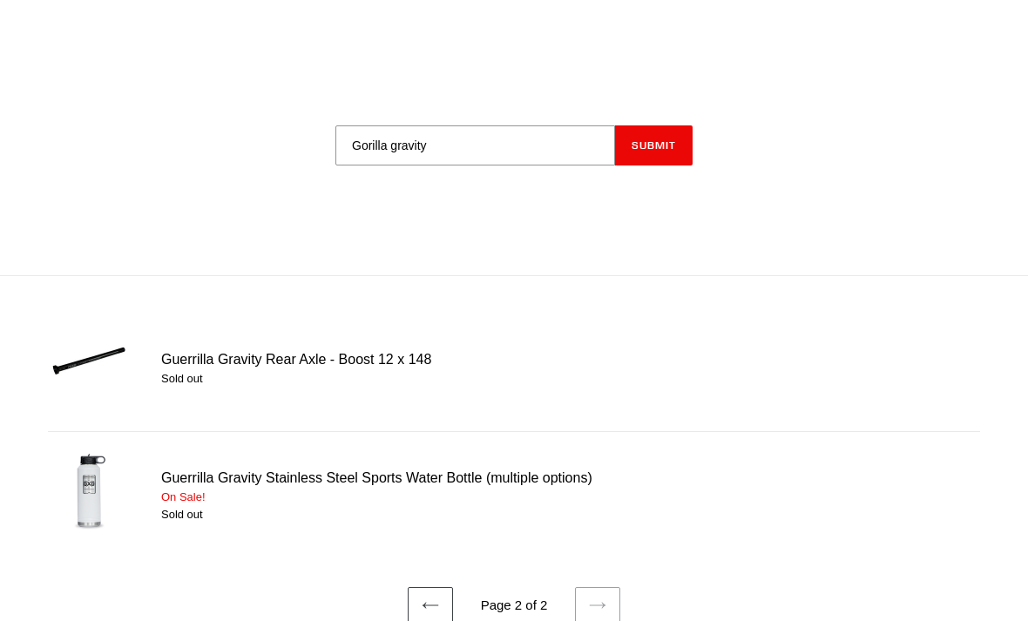
scroll to position [86, 0]
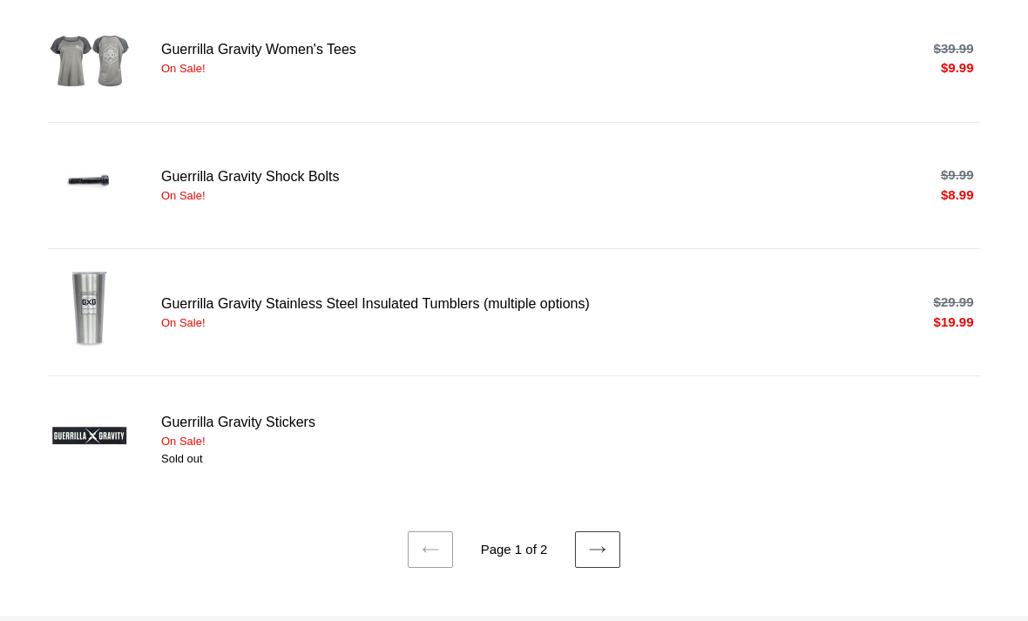
scroll to position [1158, 0]
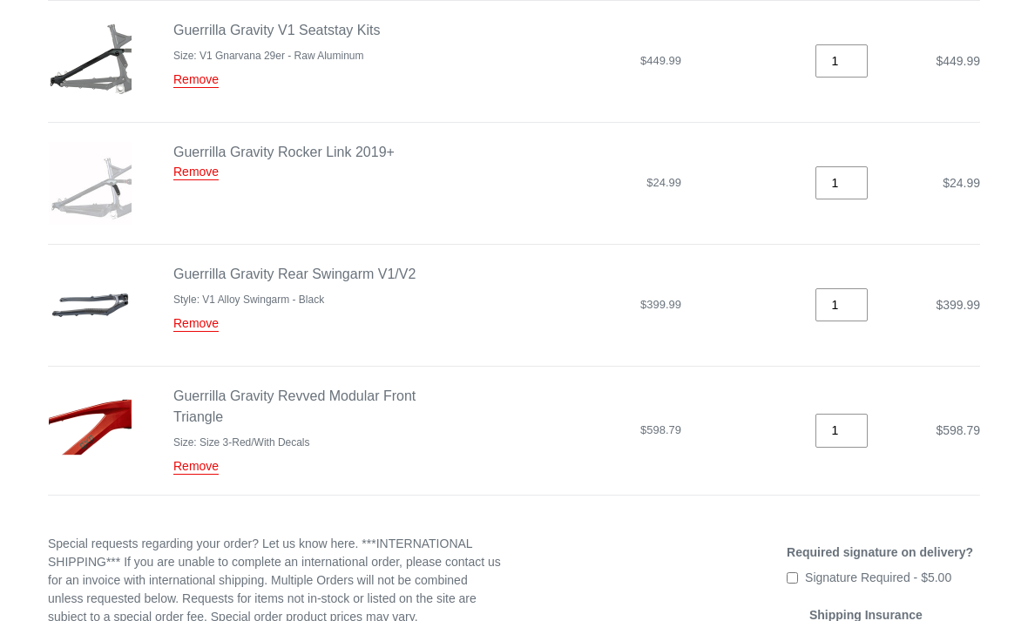
scroll to position [327, 0]
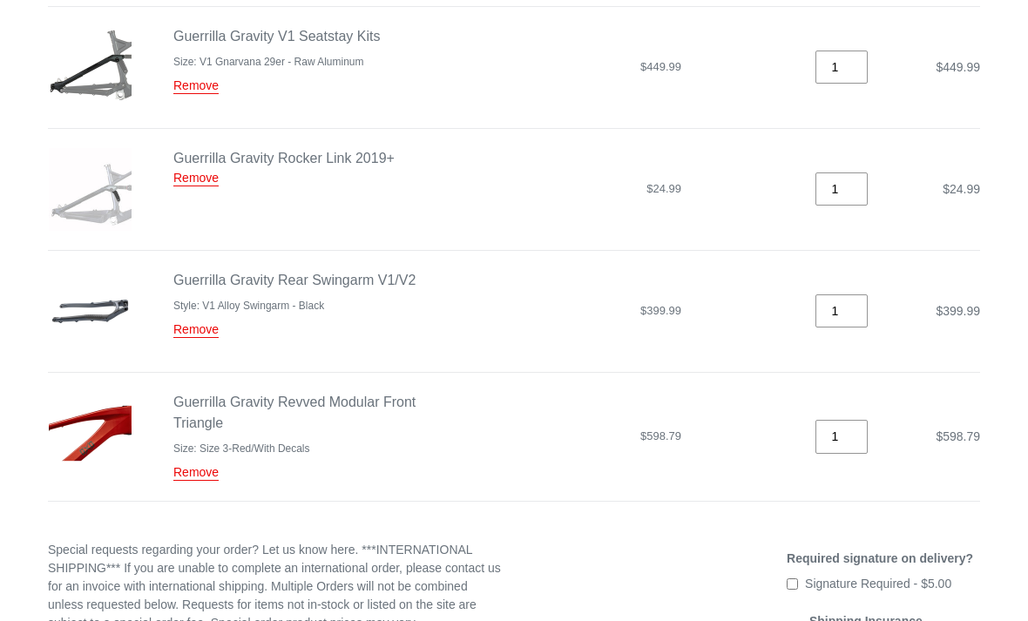
click at [198, 407] on link "Guerrilla Gravity Revved Modular Front Triangle" at bounding box center [294, 413] width 242 height 36
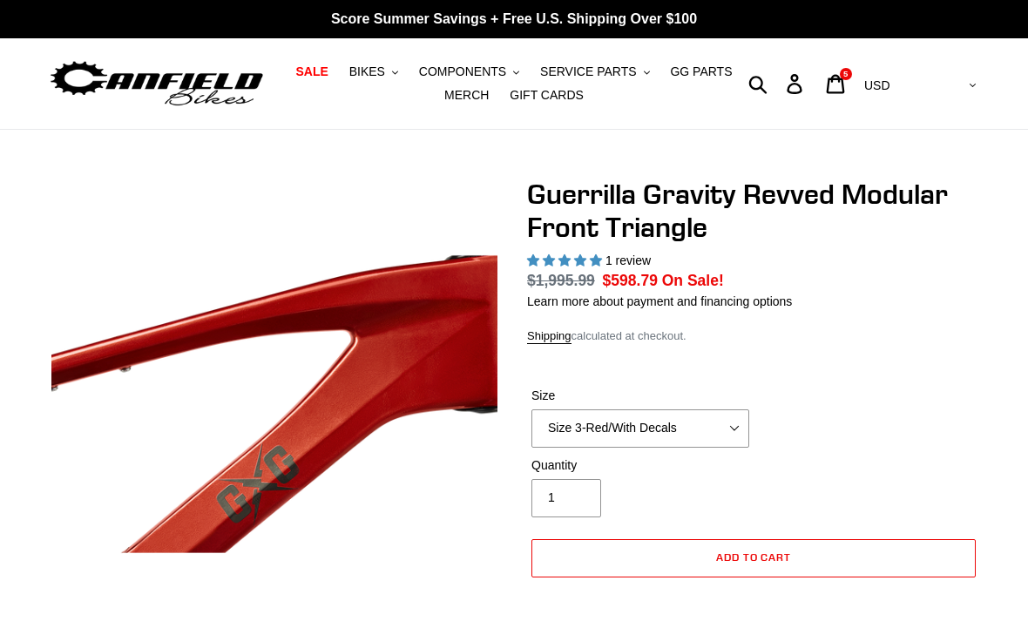
select select "highest-rating"
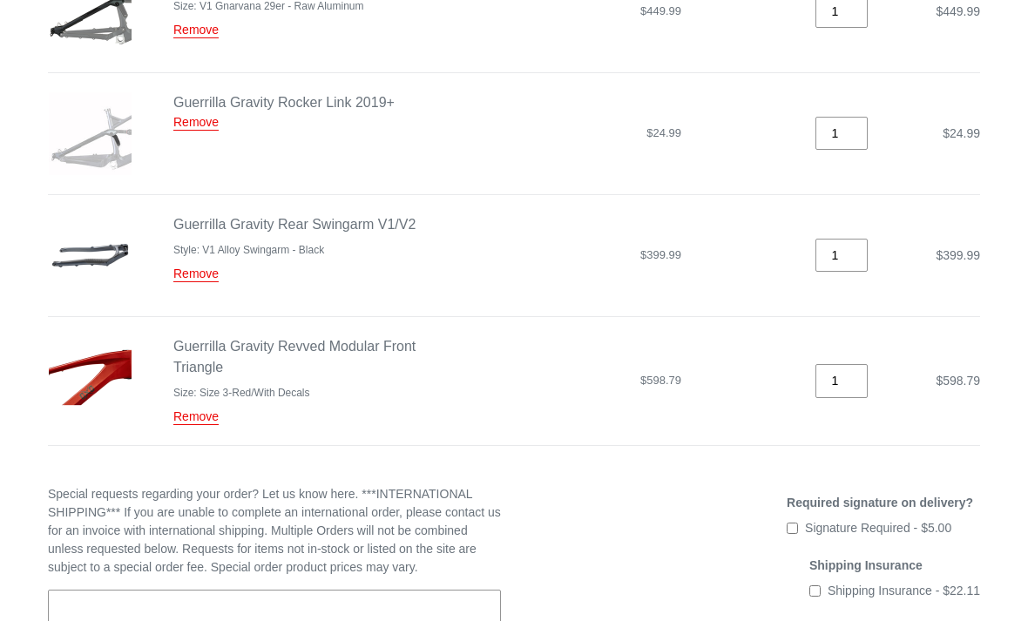
scroll to position [383, 0]
click at [298, 348] on link "Guerrilla Gravity Revved Modular Front Triangle" at bounding box center [294, 357] width 242 height 36
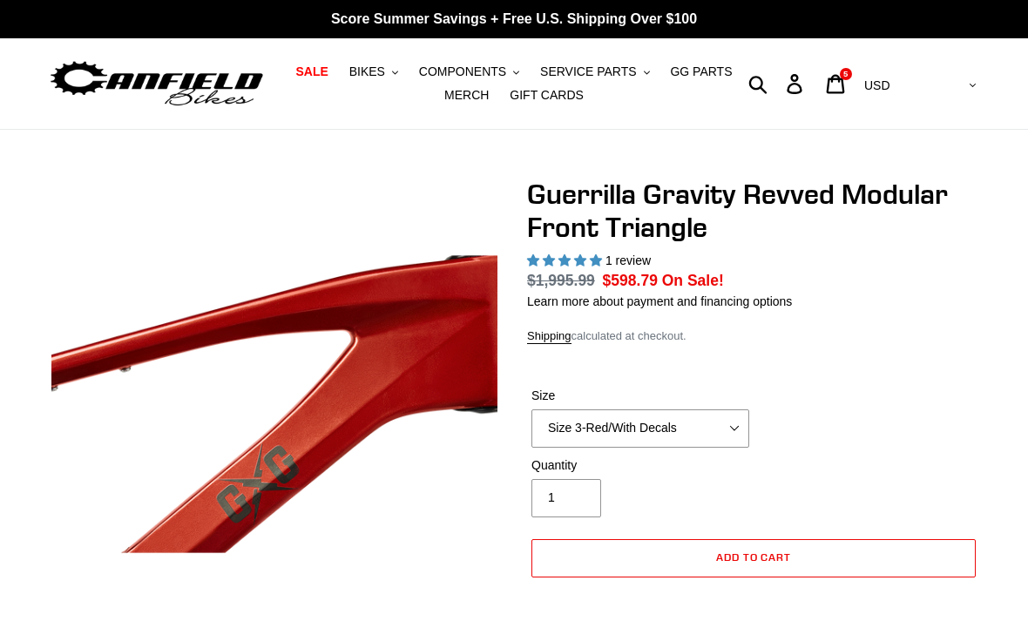
select select "highest-rating"
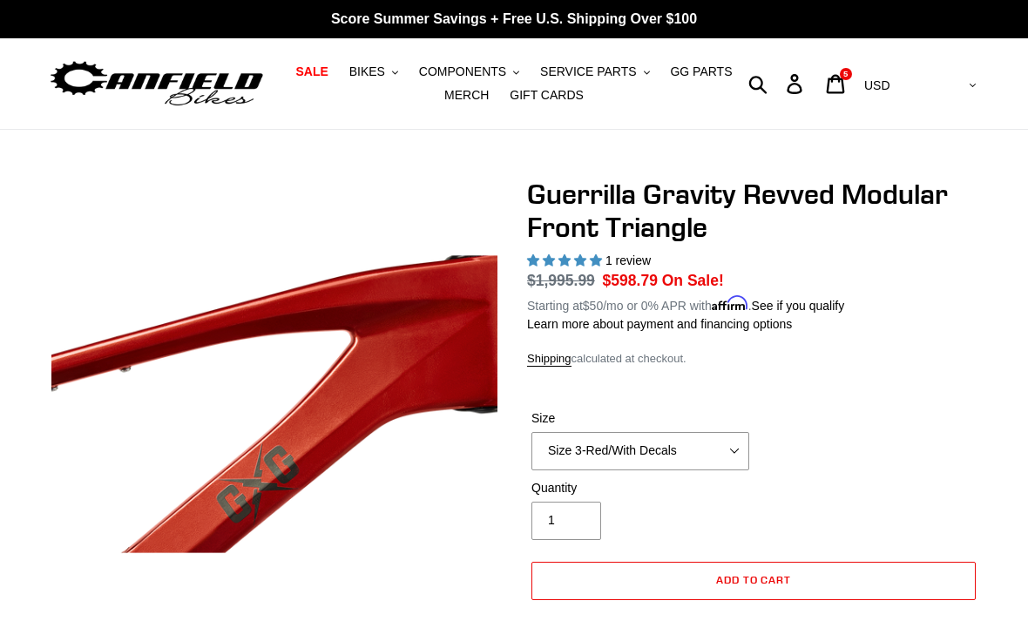
click at [392, 76] on button "BIKES .cls-1{fill:#231f20}" at bounding box center [374, 72] width 66 height 24
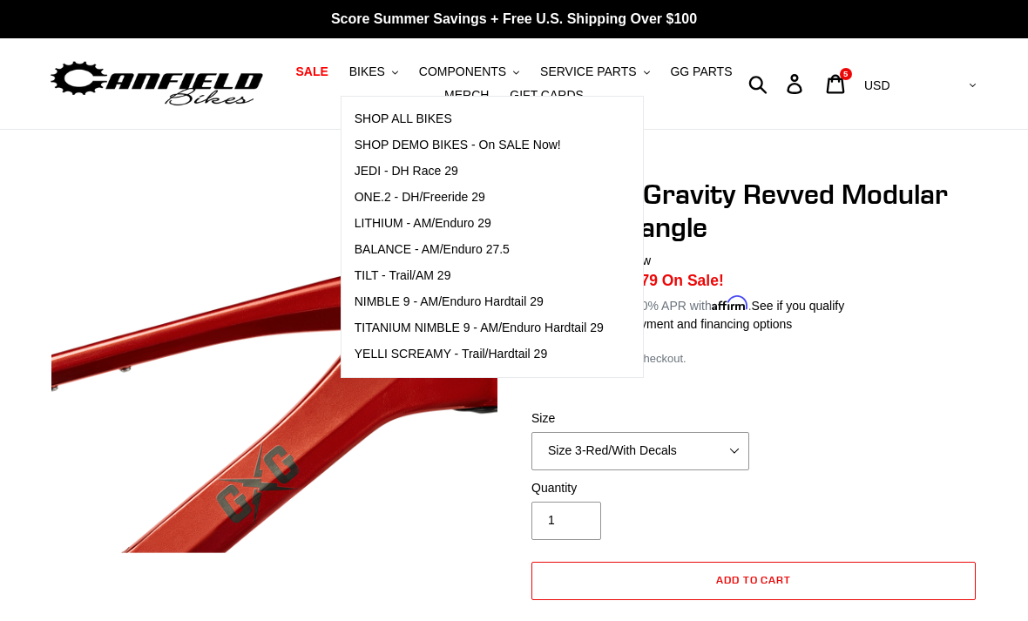
click at [499, 64] on span "COMPONENTS" at bounding box center [462, 71] width 87 height 15
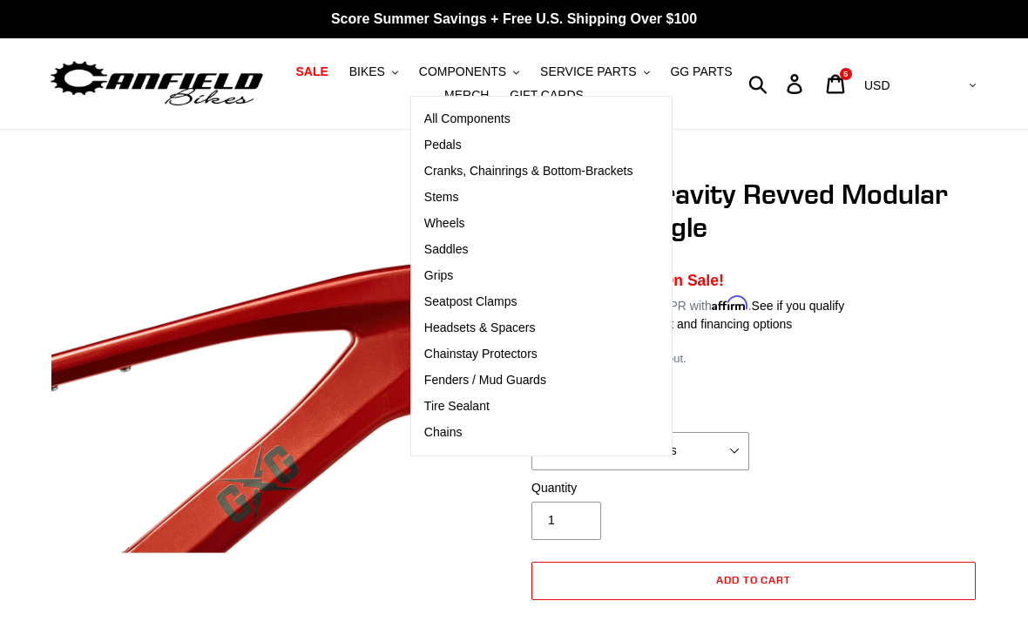
click at [614, 70] on span "SERVICE PARTS" at bounding box center [588, 71] width 96 height 15
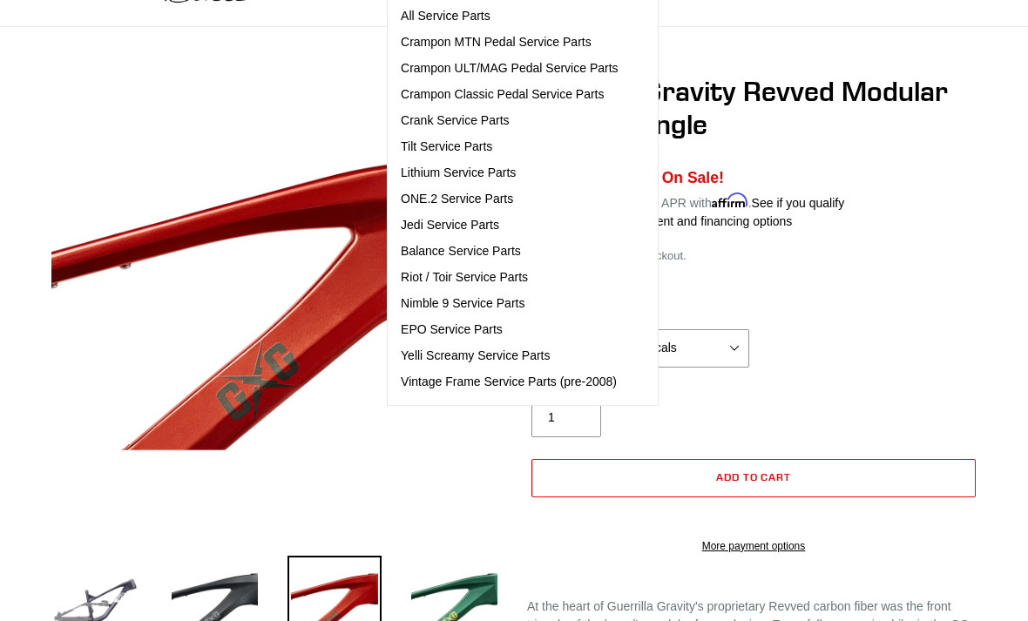
scroll to position [108, 0]
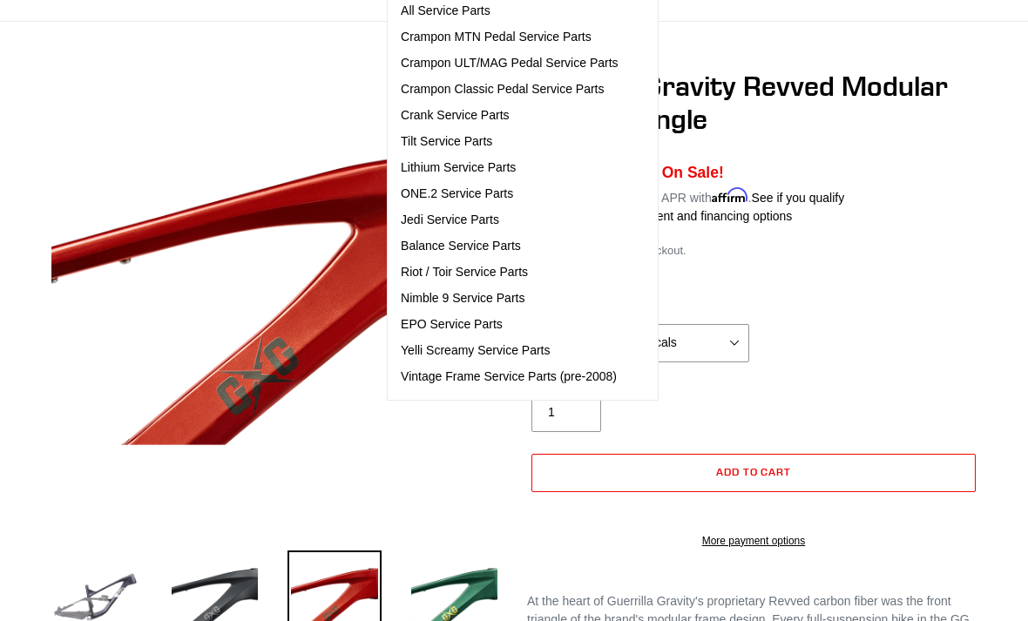
click at [565, 377] on span "Vintage Frame Service Parts (pre-2008)" at bounding box center [509, 376] width 216 height 15
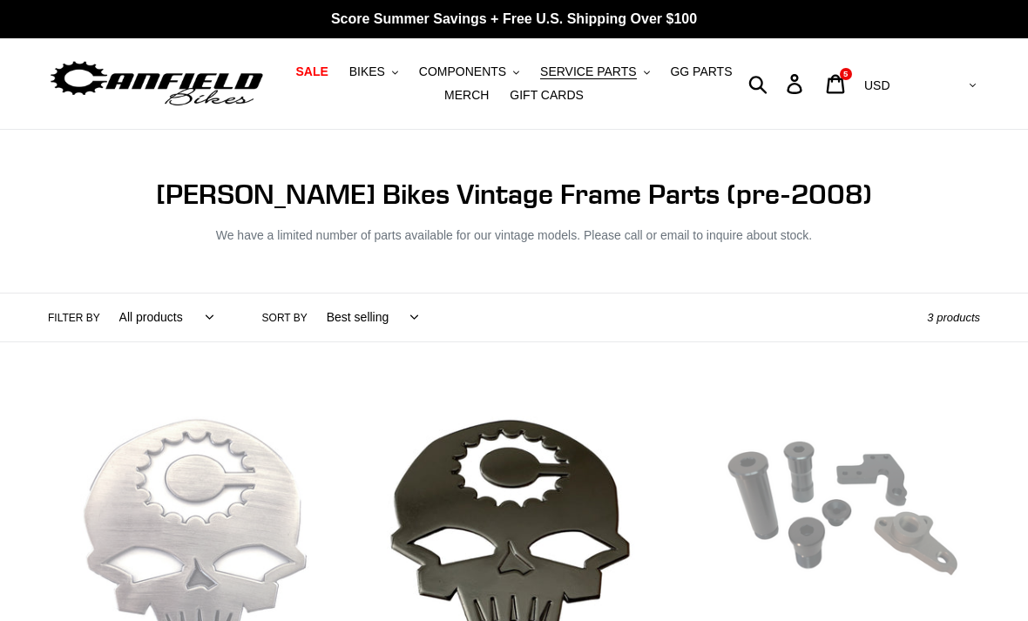
click at [491, 70] on span "COMPONENTS" at bounding box center [462, 71] width 87 height 15
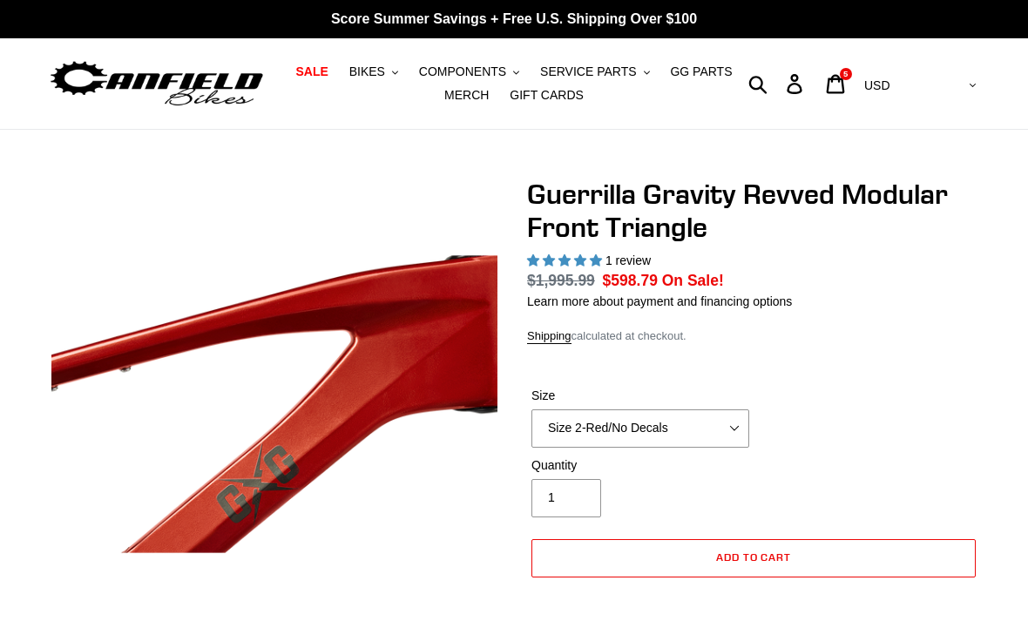
select select "highest-rating"
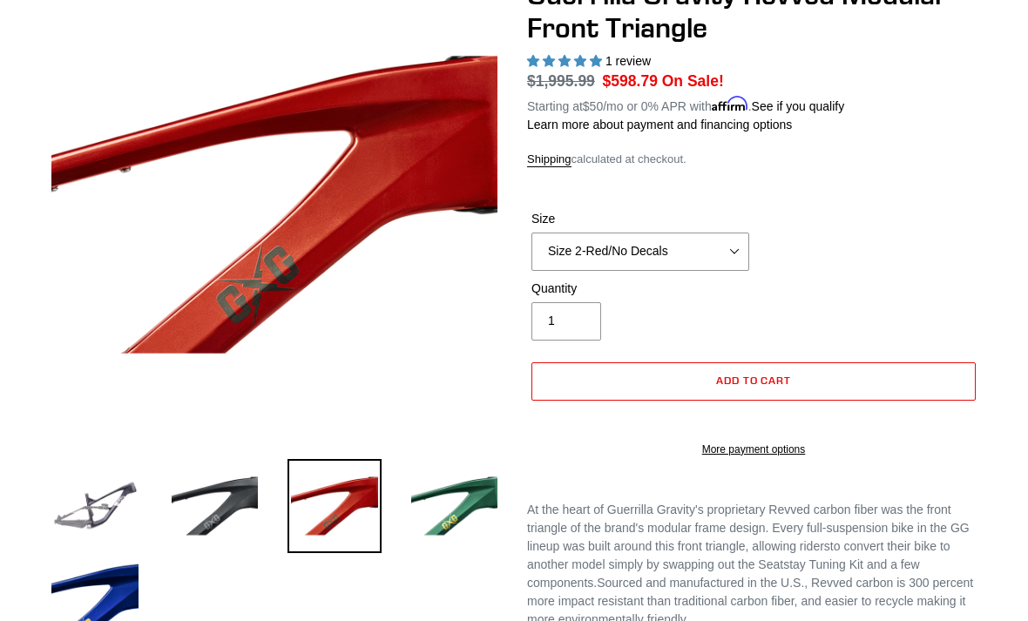
click at [213, 506] on img at bounding box center [215, 506] width 94 height 94
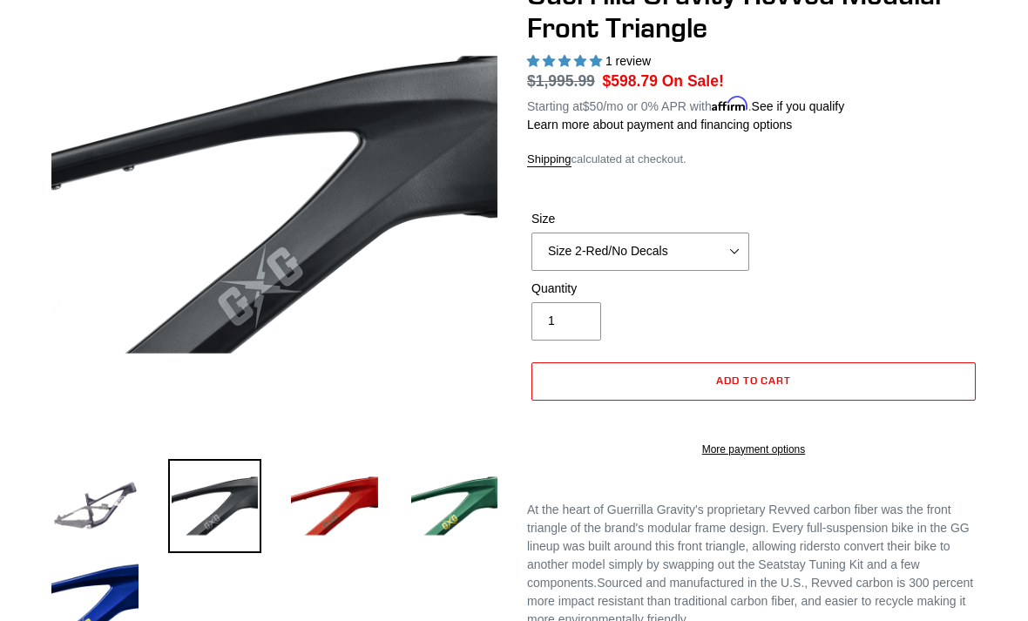
click at [346, 544] on img at bounding box center [334, 506] width 94 height 94
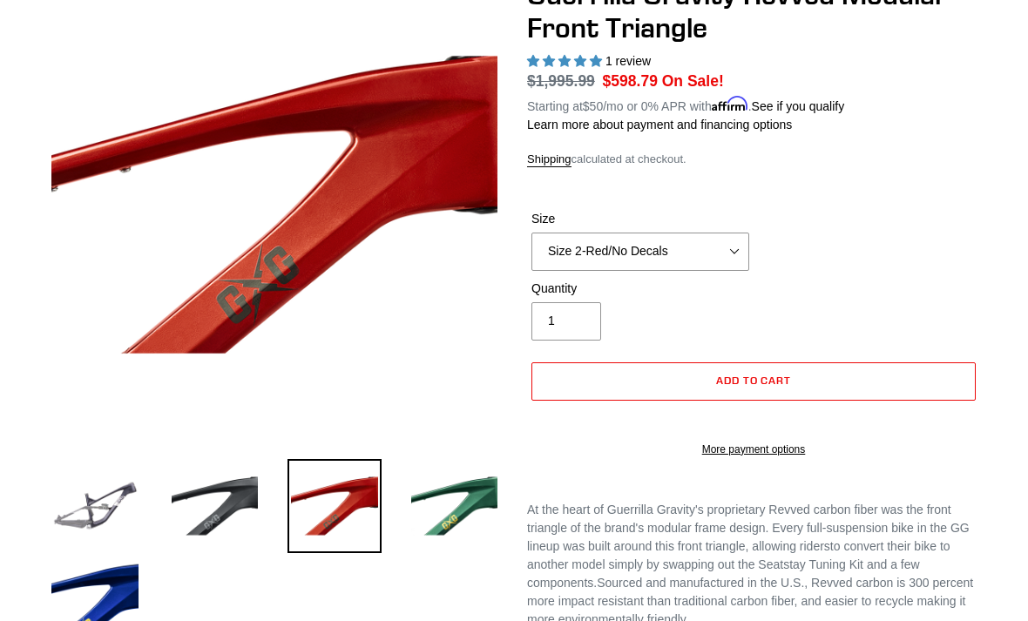
click at [441, 501] on img at bounding box center [455, 506] width 94 height 94
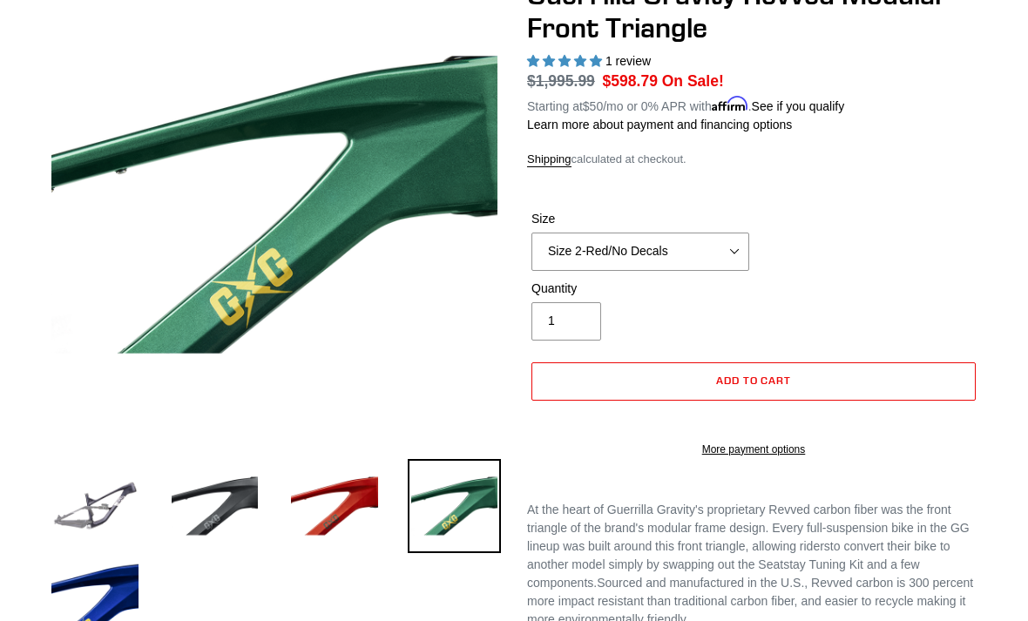
click at [98, 620] on img at bounding box center [95, 605] width 94 height 94
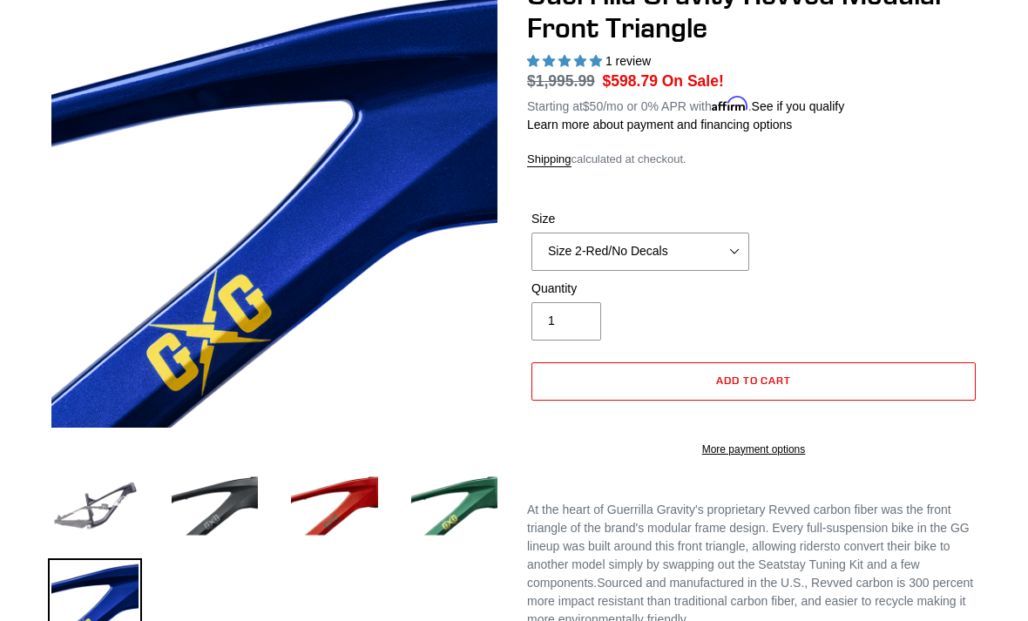
click at [723, 280] on label "Quantity" at bounding box center [640, 289] width 218 height 18
click at [601, 302] on input "1" at bounding box center [566, 321] width 70 height 38
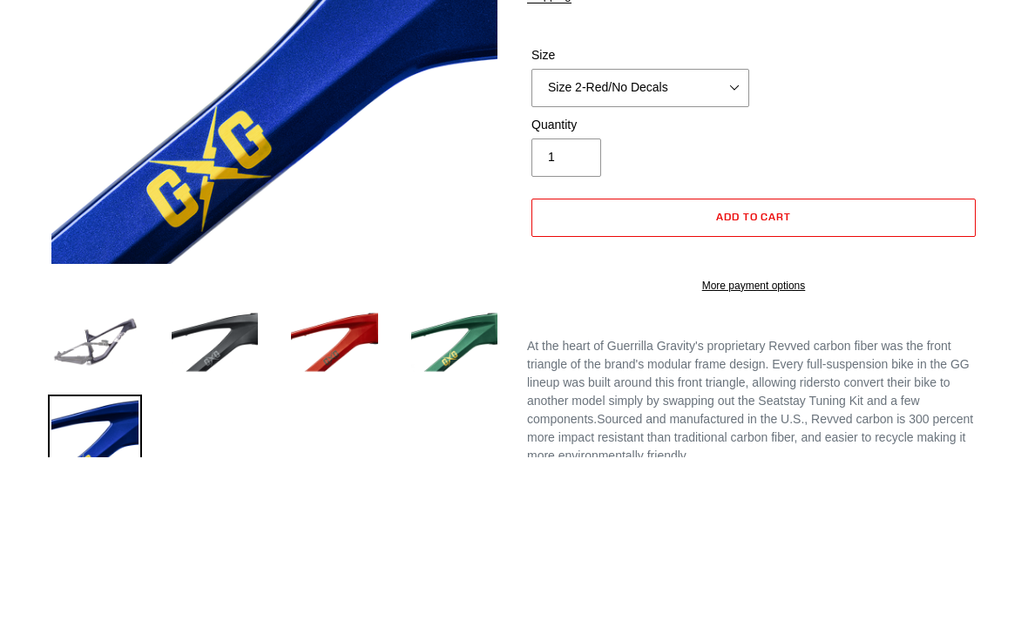
click at [723, 233] on select "Size 2-Gloss Black/No Decals Size 2-Black/Red Decals Size 2-Black/Silver Decals…" at bounding box center [640, 252] width 218 height 38
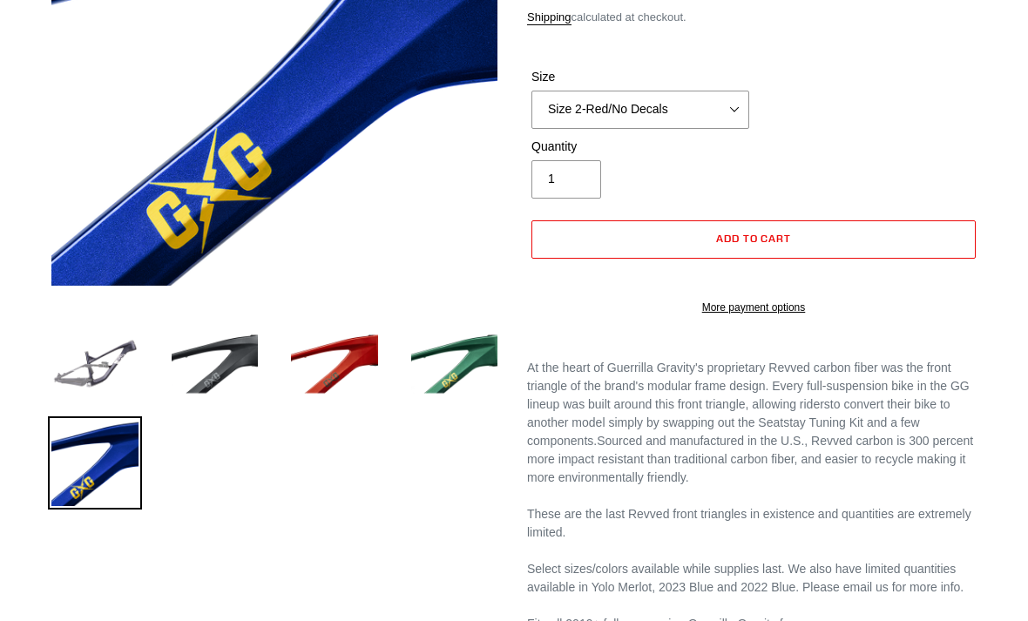
click at [418, 373] on img at bounding box center [455, 364] width 94 height 94
